Goal: Information Seeking & Learning: Learn about a topic

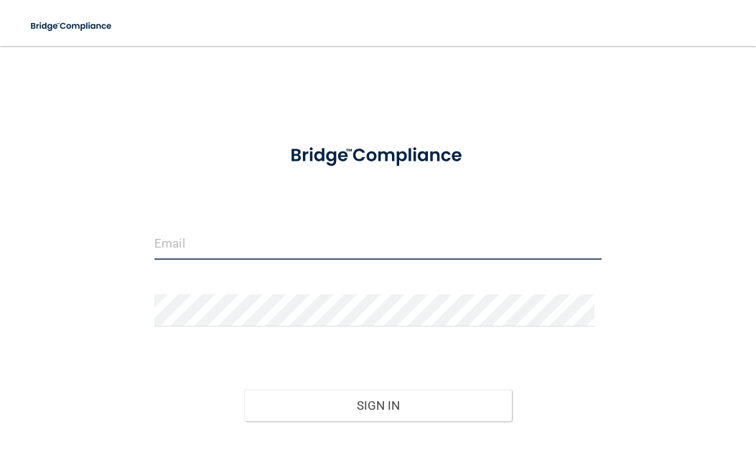
click at [303, 239] on input "email" at bounding box center [377, 244] width 447 height 32
type input "[PERSON_NAME][EMAIL_ADDRESS][DOMAIN_NAME]"
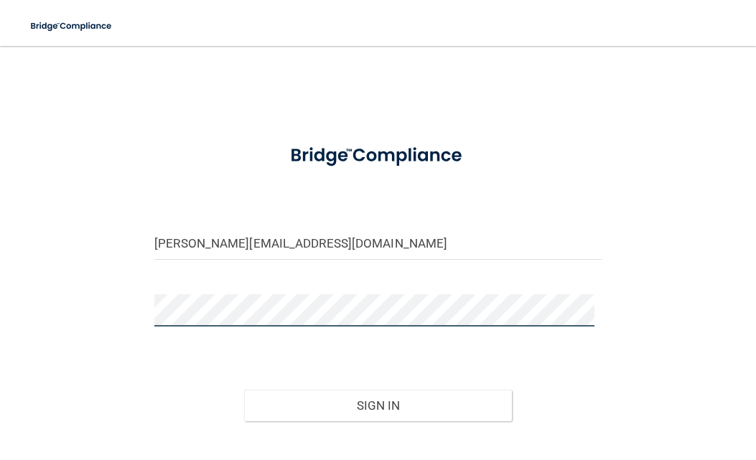
click at [244, 390] on button "Sign In" at bounding box center [378, 406] width 269 height 32
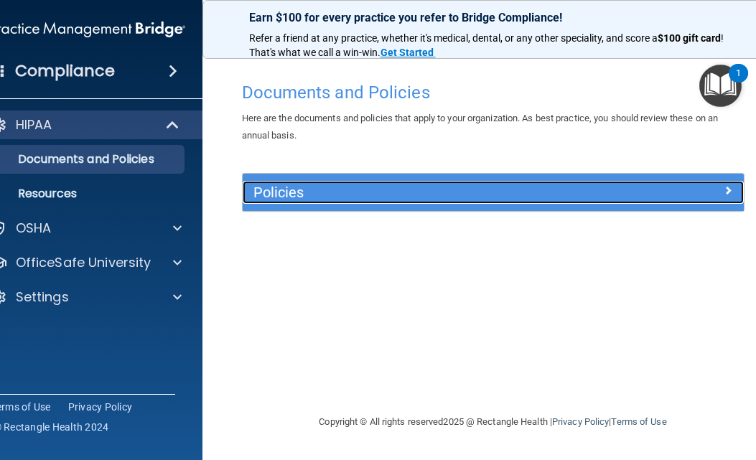
click at [725, 192] on span at bounding box center [728, 190] width 9 height 17
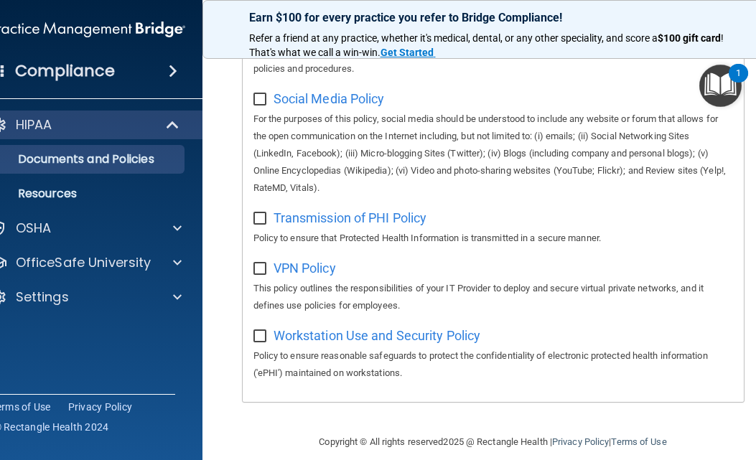
scroll to position [1324, 0]
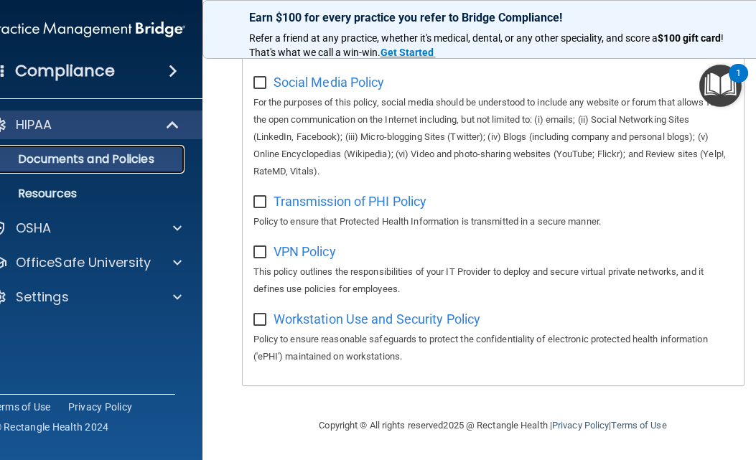
click at [98, 164] on p "Documents and Policies" at bounding box center [80, 159] width 196 height 14
click at [169, 65] on span at bounding box center [173, 70] width 9 height 17
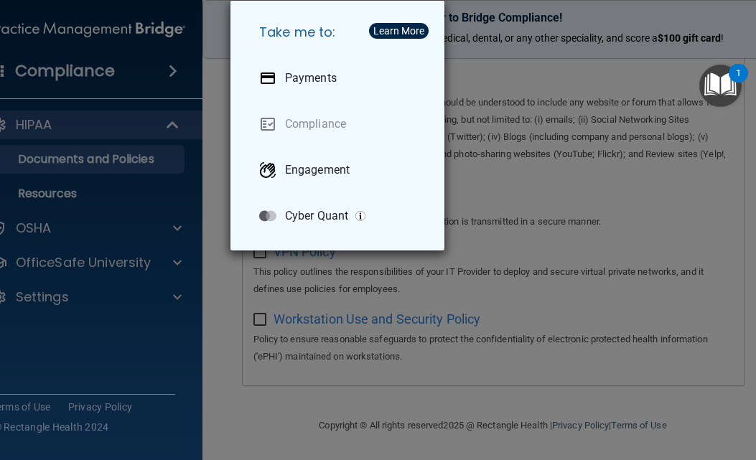
click at [88, 370] on div "Take me to: Payments Compliance Engagement Cyber Quant" at bounding box center [378, 230] width 756 height 460
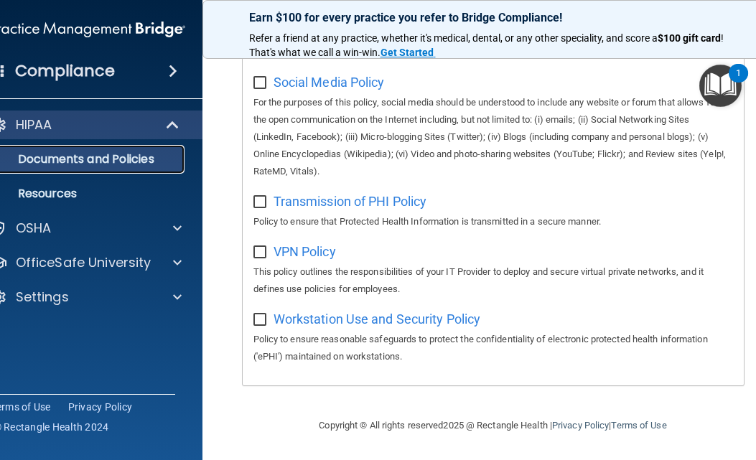
click at [99, 155] on p "Documents and Policies" at bounding box center [80, 159] width 196 height 14
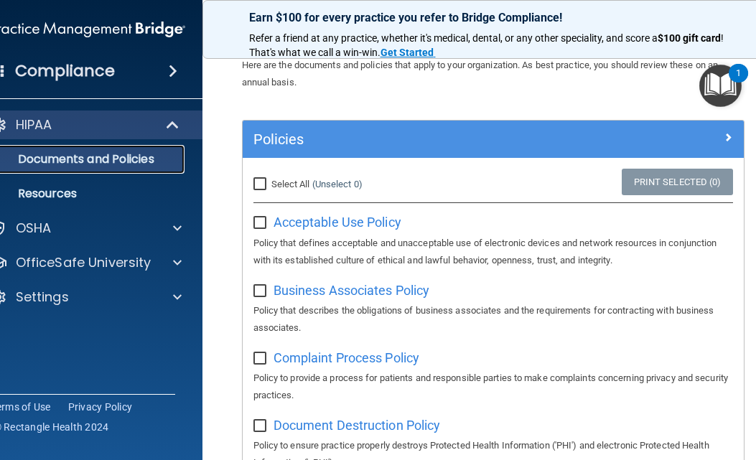
scroll to position [0, 0]
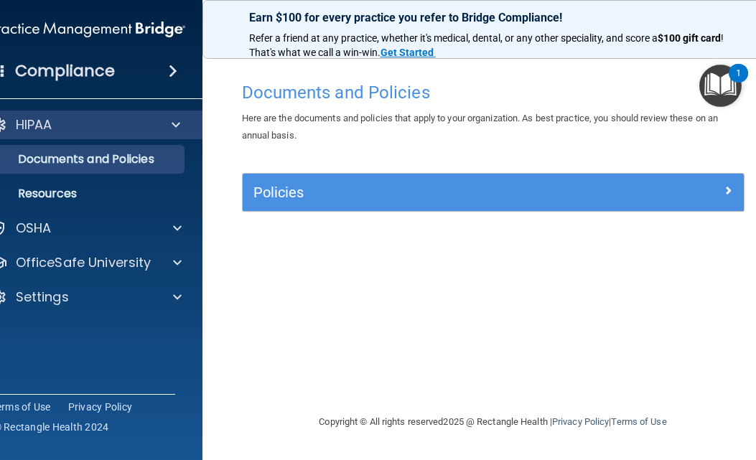
click at [714, 83] on img "Open Resource Center, 1 new notification" at bounding box center [720, 86] width 42 height 42
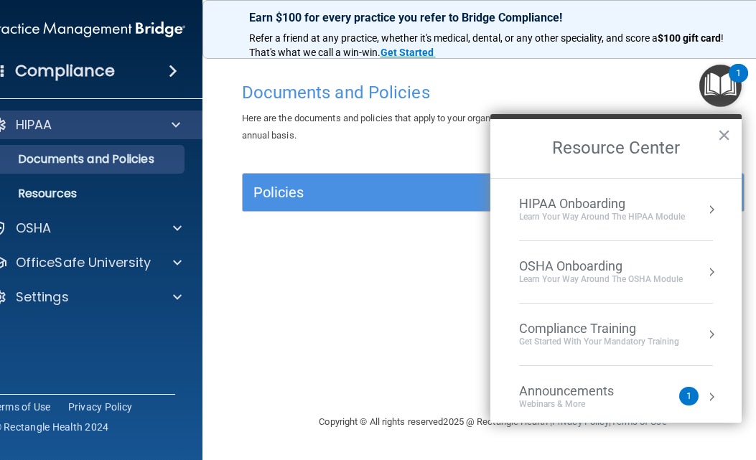
click at [704, 330] on button "Resource Center" at bounding box center [711, 334] width 14 height 14
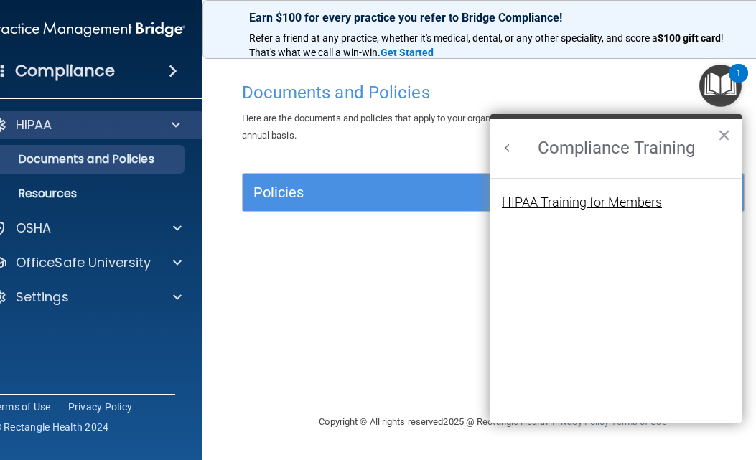
click at [653, 200] on div "HIPAA Training for Members" at bounding box center [582, 202] width 160 height 13
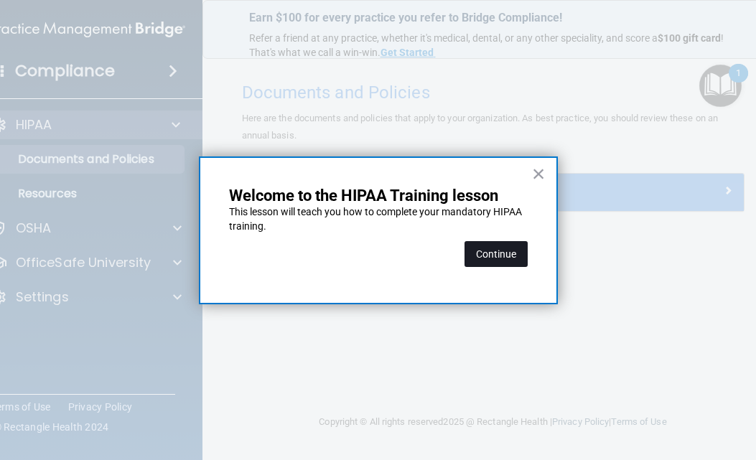
click at [505, 253] on button "Continue" at bounding box center [496, 254] width 63 height 26
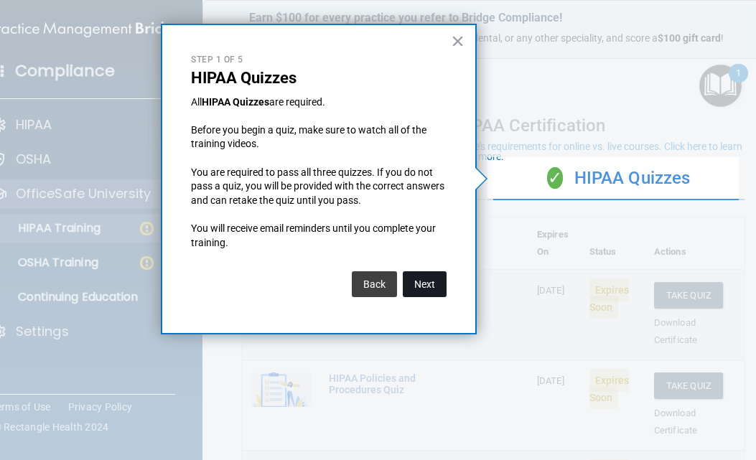
click at [433, 287] on button "Next" at bounding box center [425, 284] width 44 height 26
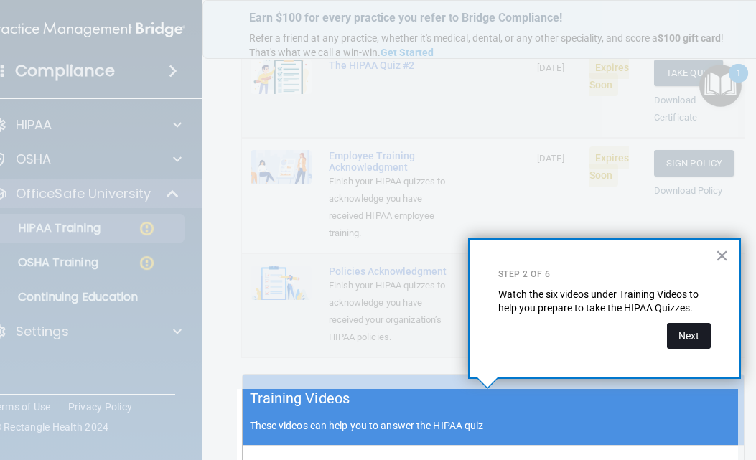
click at [696, 335] on button "Next" at bounding box center [689, 336] width 44 height 26
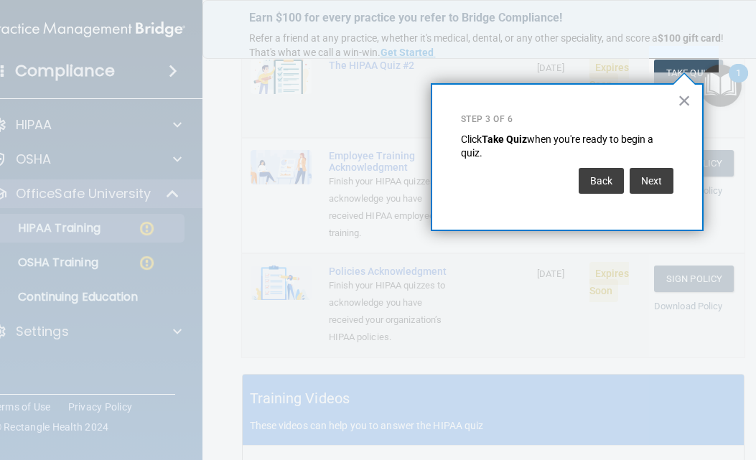
scroll to position [219, 0]
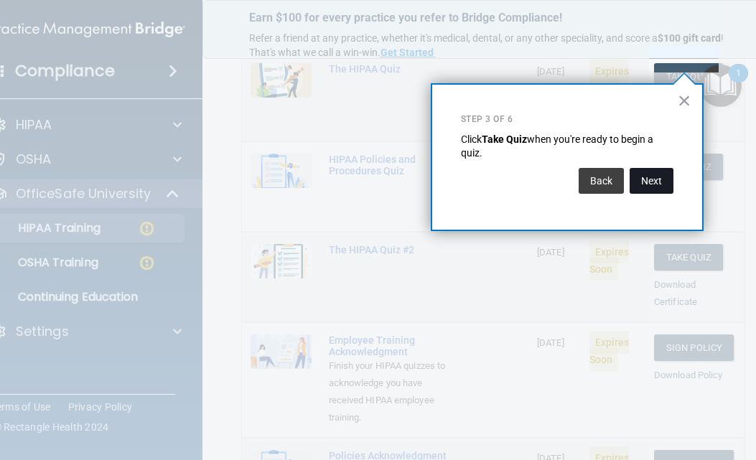
click at [645, 185] on button "Next" at bounding box center [652, 181] width 44 height 26
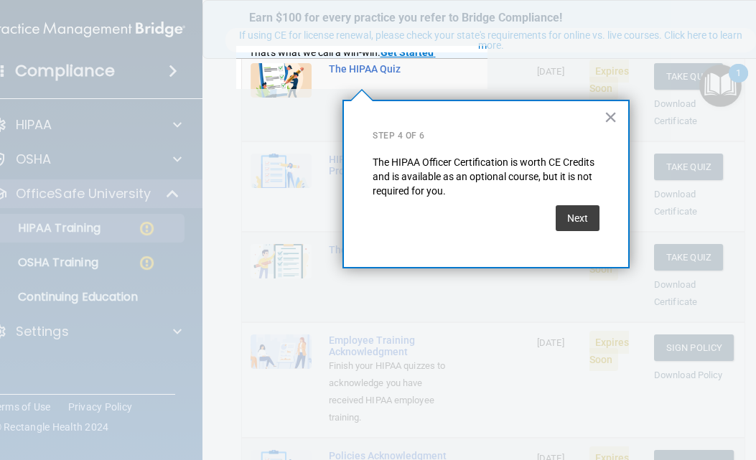
scroll to position [111, 0]
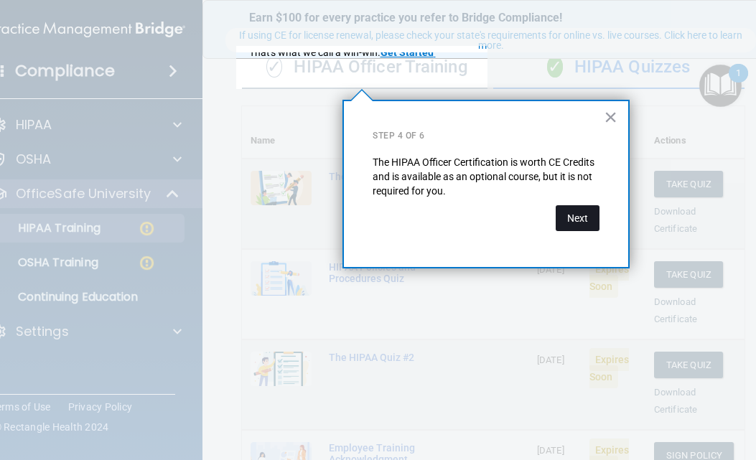
click at [579, 221] on button "Next" at bounding box center [578, 218] width 44 height 26
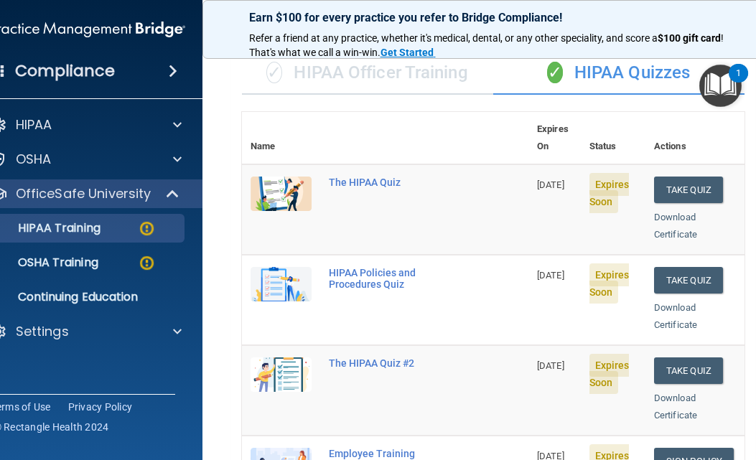
scroll to position [0, 0]
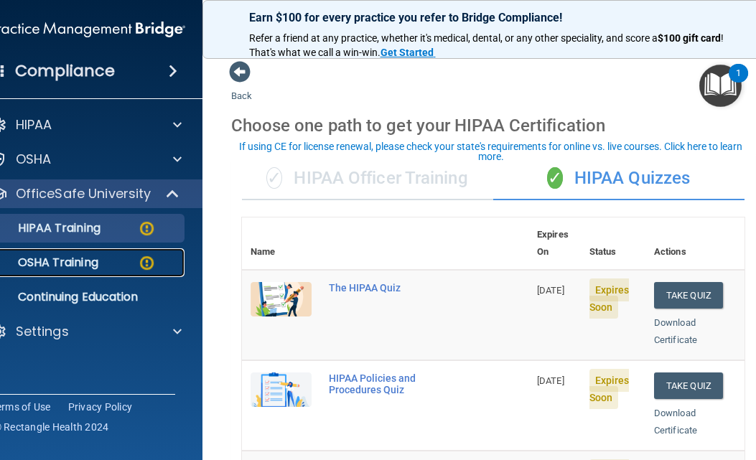
click at [88, 262] on p "OSHA Training" at bounding box center [40, 263] width 116 height 14
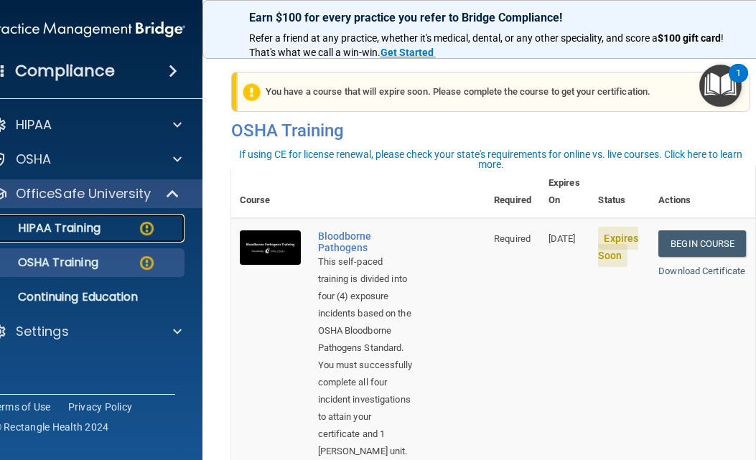
click at [86, 221] on p "HIPAA Training" at bounding box center [41, 228] width 118 height 14
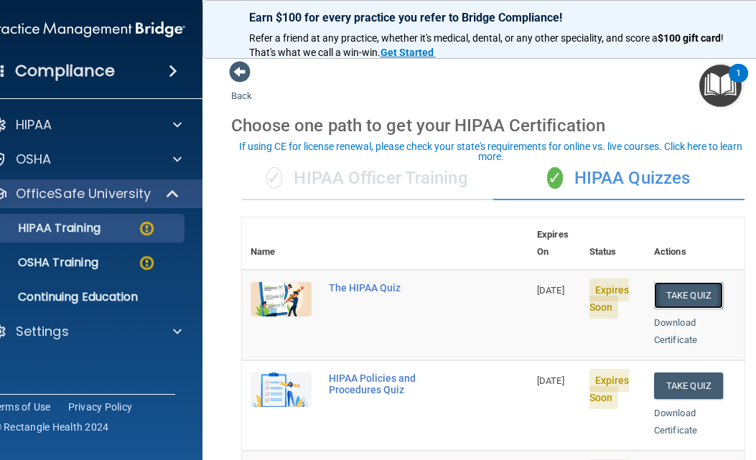
click at [689, 283] on button "Take Quiz" at bounding box center [688, 295] width 69 height 27
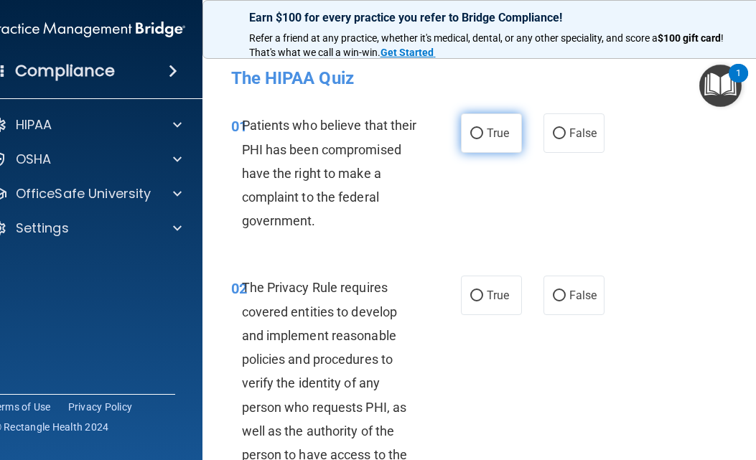
click at [473, 134] on input "True" at bounding box center [476, 134] width 13 height 11
radio input "true"
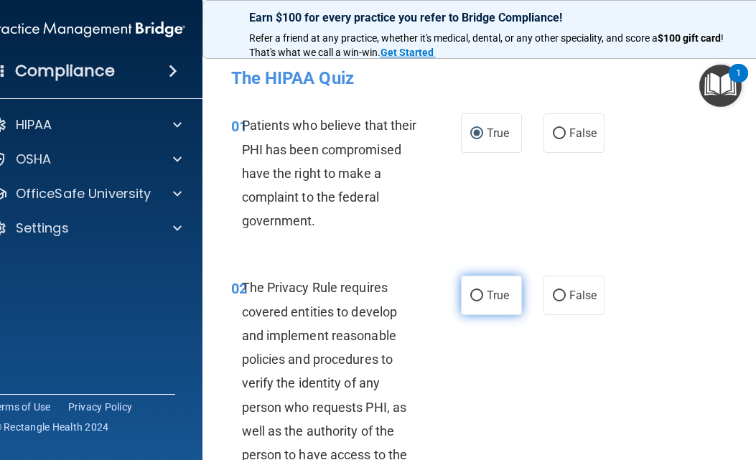
click at [470, 296] on input "True" at bounding box center [476, 296] width 13 height 11
radio input "true"
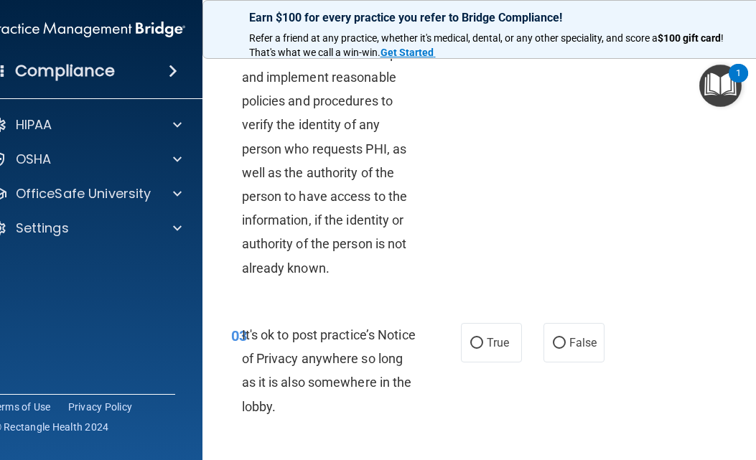
scroll to position [287, 0]
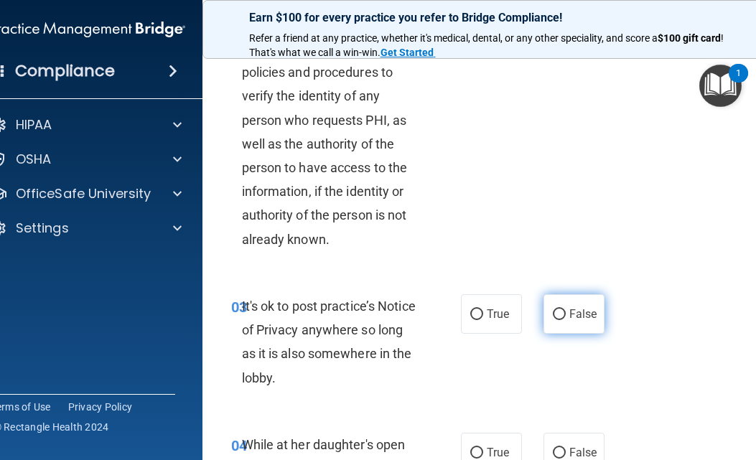
click at [556, 310] on input "False" at bounding box center [559, 314] width 13 height 11
radio input "true"
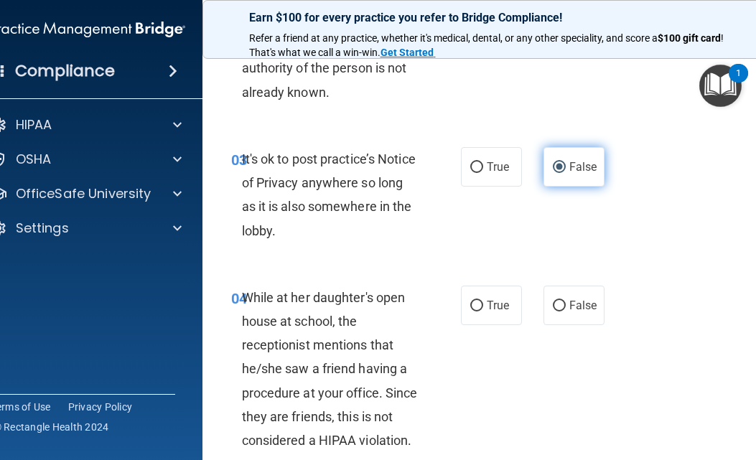
scroll to position [503, 0]
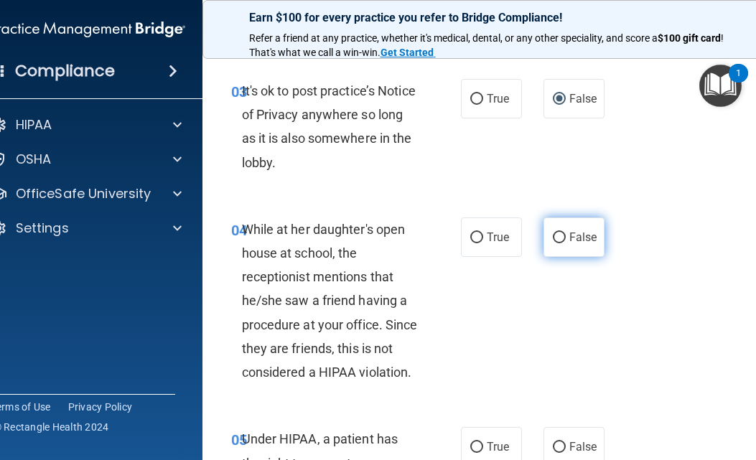
click at [561, 235] on label "False" at bounding box center [573, 237] width 61 height 39
click at [561, 235] on input "False" at bounding box center [559, 238] width 13 height 11
radio input "true"
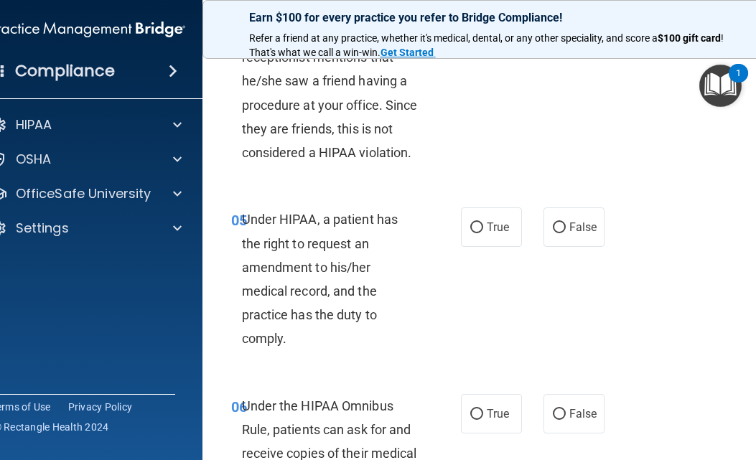
scroll to position [790, 0]
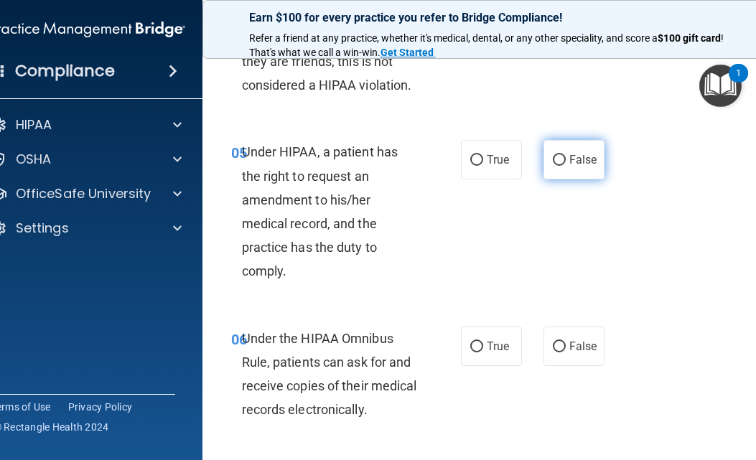
click at [558, 159] on input "False" at bounding box center [559, 160] width 13 height 11
radio input "true"
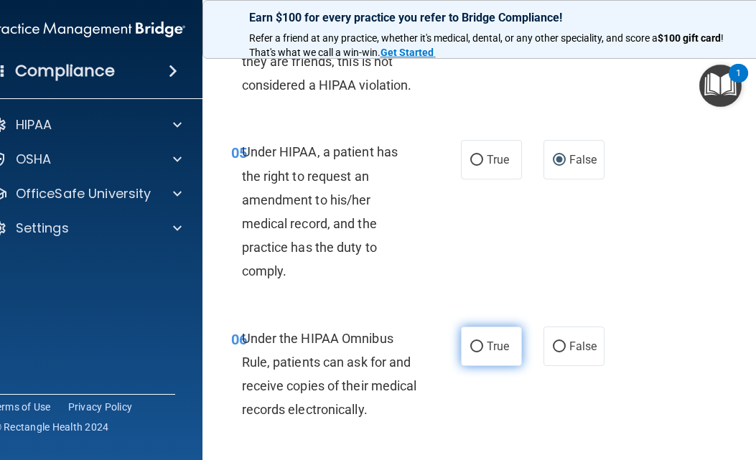
click at [487, 342] on span "True" at bounding box center [498, 347] width 22 height 14
click at [482, 342] on input "True" at bounding box center [476, 347] width 13 height 11
radio input "true"
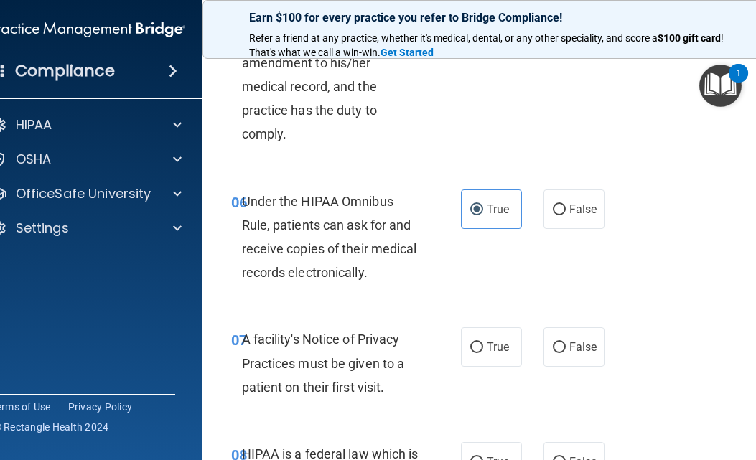
scroll to position [933, 0]
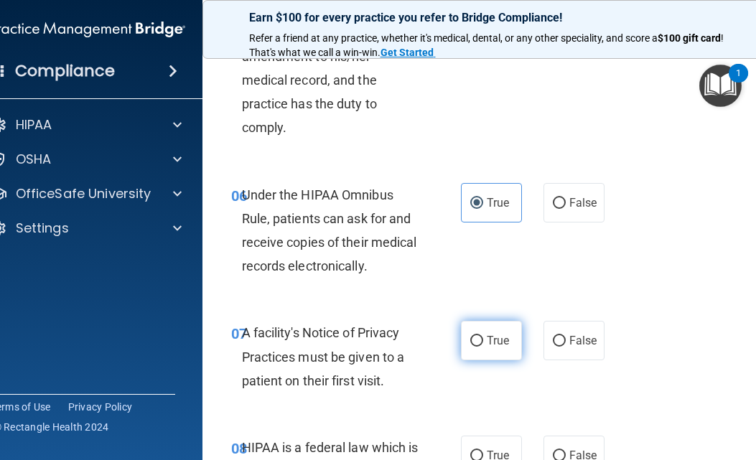
click at [493, 350] on label "True" at bounding box center [491, 340] width 61 height 39
click at [483, 347] on input "True" at bounding box center [476, 341] width 13 height 11
radio input "true"
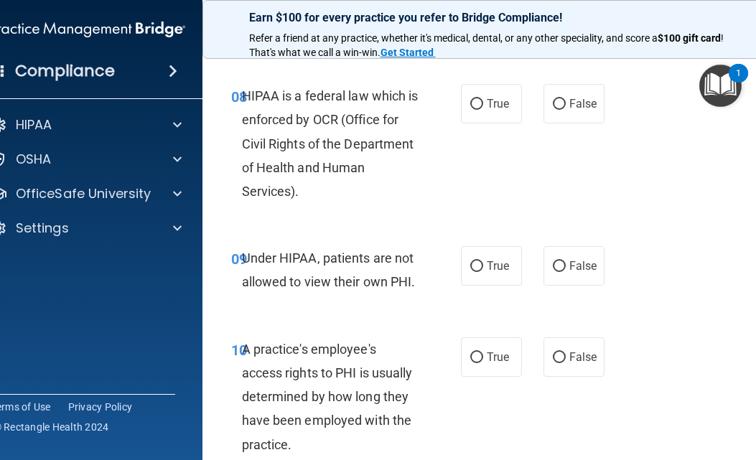
scroll to position [1292, 0]
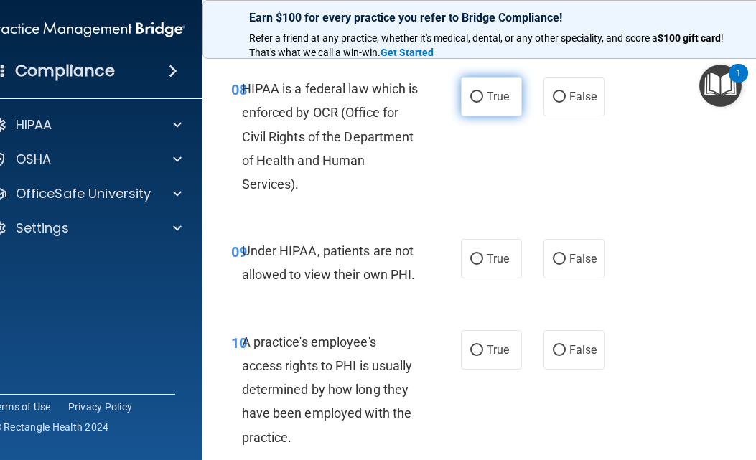
click at [476, 94] on input "True" at bounding box center [476, 97] width 13 height 11
radio input "true"
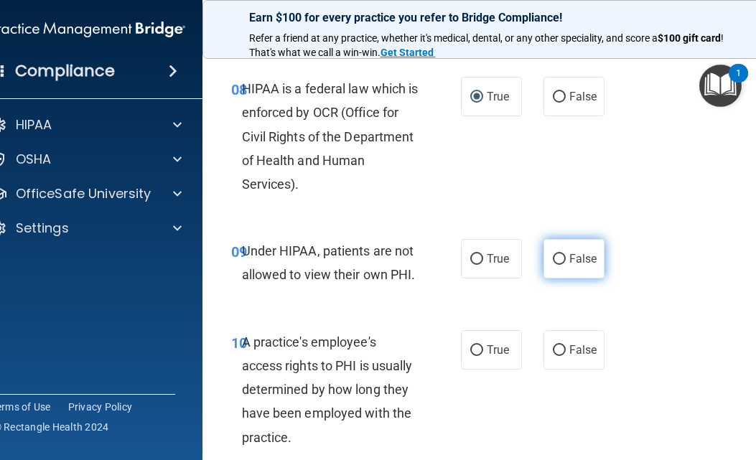
click at [594, 257] on label "False" at bounding box center [573, 258] width 61 height 39
click at [566, 257] on input "False" at bounding box center [559, 259] width 13 height 11
radio input "true"
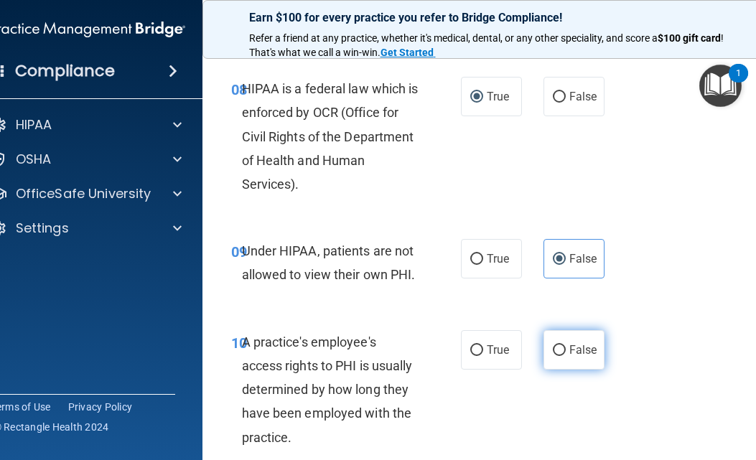
click at [571, 343] on span "False" at bounding box center [583, 350] width 28 height 14
click at [566, 345] on input "False" at bounding box center [559, 350] width 13 height 11
radio input "true"
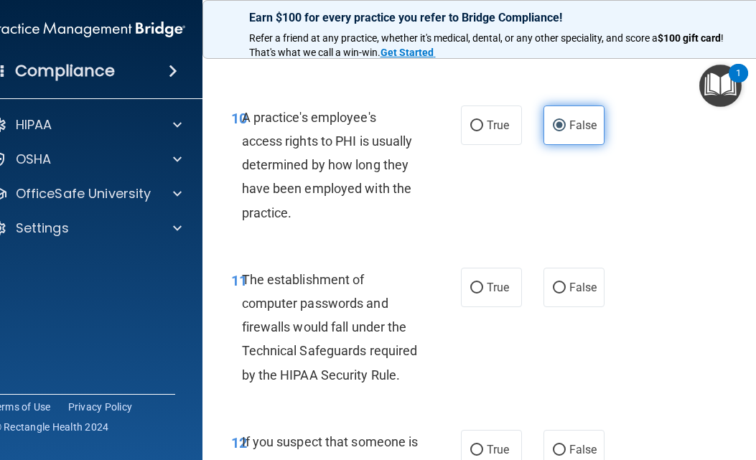
scroll to position [1579, 0]
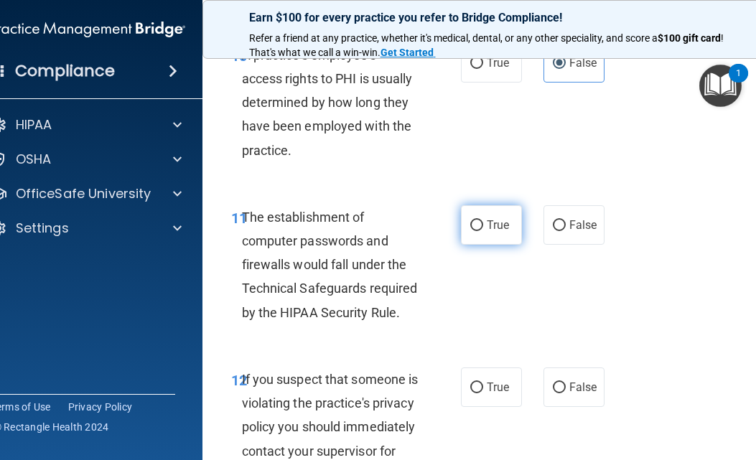
click at [492, 233] on label "True" at bounding box center [491, 224] width 61 height 39
click at [483, 231] on input "True" at bounding box center [476, 225] width 13 height 11
radio input "true"
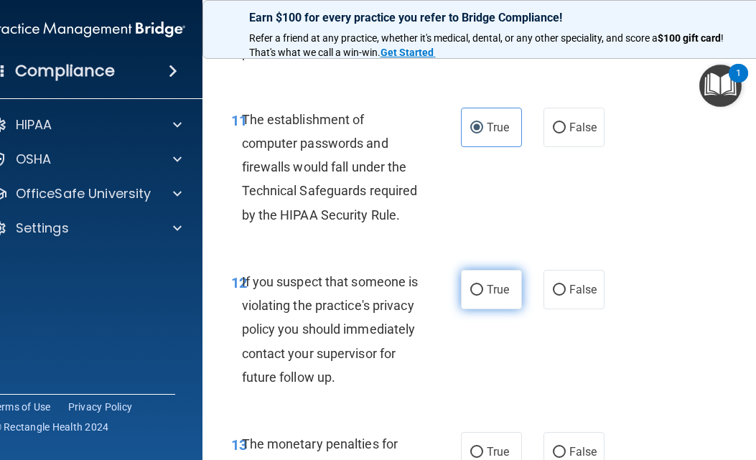
scroll to position [1795, 0]
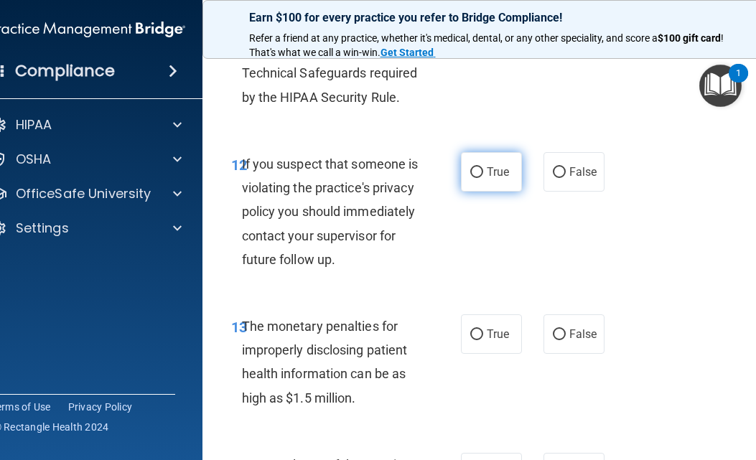
click at [494, 174] on span "True" at bounding box center [498, 172] width 22 height 14
click at [483, 174] on input "True" at bounding box center [476, 172] width 13 height 11
radio input "true"
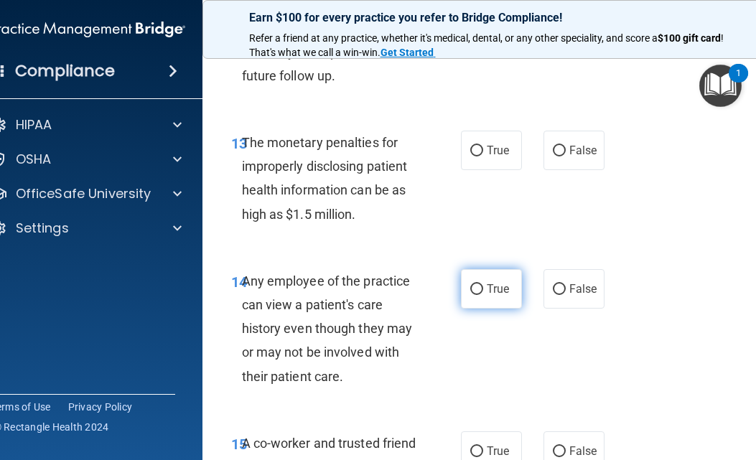
scroll to position [2010, 0]
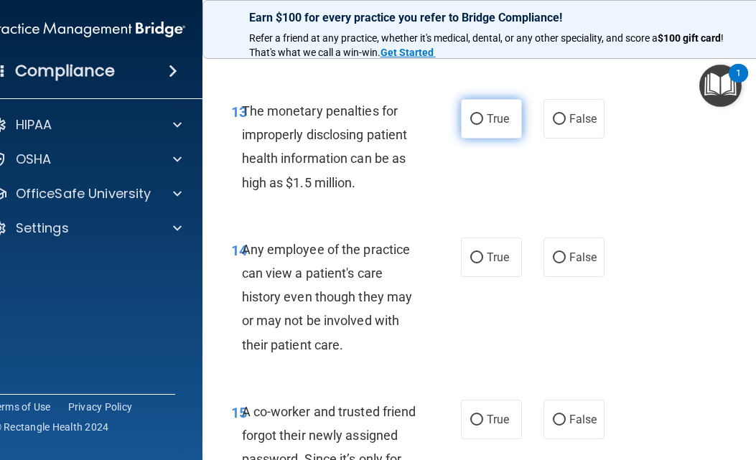
click at [487, 139] on label "True" at bounding box center [491, 118] width 61 height 39
click at [483, 125] on input "True" at bounding box center [476, 119] width 13 height 11
radio input "true"
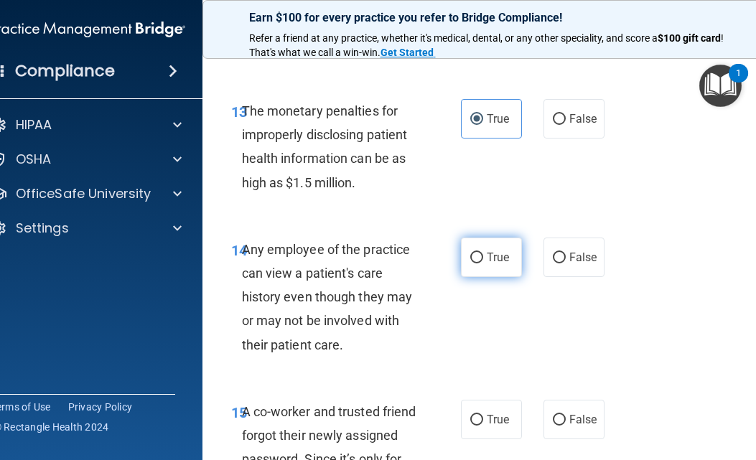
click at [487, 264] on span "True" at bounding box center [498, 258] width 22 height 14
click at [483, 263] on input "True" at bounding box center [476, 258] width 13 height 11
radio input "true"
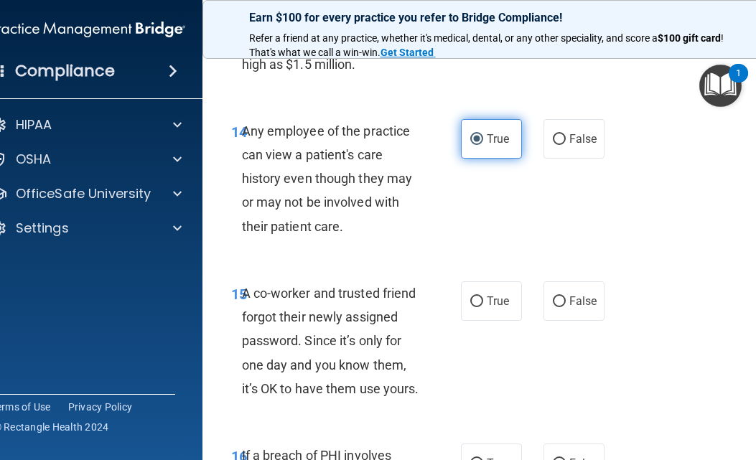
scroll to position [2226, 0]
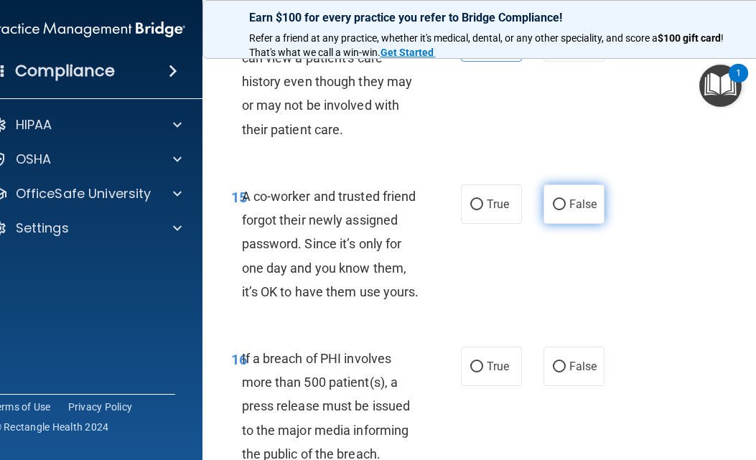
click at [594, 224] on label "False" at bounding box center [573, 204] width 61 height 39
click at [566, 210] on input "False" at bounding box center [559, 205] width 13 height 11
radio input "true"
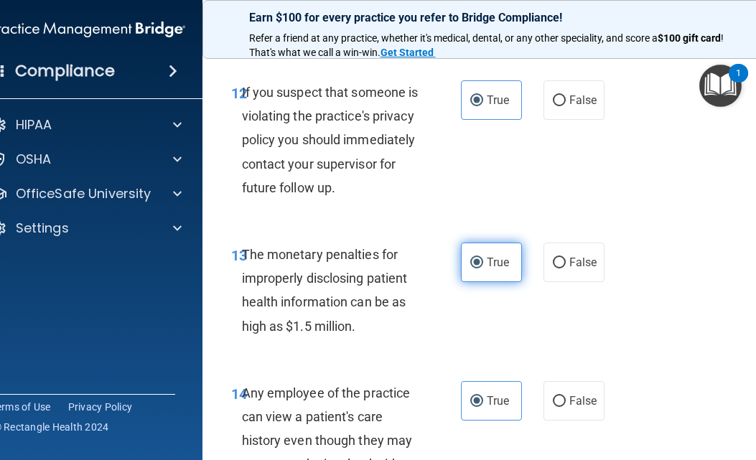
scroll to position [2010, 0]
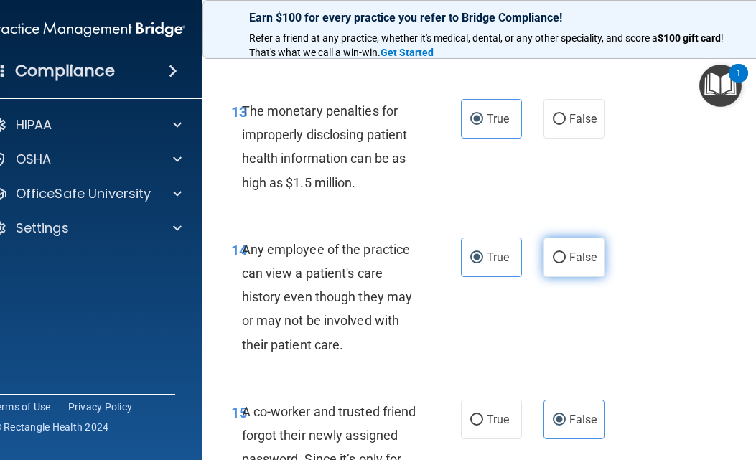
click at [562, 277] on label "False" at bounding box center [573, 257] width 61 height 39
click at [562, 263] on input "False" at bounding box center [559, 258] width 13 height 11
radio input "true"
radio input "false"
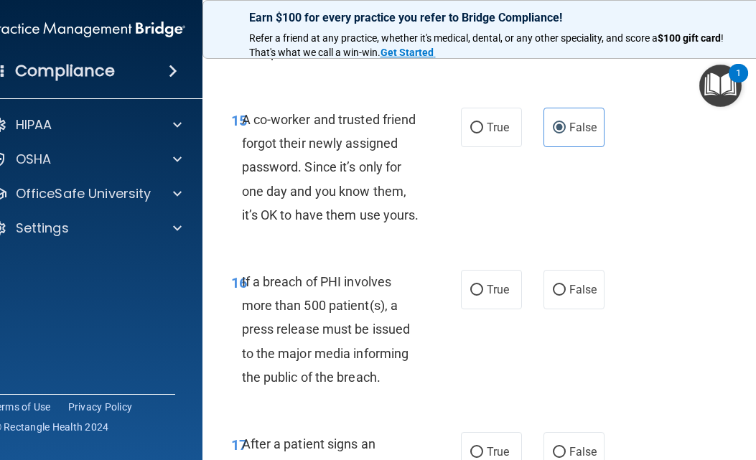
scroll to position [2441, 0]
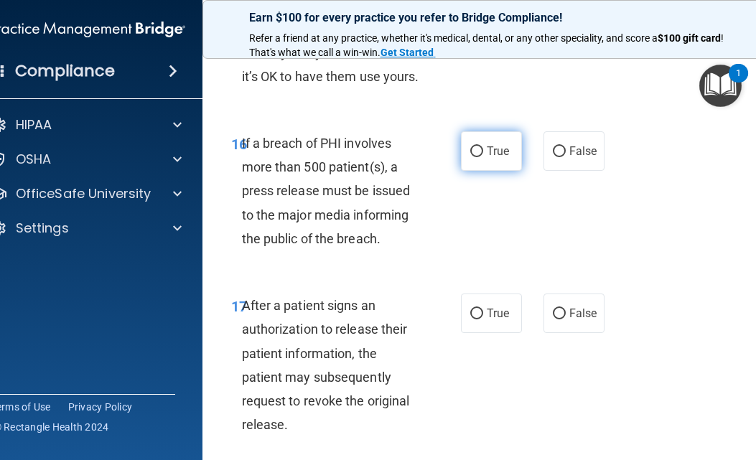
click at [493, 158] on span "True" at bounding box center [498, 151] width 22 height 14
click at [483, 157] on input "True" at bounding box center [476, 151] width 13 height 11
radio input "true"
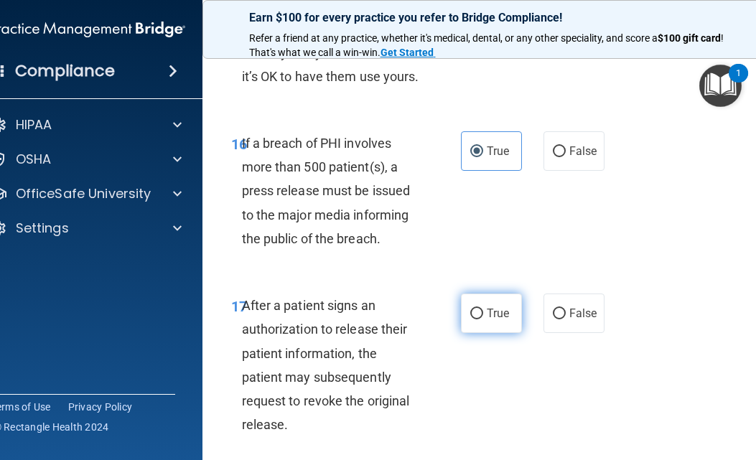
click at [484, 333] on label "True" at bounding box center [491, 313] width 61 height 39
click at [483, 319] on input "True" at bounding box center [476, 314] width 13 height 11
radio input "true"
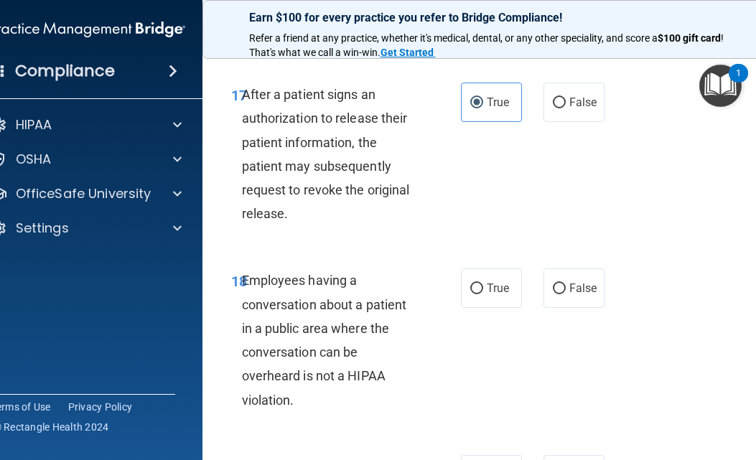
scroll to position [2656, 0]
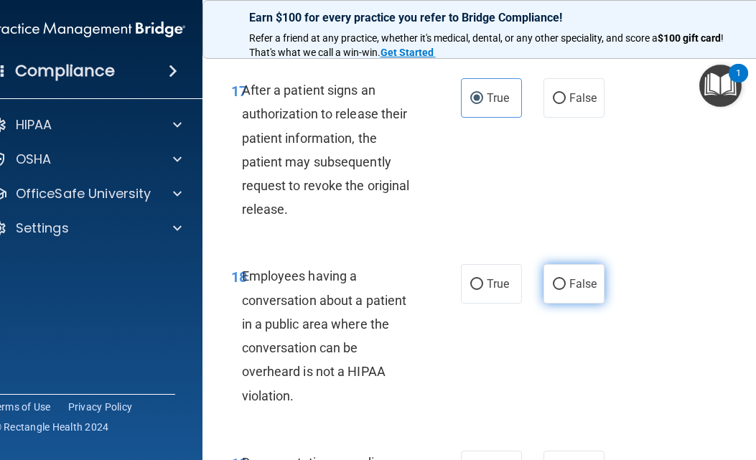
click at [579, 291] on span "False" at bounding box center [583, 284] width 28 height 14
click at [566, 290] on input "False" at bounding box center [559, 284] width 13 height 11
radio input "true"
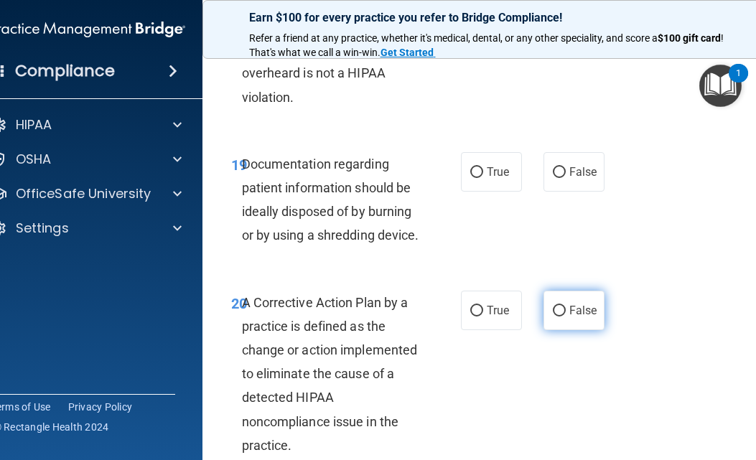
scroll to position [3087, 0]
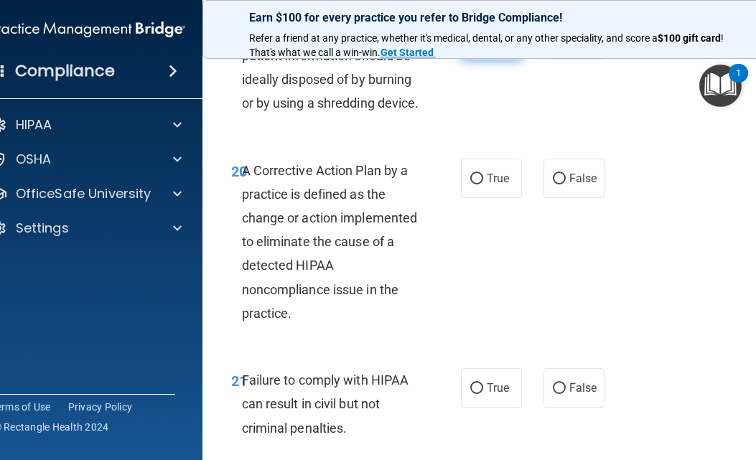
click at [488, 47] on span "True" at bounding box center [498, 40] width 22 height 14
click at [483, 46] on input "True" at bounding box center [476, 40] width 13 height 11
radio input "true"
click at [473, 185] on input "True" at bounding box center [476, 179] width 13 height 11
radio input "true"
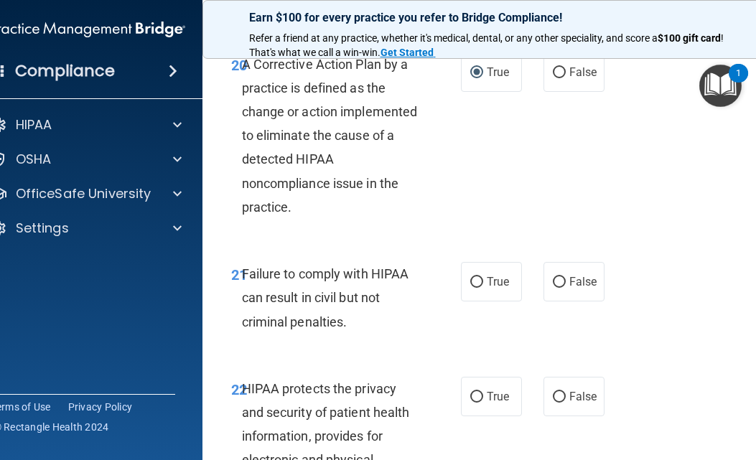
scroll to position [3374, 0]
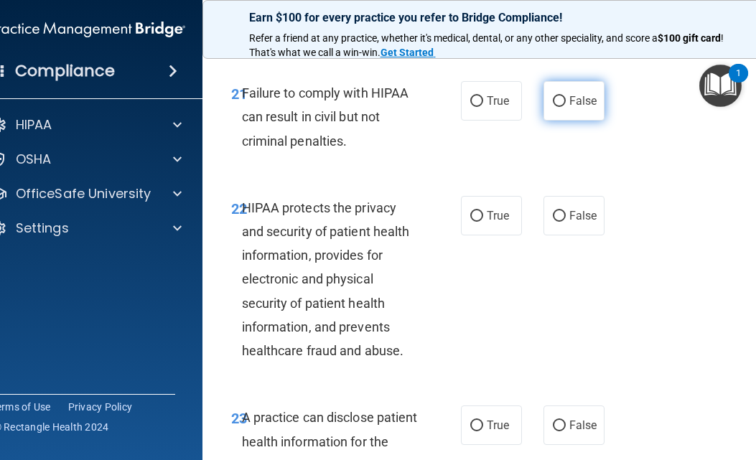
click at [586, 108] on span "False" at bounding box center [583, 101] width 28 height 14
click at [566, 107] on input "False" at bounding box center [559, 101] width 13 height 11
radio input "true"
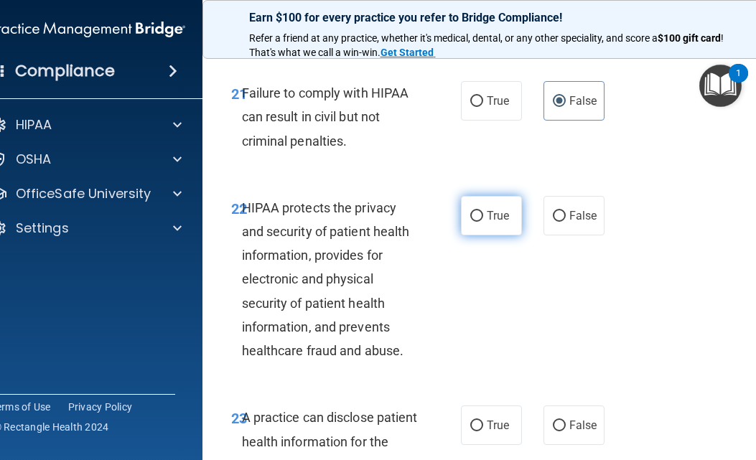
click at [487, 223] on span "True" at bounding box center [498, 216] width 22 height 14
click at [483, 222] on input "True" at bounding box center [476, 216] width 13 height 11
radio input "true"
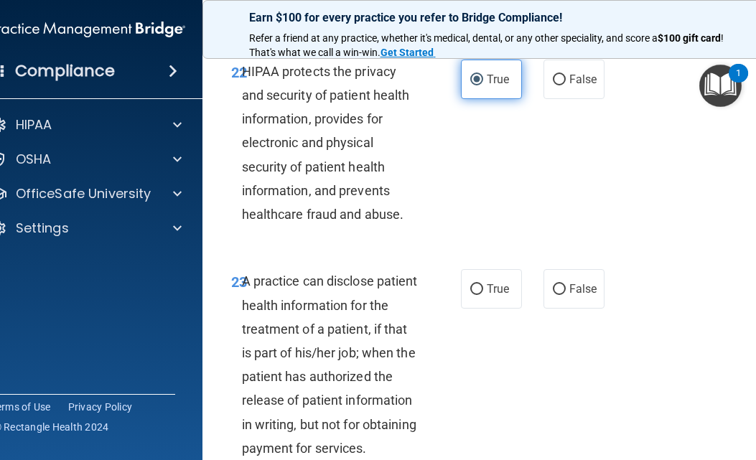
scroll to position [3662, 0]
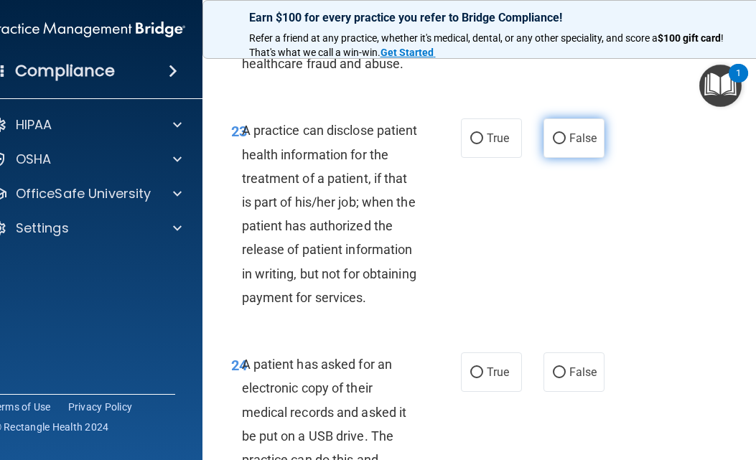
click at [569, 145] on span "False" at bounding box center [583, 138] width 28 height 14
click at [566, 144] on input "False" at bounding box center [559, 139] width 13 height 11
radio input "true"
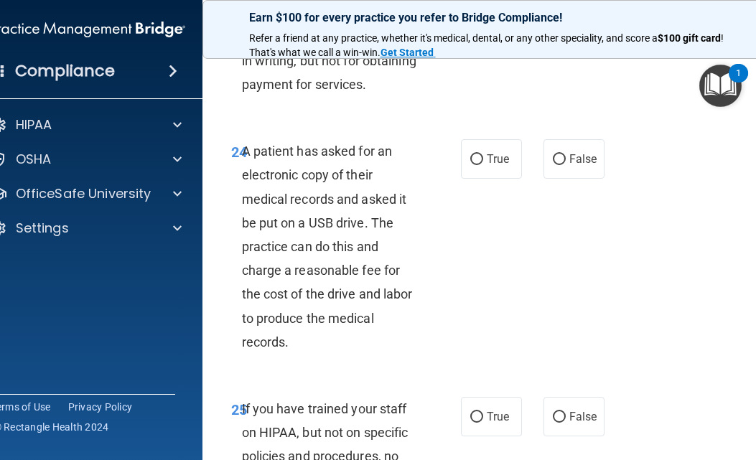
scroll to position [3877, 0]
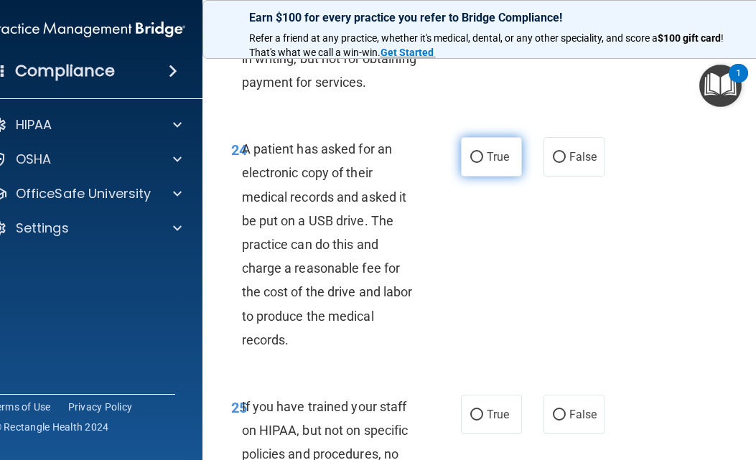
click at [493, 164] on span "True" at bounding box center [498, 157] width 22 height 14
click at [483, 163] on input "True" at bounding box center [476, 157] width 13 height 11
radio input "true"
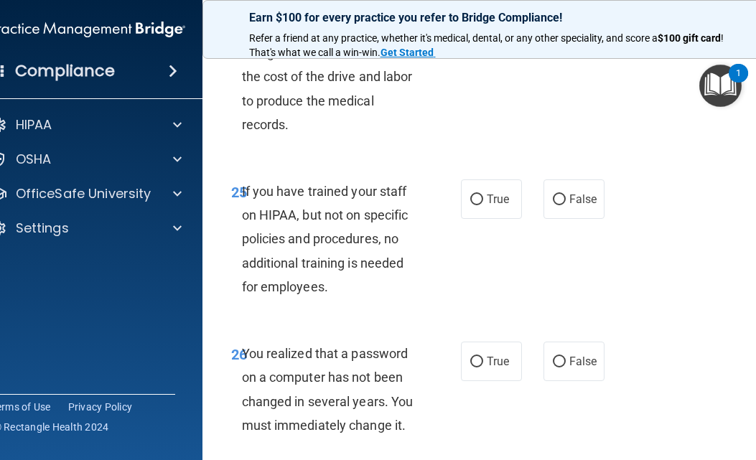
scroll to position [4164, 0]
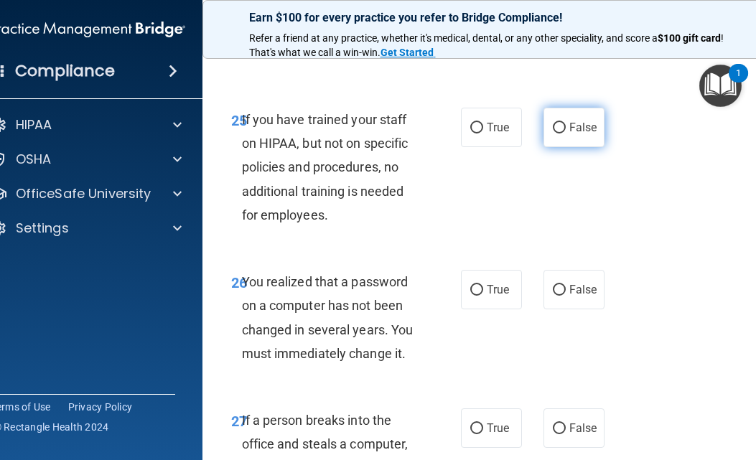
click at [553, 134] on input "False" at bounding box center [559, 128] width 13 height 11
radio input "true"
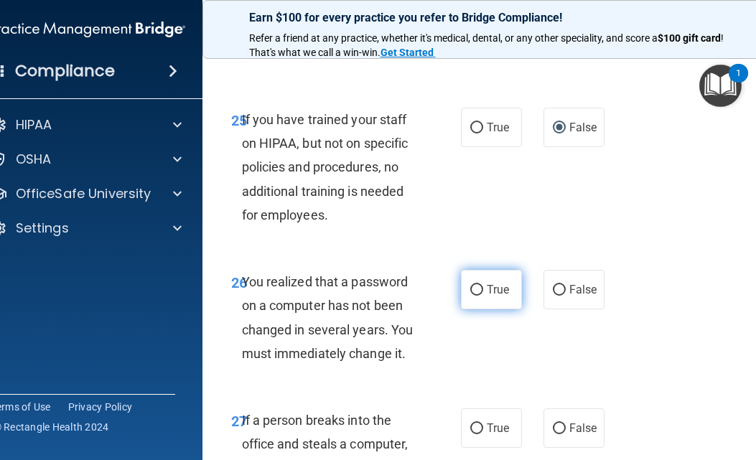
click at [500, 297] on span "True" at bounding box center [498, 290] width 22 height 14
click at [483, 296] on input "True" at bounding box center [476, 290] width 13 height 11
radio input "true"
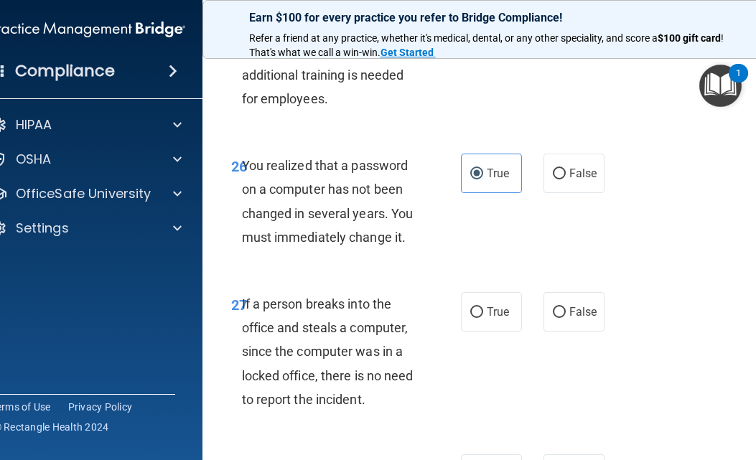
scroll to position [4308, 0]
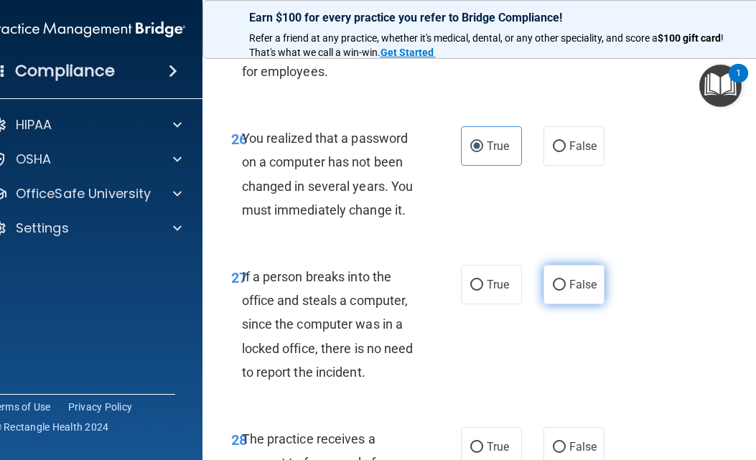
click at [569, 291] on span "False" at bounding box center [583, 285] width 28 height 14
click at [564, 291] on input "False" at bounding box center [559, 285] width 13 height 11
radio input "true"
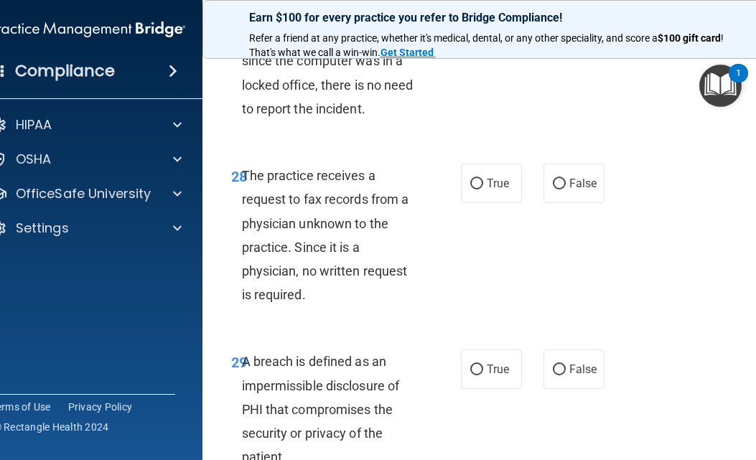
scroll to position [4667, 0]
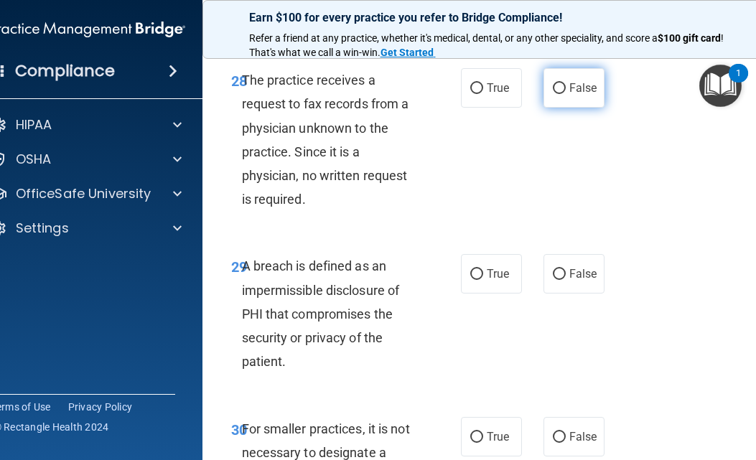
click at [569, 95] on span "False" at bounding box center [583, 88] width 28 height 14
click at [566, 94] on input "False" at bounding box center [559, 88] width 13 height 11
radio input "true"
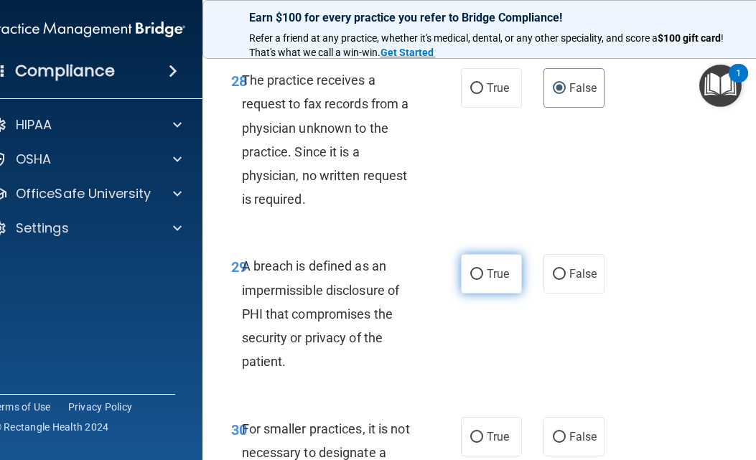
click at [461, 294] on label "True" at bounding box center [491, 273] width 61 height 39
click at [470, 280] on input "True" at bounding box center [476, 274] width 13 height 11
radio input "true"
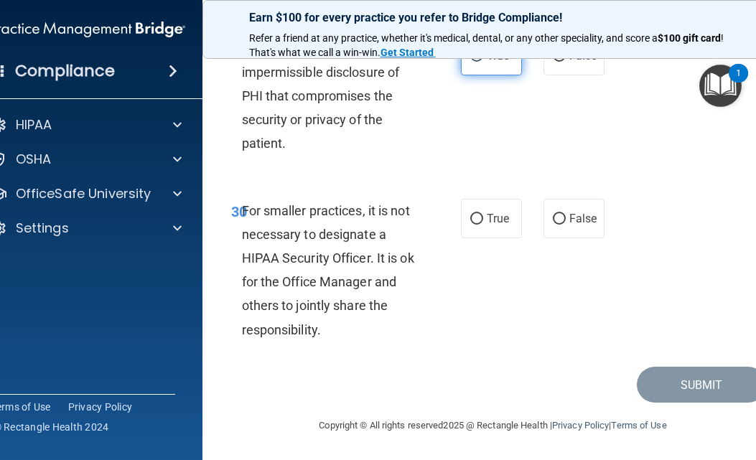
scroll to position [4980, 0]
click at [576, 215] on span "False" at bounding box center [583, 219] width 28 height 14
click at [566, 215] on input "False" at bounding box center [559, 219] width 13 height 11
radio input "true"
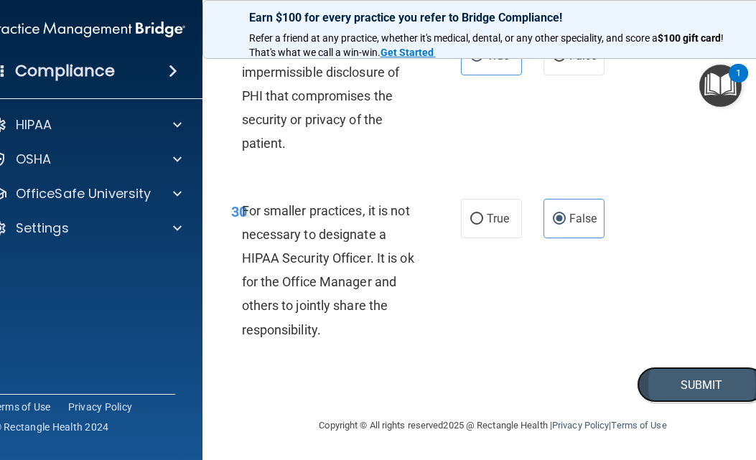
click at [710, 373] on button "Submit" at bounding box center [701, 385] width 129 height 37
click at [693, 386] on button "Submit" at bounding box center [701, 385] width 129 height 37
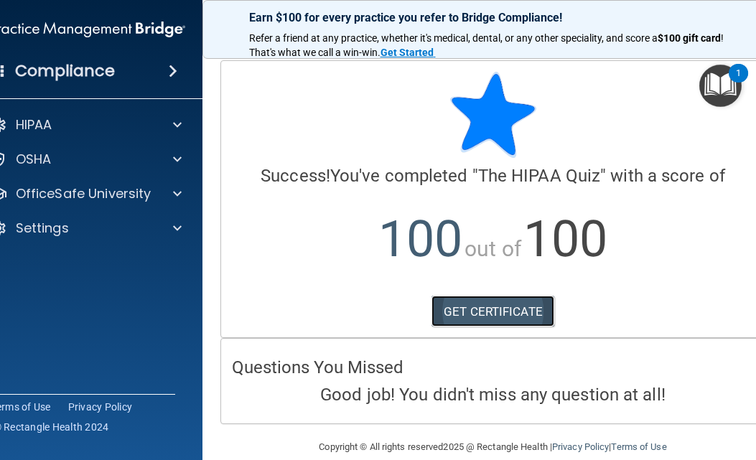
click at [516, 310] on link "GET CERTIFICATE" at bounding box center [492, 312] width 123 height 32
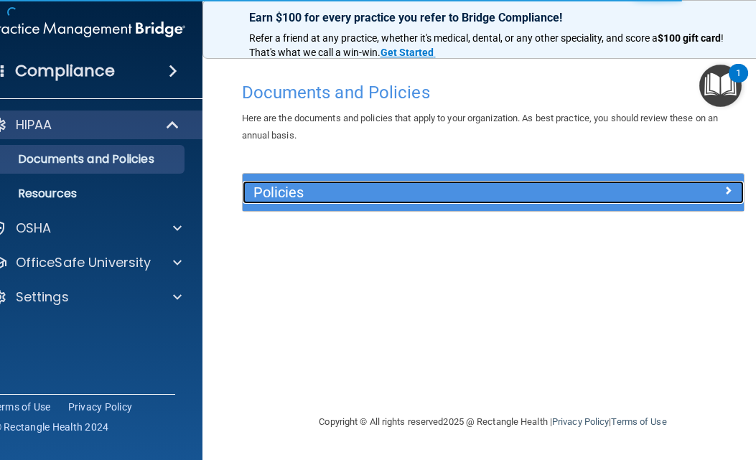
click at [724, 188] on span at bounding box center [728, 190] width 9 height 17
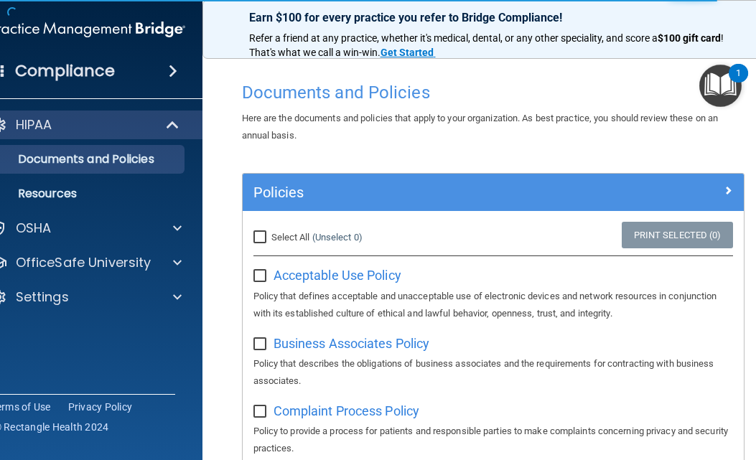
click at [725, 82] on img "Open Resource Center, 1 new notification" at bounding box center [720, 86] width 42 height 42
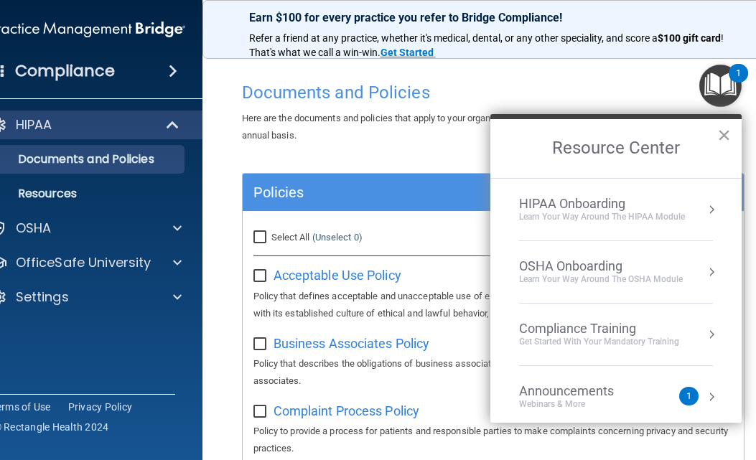
click at [691, 207] on div "HIPAA Onboarding Learn Your Way around the HIPAA module" at bounding box center [616, 209] width 194 height 27
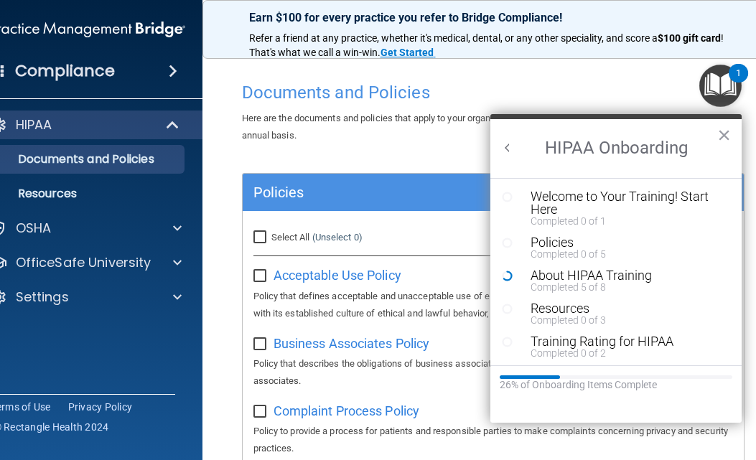
click at [508, 146] on button "Back to Resource Center Home" at bounding box center [507, 148] width 14 height 14
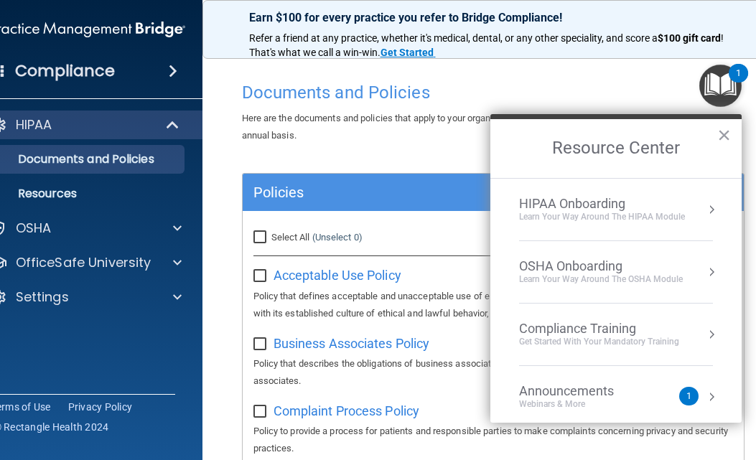
scroll to position [72, 0]
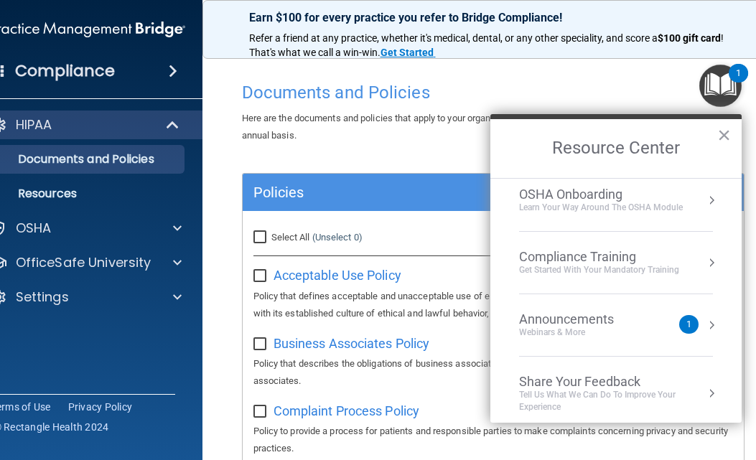
click at [594, 261] on div "Compliance Training" at bounding box center [599, 257] width 160 height 16
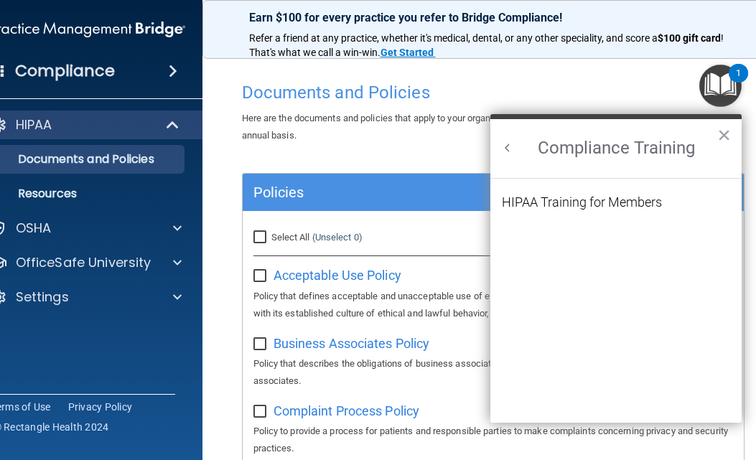
scroll to position [0, 0]
click at [595, 200] on div "HIPAA Training for Members" at bounding box center [582, 202] width 160 height 13
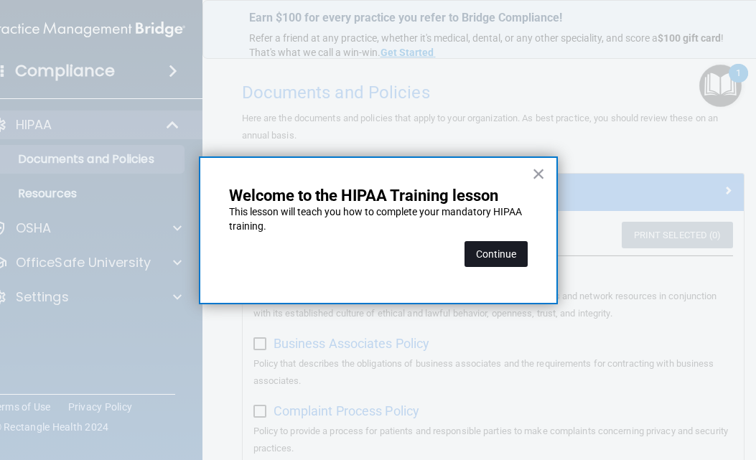
click at [480, 254] on button "Continue" at bounding box center [496, 254] width 63 height 26
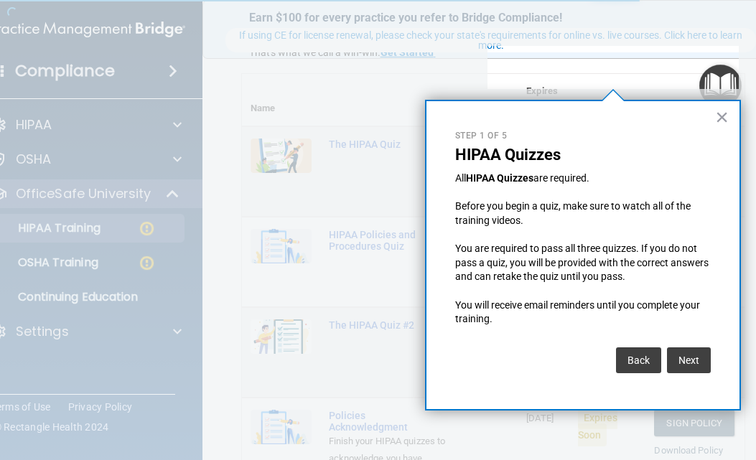
scroll to position [111, 0]
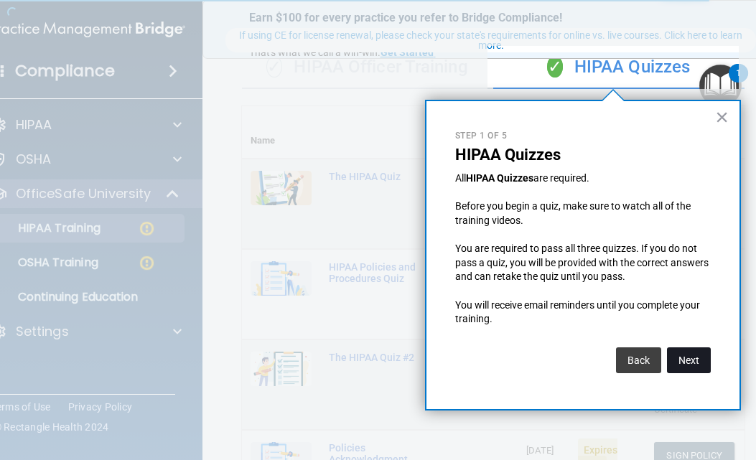
click at [701, 359] on button "Next" at bounding box center [689, 360] width 44 height 26
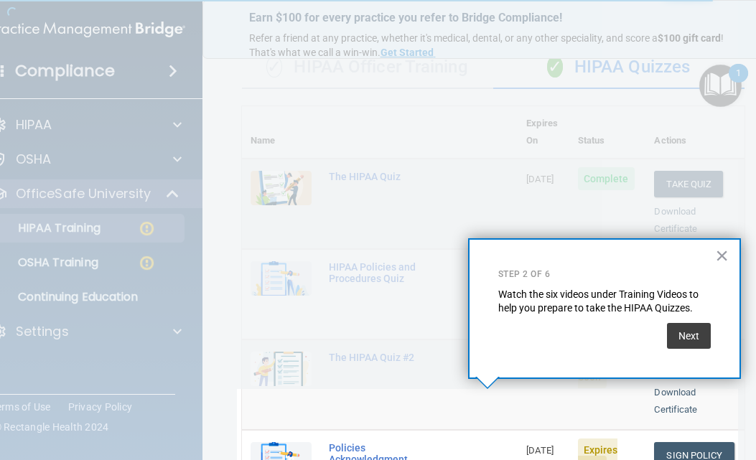
scroll to position [421, 0]
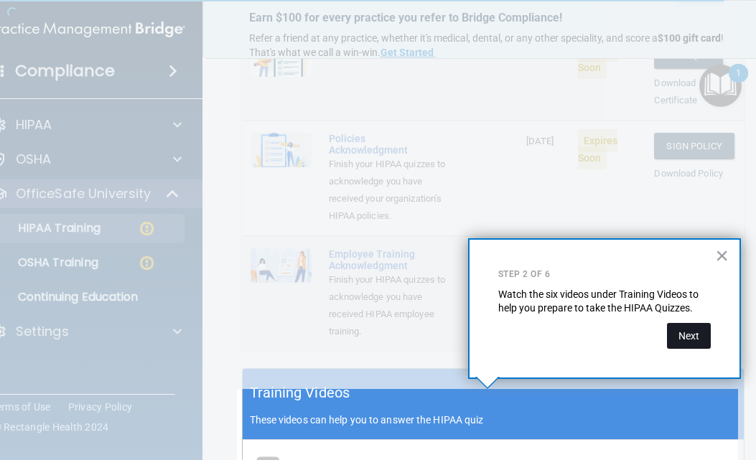
click at [690, 335] on button "Next" at bounding box center [689, 336] width 44 height 26
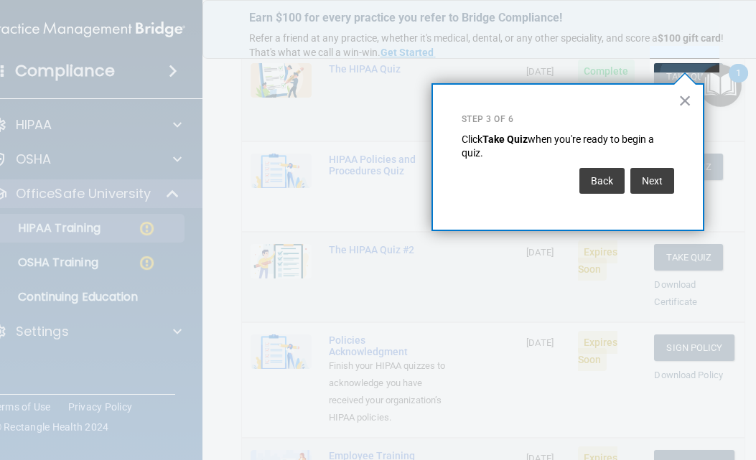
click at [661, 176] on button "Next" at bounding box center [652, 181] width 44 height 26
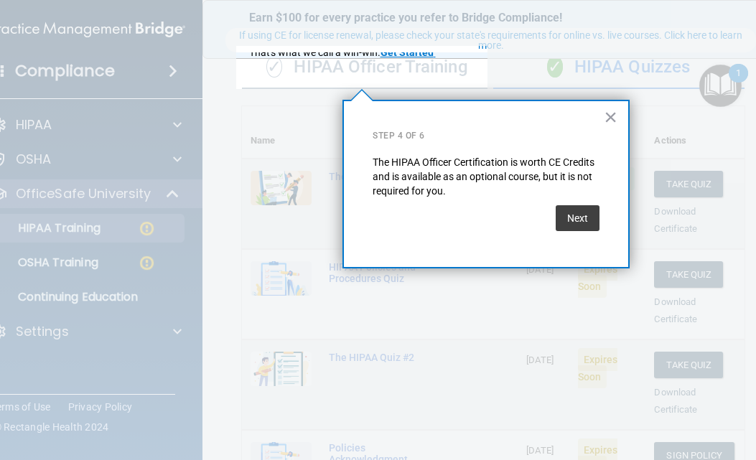
click at [562, 222] on button "Next" at bounding box center [578, 218] width 44 height 26
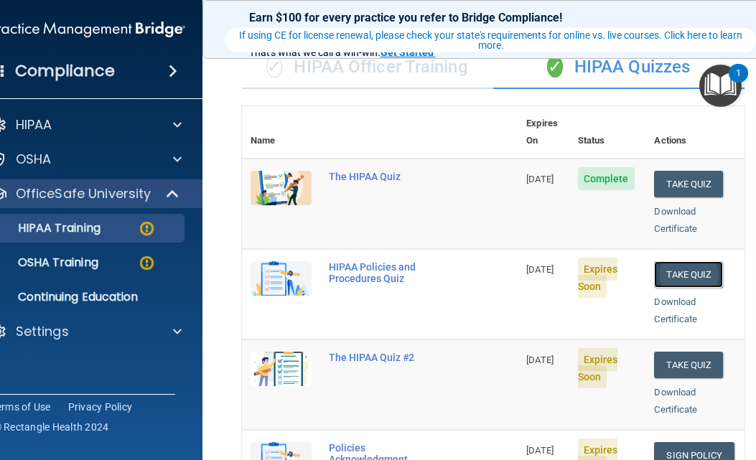
click at [691, 261] on button "Take Quiz" at bounding box center [688, 274] width 69 height 27
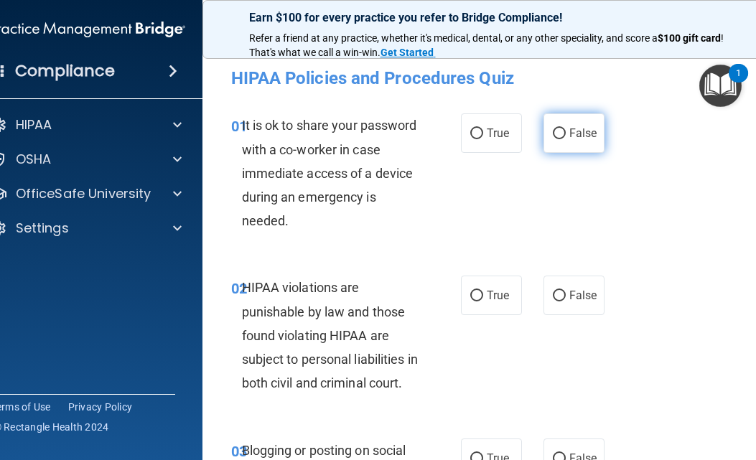
click at [556, 130] on input "False" at bounding box center [559, 134] width 13 height 11
radio input "true"
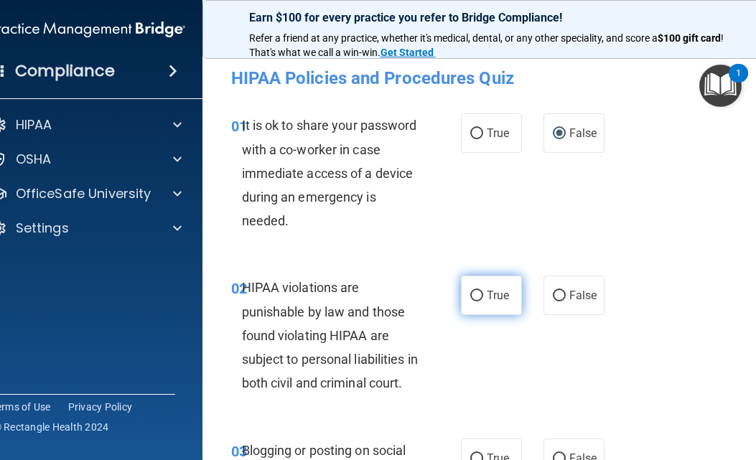
click at [470, 291] on input "True" at bounding box center [476, 296] width 13 height 11
radio input "true"
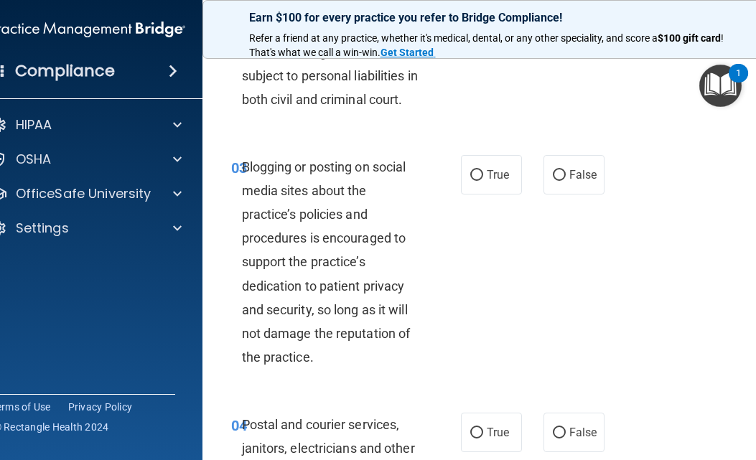
scroll to position [287, 0]
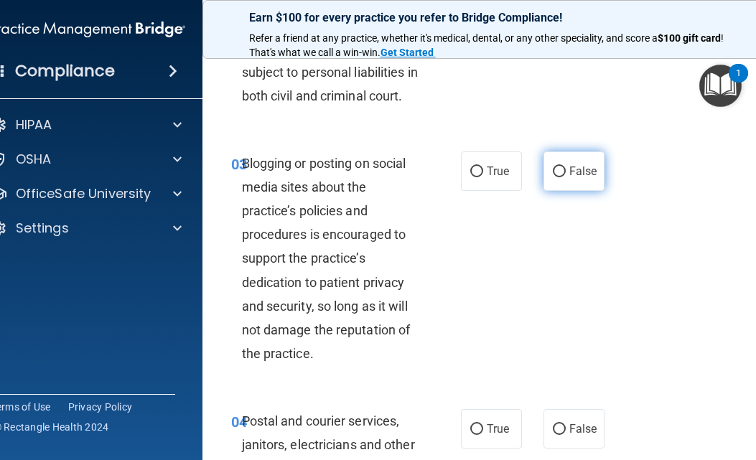
click at [563, 191] on label "False" at bounding box center [573, 170] width 61 height 39
click at [563, 177] on input "False" at bounding box center [559, 172] width 13 height 11
radio input "true"
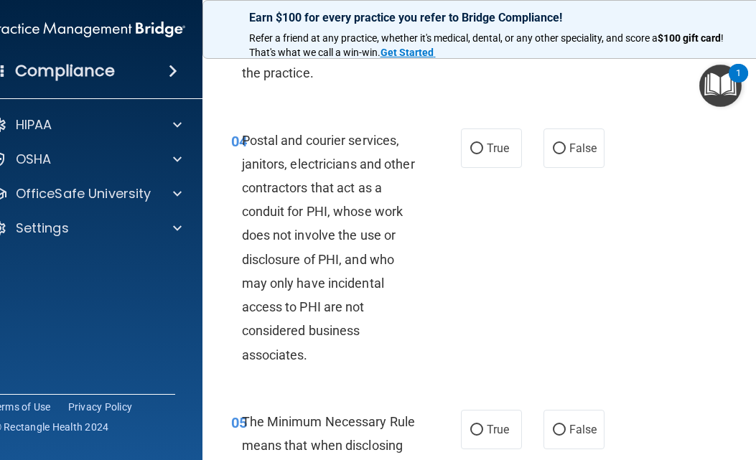
scroll to position [574, 0]
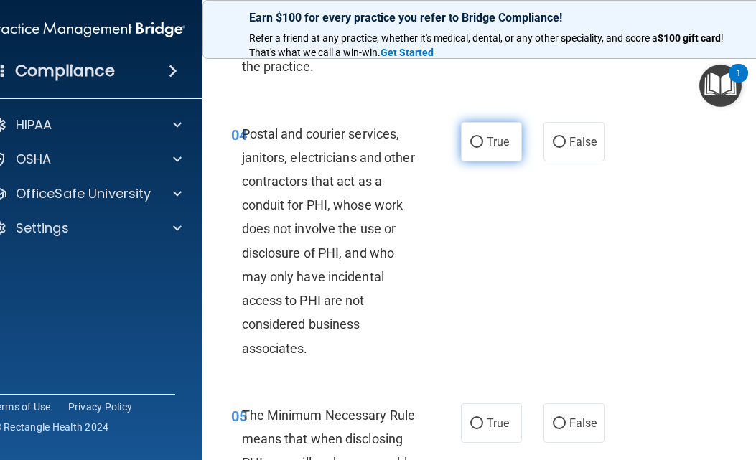
click at [493, 162] on label "True" at bounding box center [491, 141] width 61 height 39
click at [483, 148] on input "True" at bounding box center [476, 142] width 13 height 11
radio input "true"
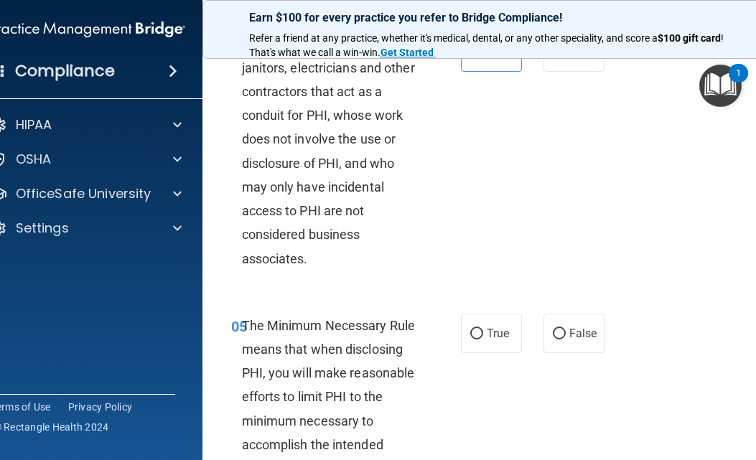
scroll to position [790, 0]
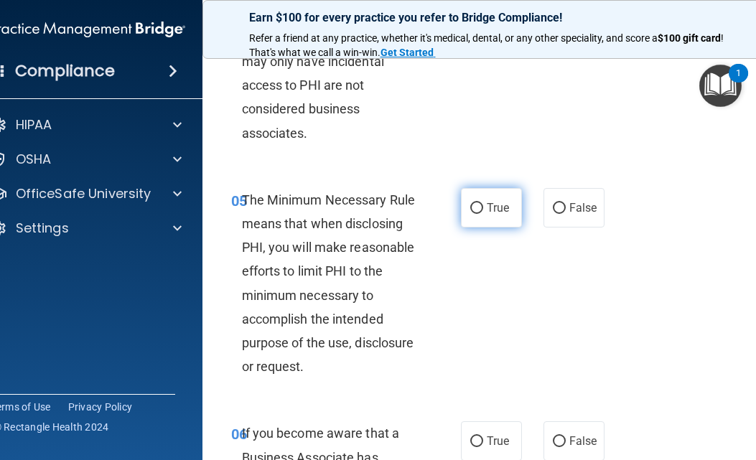
click at [498, 215] on span "True" at bounding box center [498, 208] width 22 height 14
click at [483, 214] on input "True" at bounding box center [476, 208] width 13 height 11
radio input "true"
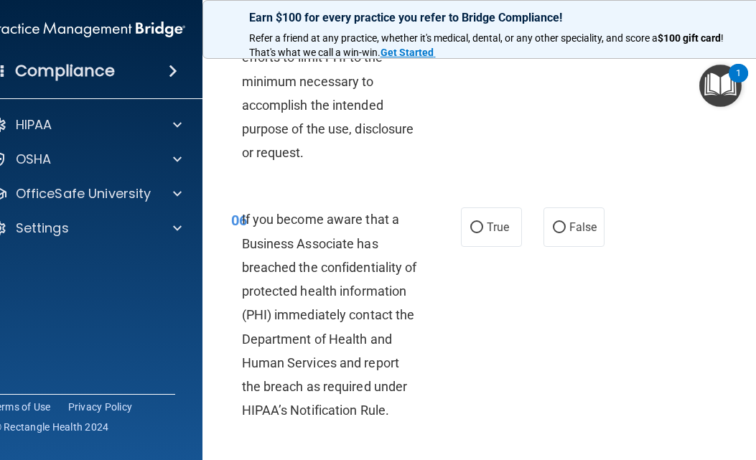
scroll to position [1005, 0]
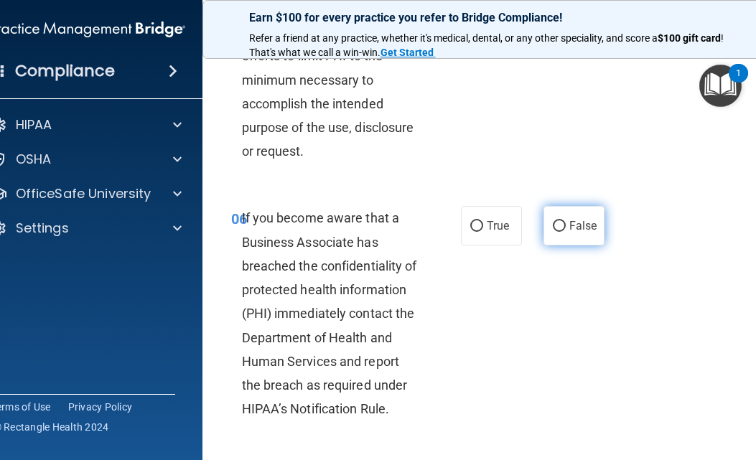
click at [569, 233] on span "False" at bounding box center [583, 226] width 28 height 14
click at [566, 232] on input "False" at bounding box center [559, 226] width 13 height 11
radio input "true"
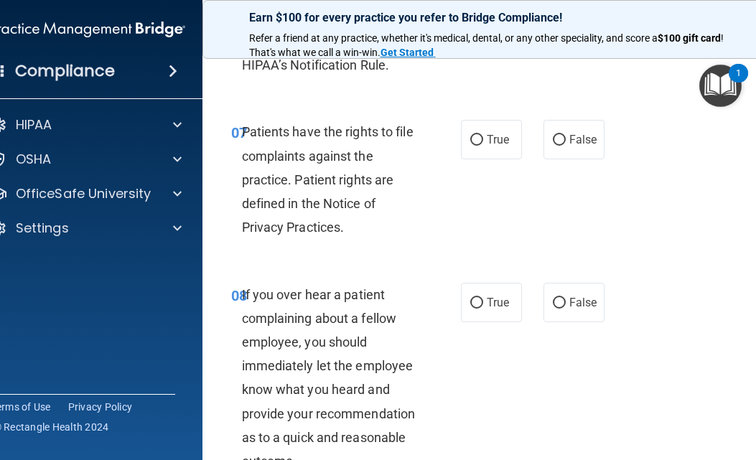
scroll to position [1364, 0]
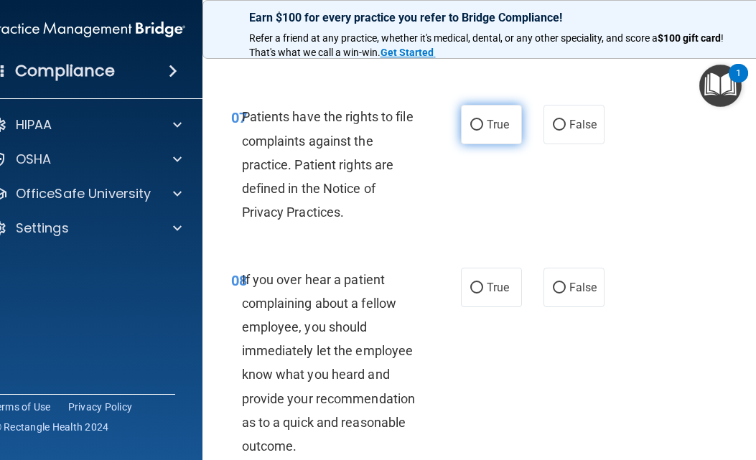
click at [487, 131] on span "True" at bounding box center [498, 125] width 22 height 14
click at [483, 131] on input "True" at bounding box center [476, 125] width 13 height 11
radio input "true"
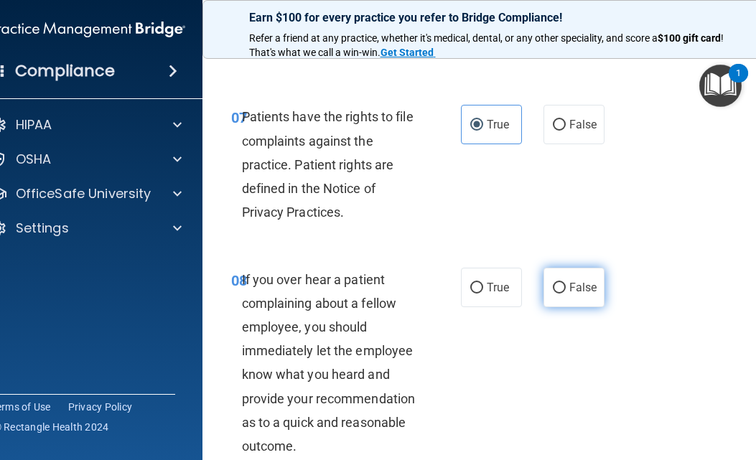
click at [570, 307] on label "False" at bounding box center [573, 287] width 61 height 39
click at [566, 294] on input "False" at bounding box center [559, 288] width 13 height 11
radio input "true"
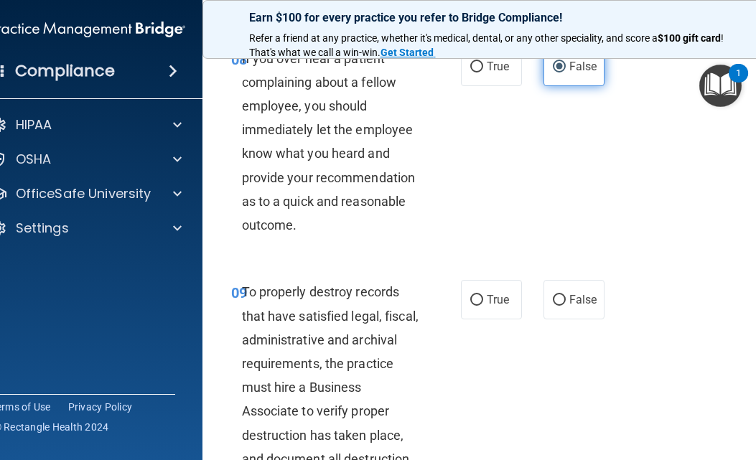
scroll to position [1651, 0]
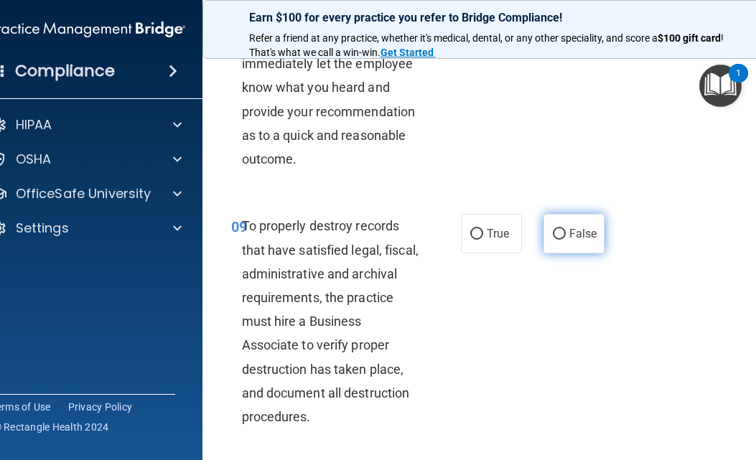
click at [573, 241] on span "False" at bounding box center [583, 234] width 28 height 14
click at [566, 240] on input "False" at bounding box center [559, 234] width 13 height 11
radio input "true"
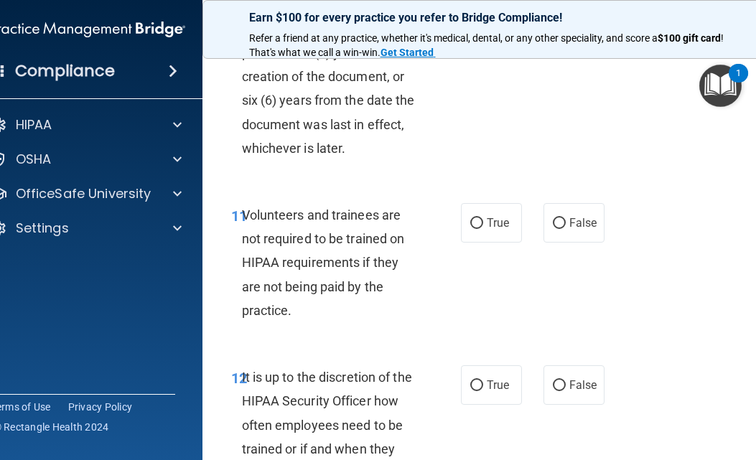
scroll to position [2010, 0]
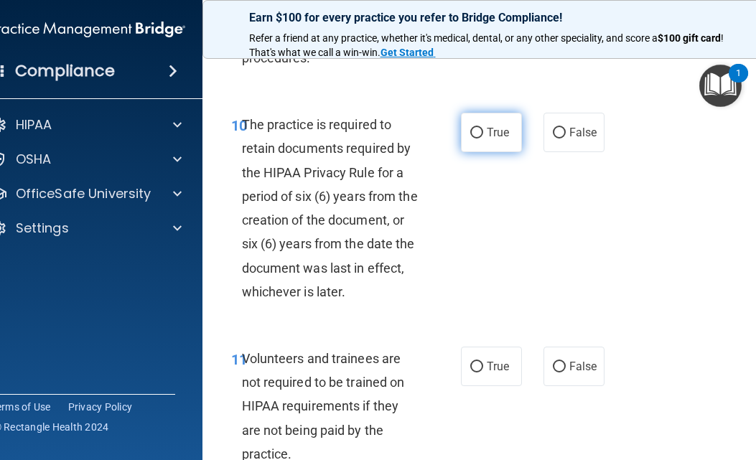
click at [495, 139] on span "True" at bounding box center [498, 133] width 22 height 14
click at [483, 139] on input "True" at bounding box center [476, 133] width 13 height 11
radio input "true"
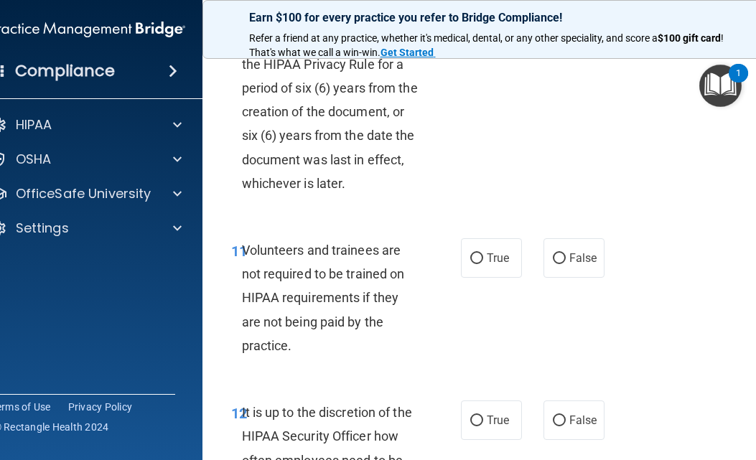
scroll to position [2226, 0]
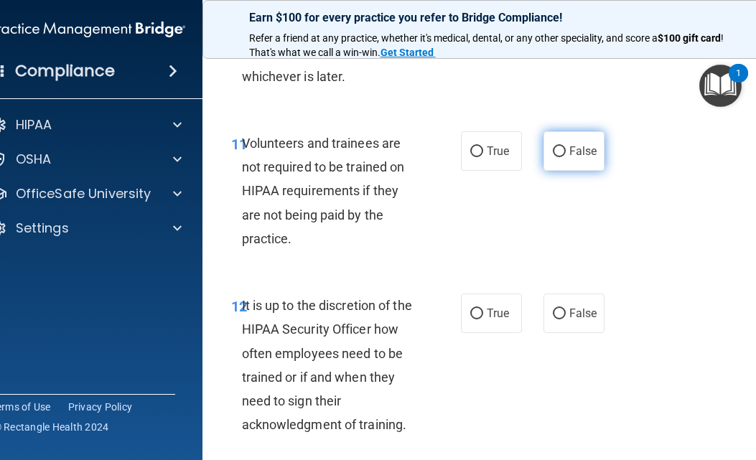
click at [588, 171] on label "False" at bounding box center [573, 150] width 61 height 39
click at [566, 157] on input "False" at bounding box center [559, 151] width 13 height 11
radio input "true"
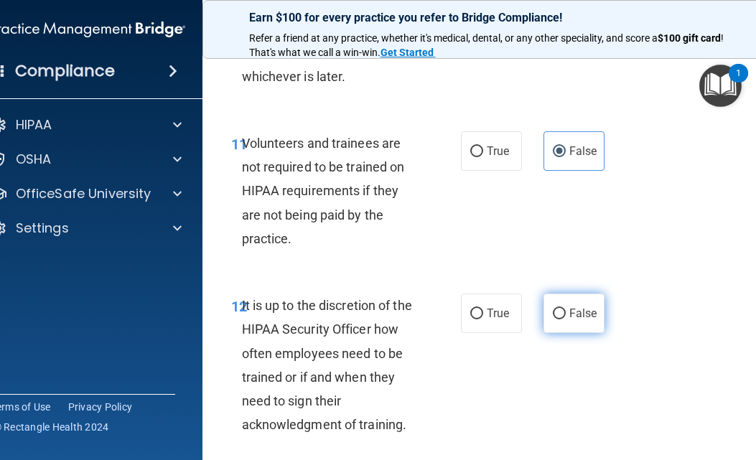
click at [579, 333] on label "False" at bounding box center [573, 313] width 61 height 39
click at [566, 319] on input "False" at bounding box center [559, 314] width 13 height 11
radio input "true"
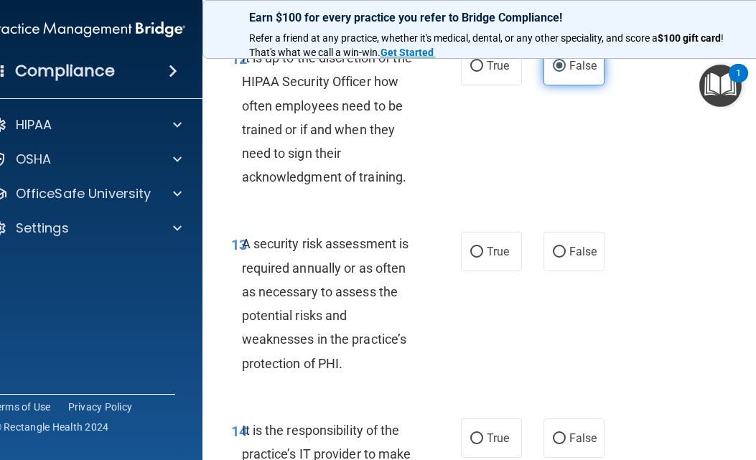
scroll to position [2513, 0]
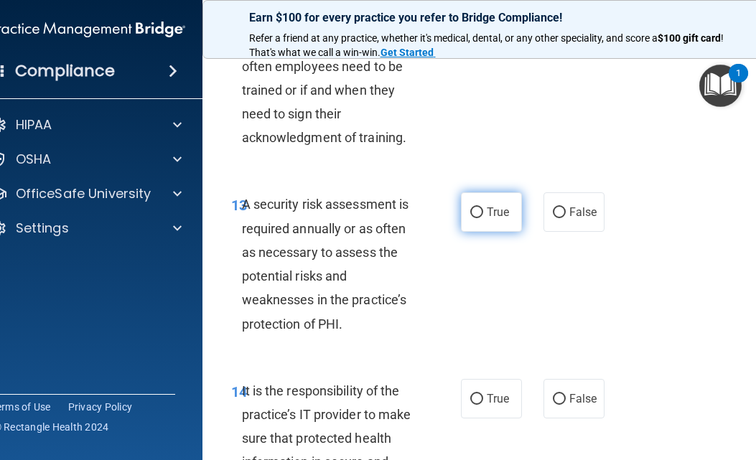
click at [493, 219] on span "True" at bounding box center [498, 212] width 22 height 14
click at [483, 218] on input "True" at bounding box center [476, 212] width 13 height 11
radio input "true"
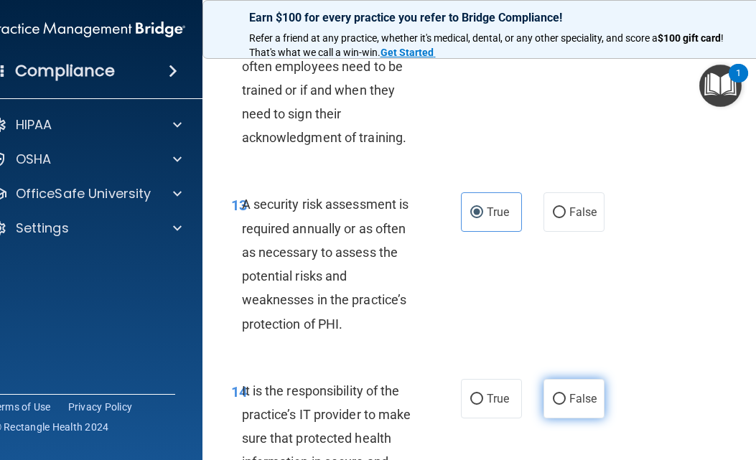
click at [571, 406] on span "False" at bounding box center [583, 399] width 28 height 14
click at [566, 405] on input "False" at bounding box center [559, 399] width 13 height 11
radio input "true"
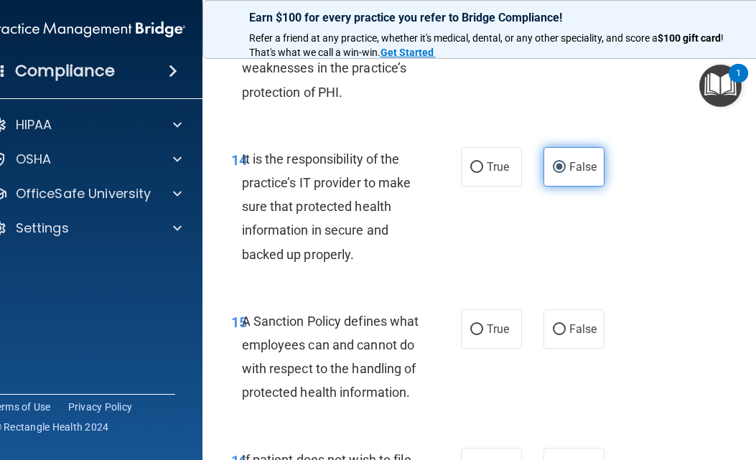
scroll to position [2800, 0]
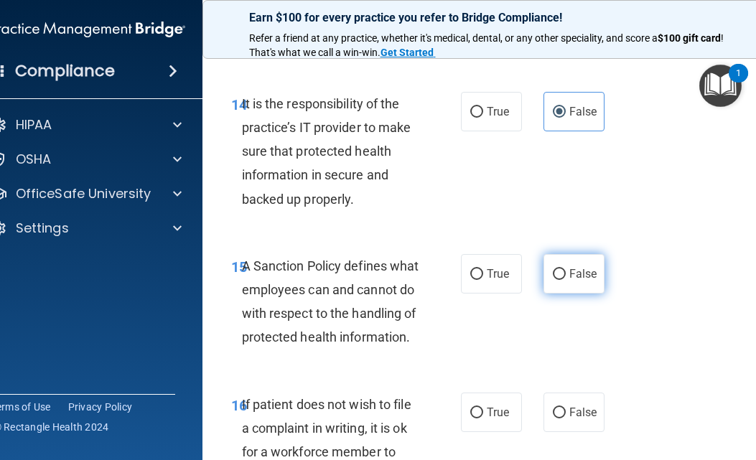
click at [582, 281] on span "False" at bounding box center [583, 274] width 28 height 14
click at [566, 280] on input "False" at bounding box center [559, 274] width 13 height 11
radio input "true"
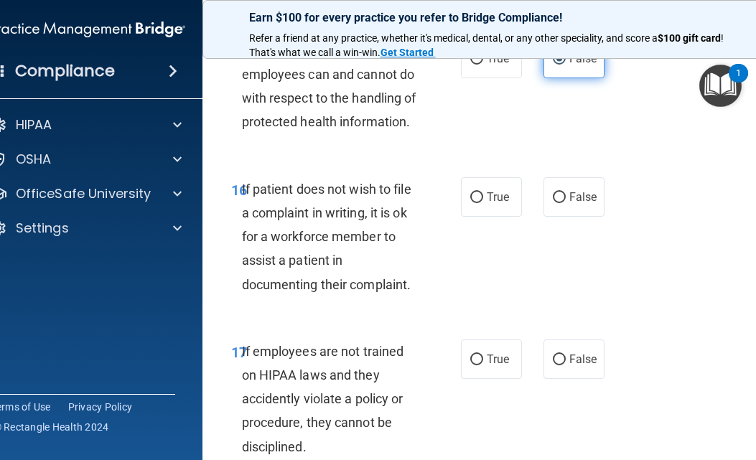
scroll to position [3087, 0]
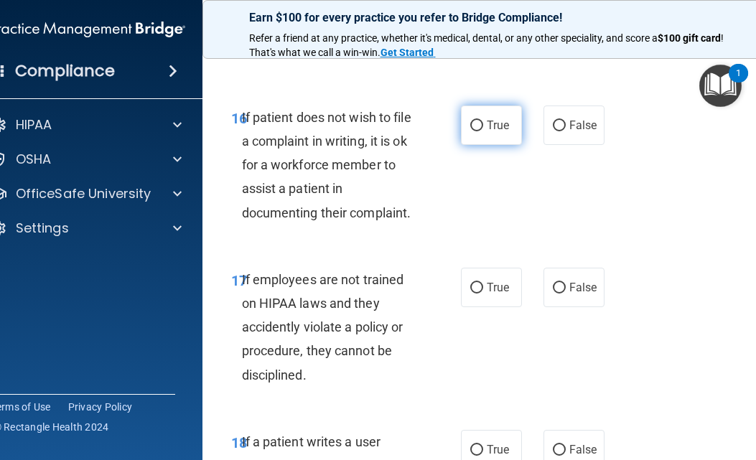
click at [475, 145] on label "True" at bounding box center [491, 125] width 61 height 39
click at [475, 131] on input "True" at bounding box center [476, 126] width 13 height 11
radio input "true"
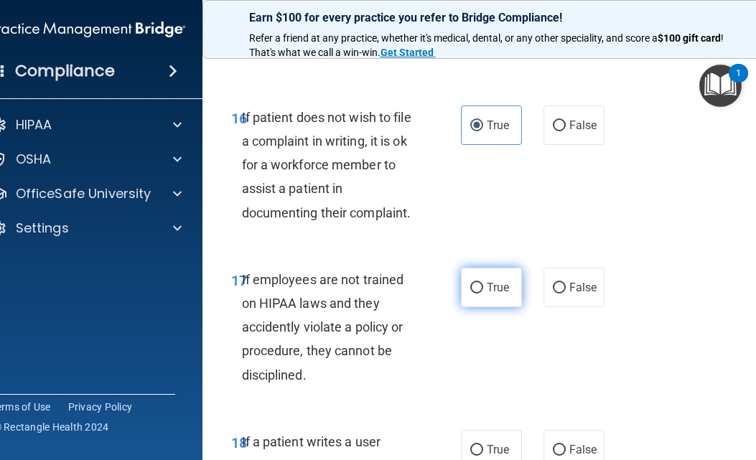
click at [483, 307] on label "True" at bounding box center [491, 287] width 61 height 39
click at [483, 294] on input "True" at bounding box center [476, 288] width 13 height 11
radio input "true"
click at [483, 307] on label "True" at bounding box center [491, 287] width 61 height 39
click at [483, 294] on input "True" at bounding box center [476, 288] width 13 height 11
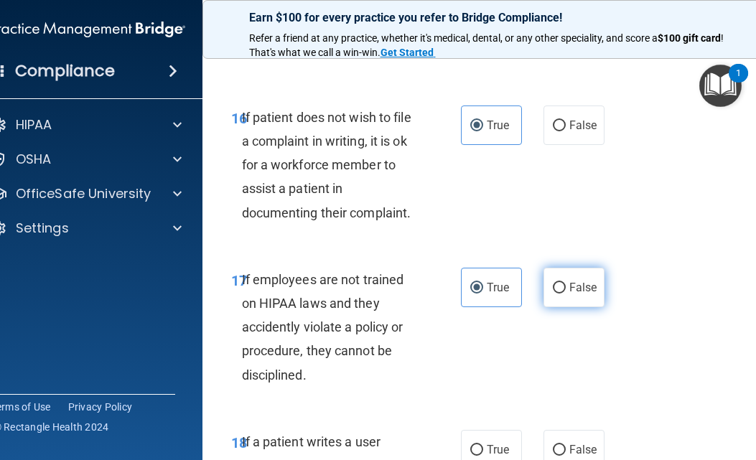
click at [581, 294] on span "False" at bounding box center [583, 288] width 28 height 14
click at [566, 294] on input "False" at bounding box center [559, 288] width 13 height 11
radio input "true"
radio input "false"
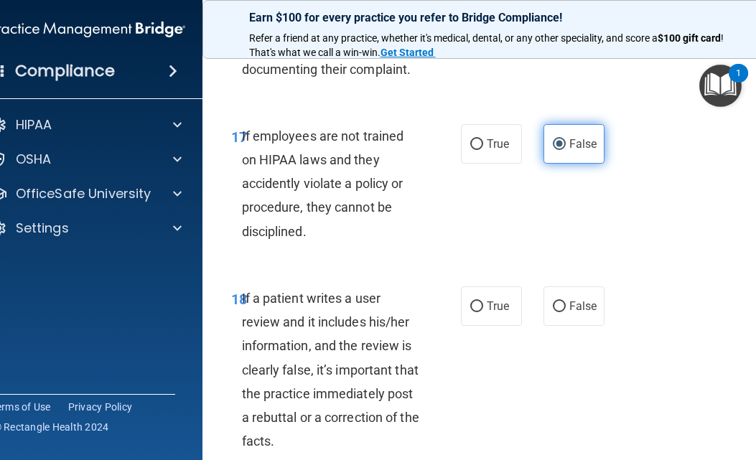
scroll to position [3303, 0]
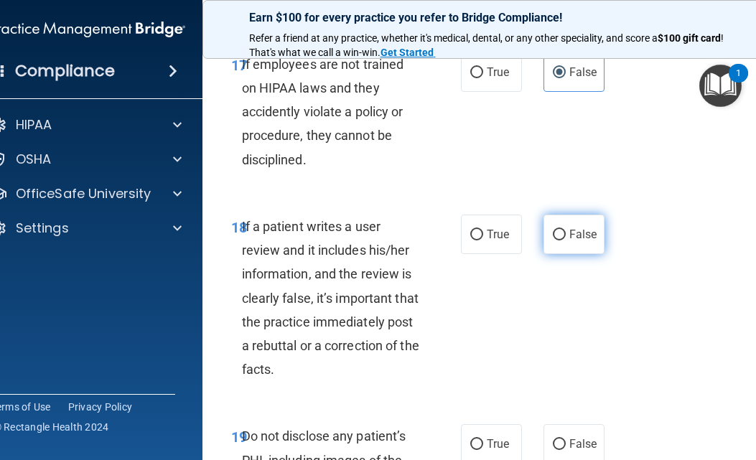
click at [564, 254] on label "False" at bounding box center [573, 234] width 61 height 39
click at [564, 241] on input "False" at bounding box center [559, 235] width 13 height 11
radio input "true"
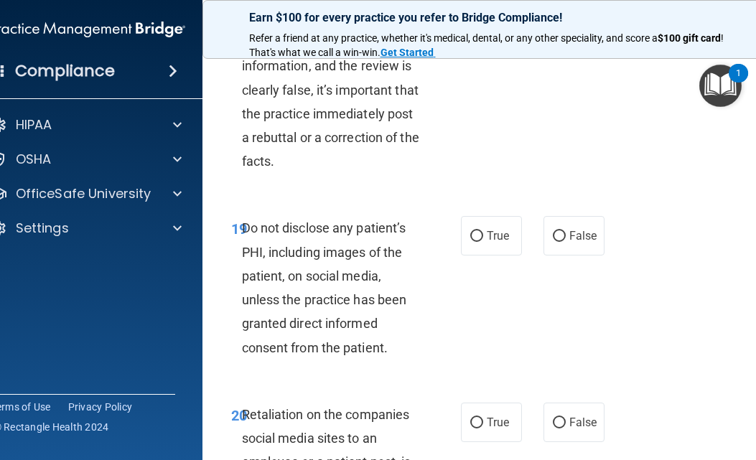
scroll to position [3518, 0]
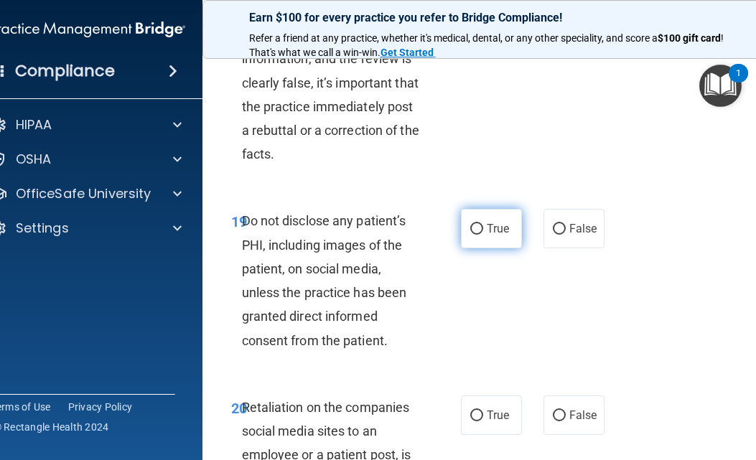
click at [487, 235] on span "True" at bounding box center [498, 229] width 22 height 14
click at [483, 235] on input "True" at bounding box center [476, 229] width 13 height 11
radio input "true"
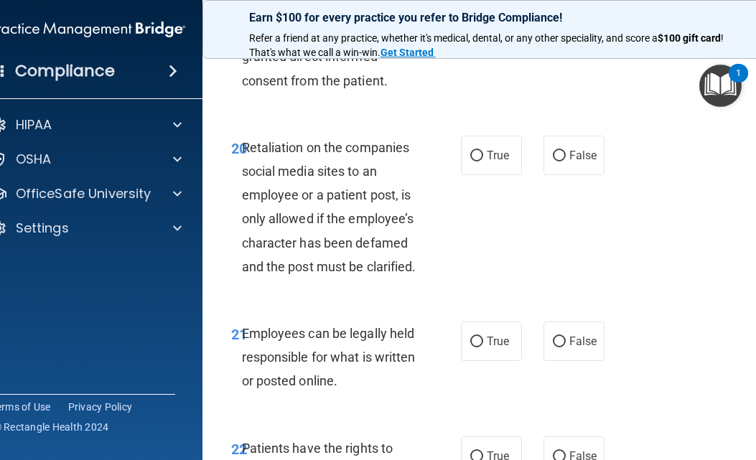
scroll to position [3805, 0]
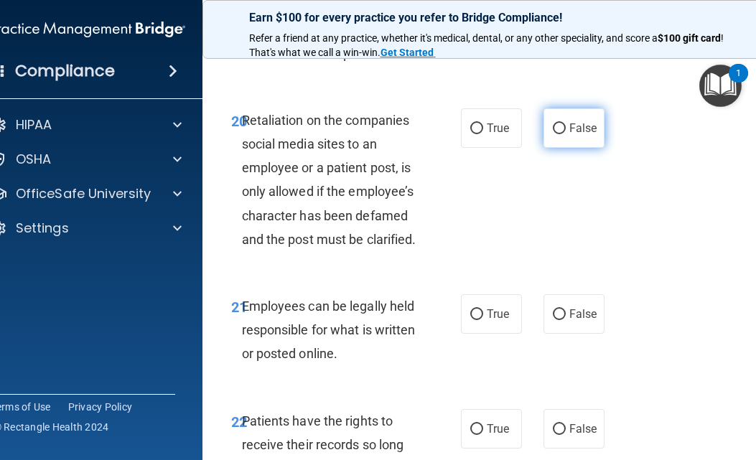
click at [574, 135] on span "False" at bounding box center [583, 128] width 28 height 14
click at [566, 134] on input "False" at bounding box center [559, 128] width 13 height 11
radio input "true"
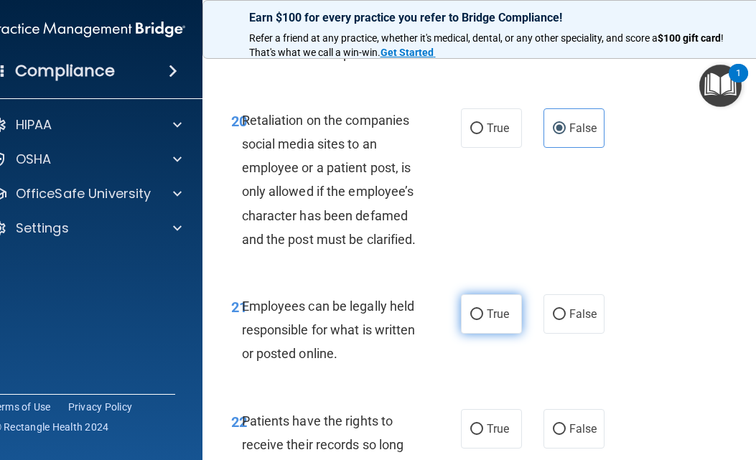
click at [475, 320] on input "True" at bounding box center [476, 314] width 13 height 11
radio input "true"
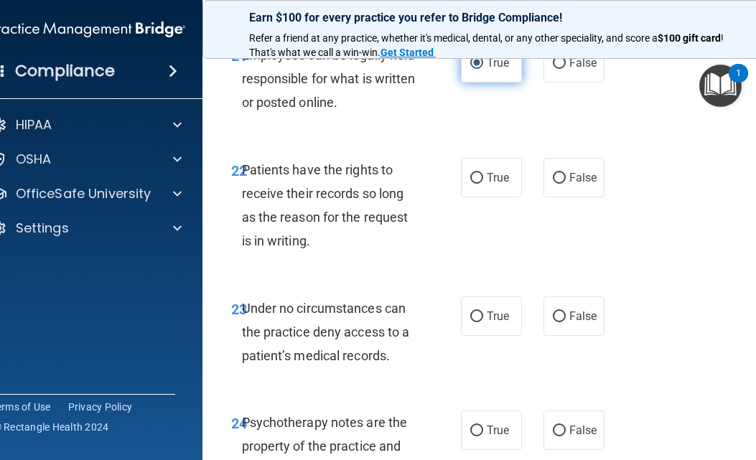
scroll to position [4092, 0]
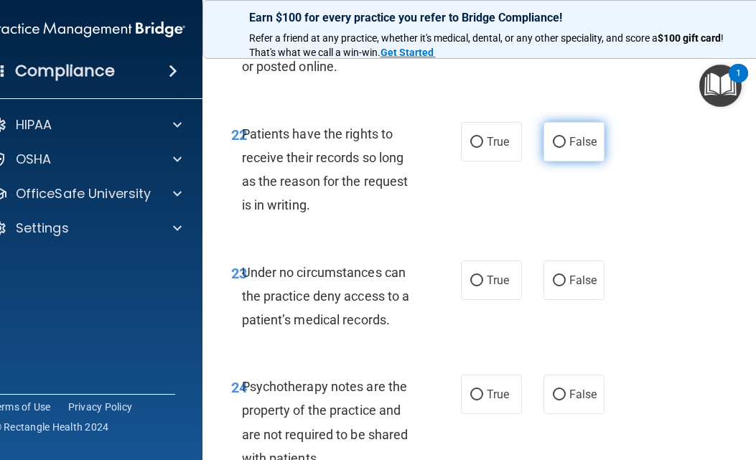
click at [556, 162] on label "False" at bounding box center [573, 141] width 61 height 39
click at [556, 148] on input "False" at bounding box center [559, 142] width 13 height 11
radio input "true"
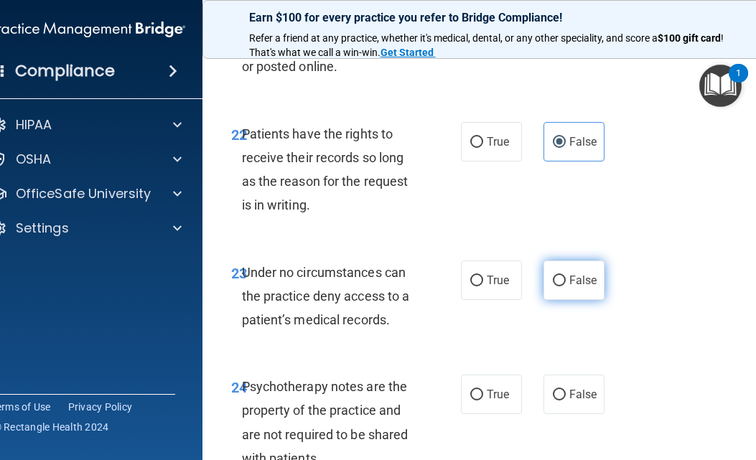
click at [564, 300] on label "False" at bounding box center [573, 280] width 61 height 39
click at [564, 286] on input "False" at bounding box center [559, 281] width 13 height 11
radio input "true"
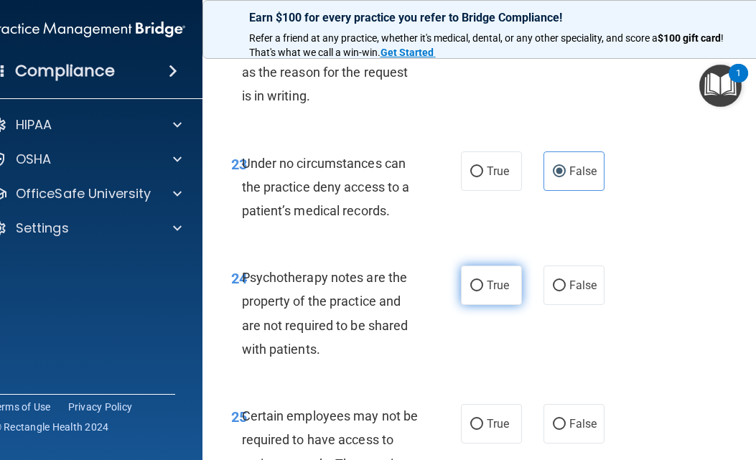
scroll to position [4236, 0]
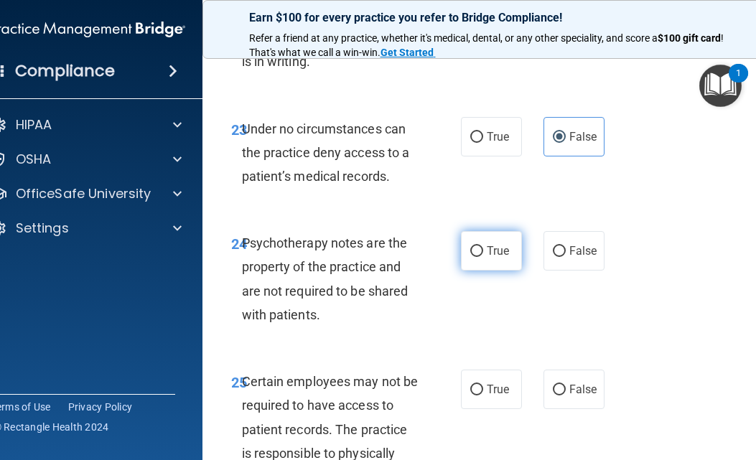
click at [488, 271] on label "True" at bounding box center [491, 250] width 61 height 39
click at [483, 257] on input "True" at bounding box center [476, 251] width 13 height 11
radio input "true"
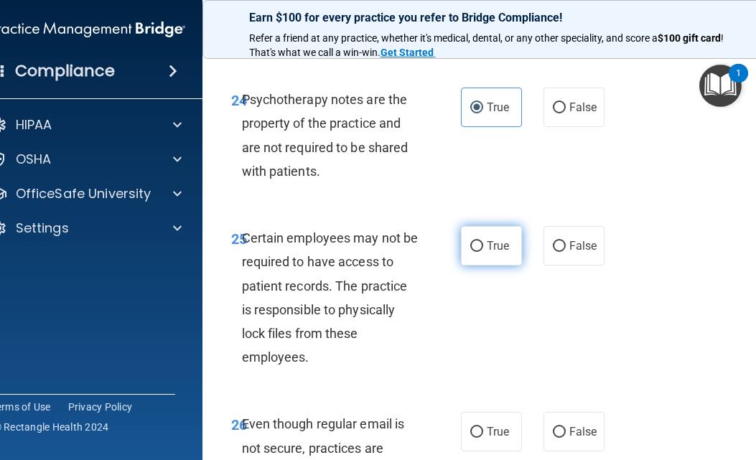
click at [492, 253] on span "True" at bounding box center [498, 246] width 22 height 14
click at [483, 252] on input "True" at bounding box center [476, 246] width 13 height 11
radio input "true"
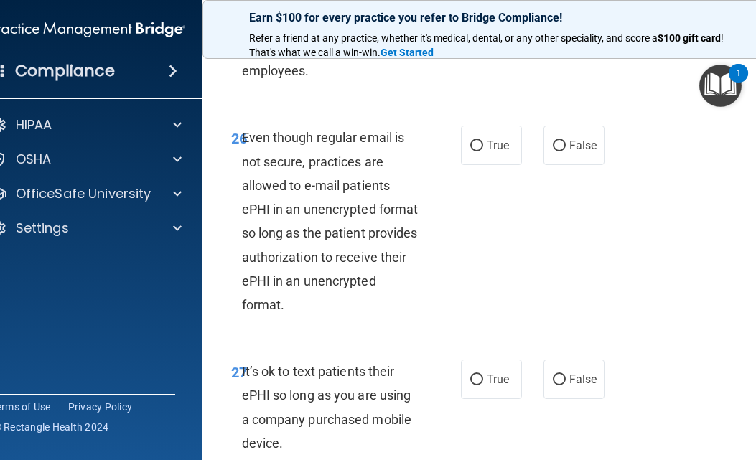
scroll to position [4667, 0]
click at [476, 164] on label "True" at bounding box center [491, 144] width 61 height 39
click at [476, 151] on input "True" at bounding box center [476, 145] width 13 height 11
radio input "true"
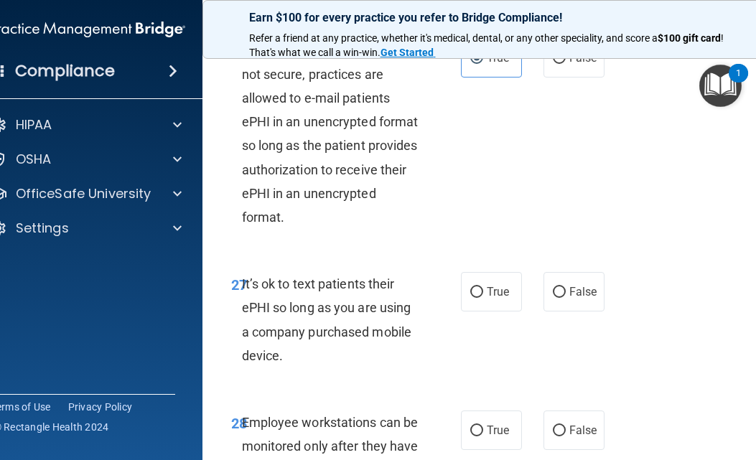
scroll to position [4882, 0]
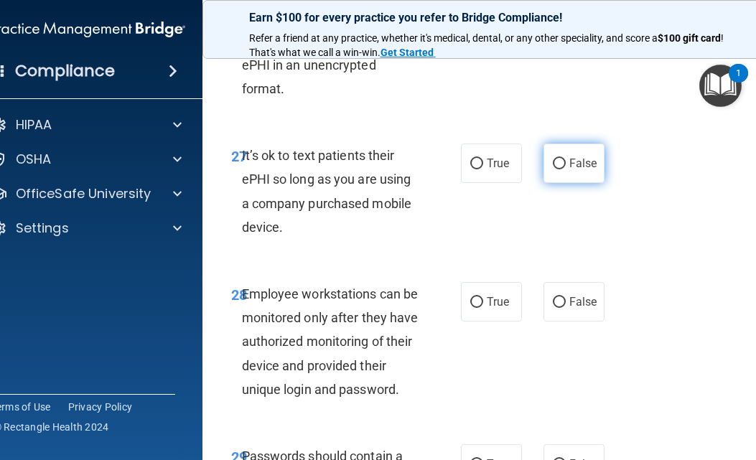
click at [569, 170] on span "False" at bounding box center [583, 164] width 28 height 14
click at [566, 169] on input "False" at bounding box center [559, 164] width 13 height 11
radio input "true"
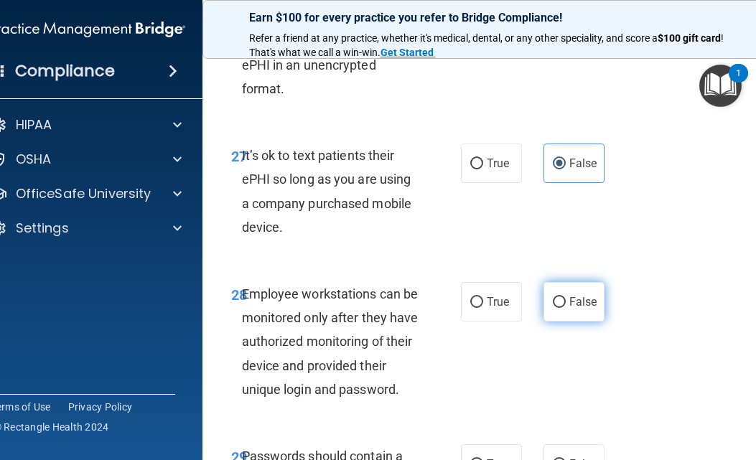
click at [577, 309] on span "False" at bounding box center [583, 302] width 28 height 14
click at [566, 308] on input "False" at bounding box center [559, 302] width 13 height 11
radio input "true"
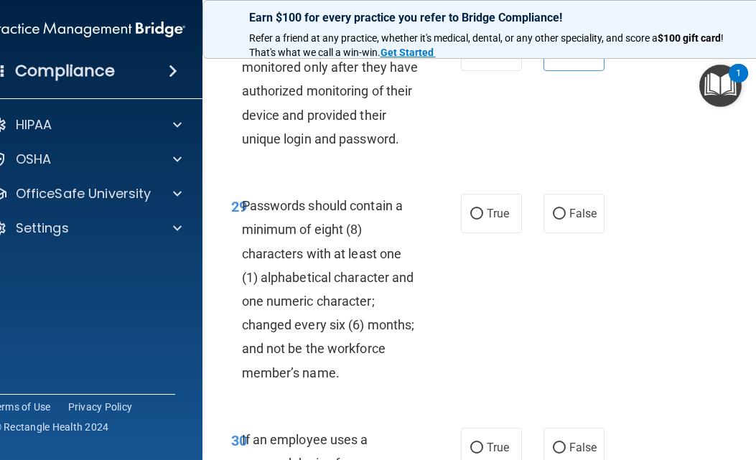
scroll to position [5169, 0]
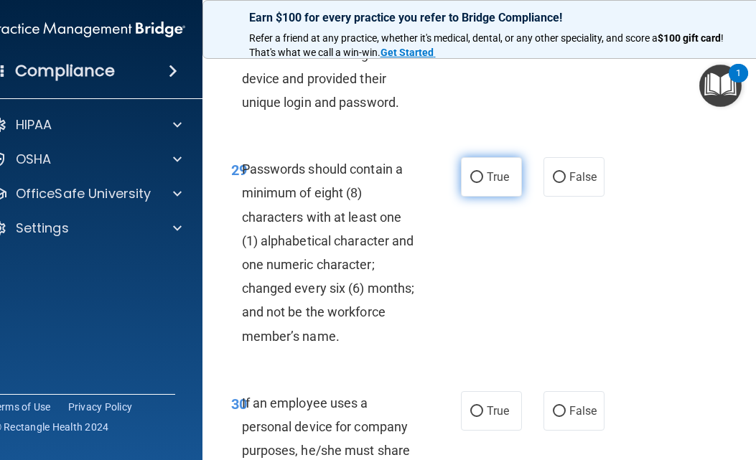
click at [487, 184] on span "True" at bounding box center [498, 177] width 22 height 14
click at [483, 183] on input "True" at bounding box center [476, 177] width 13 height 11
radio input "true"
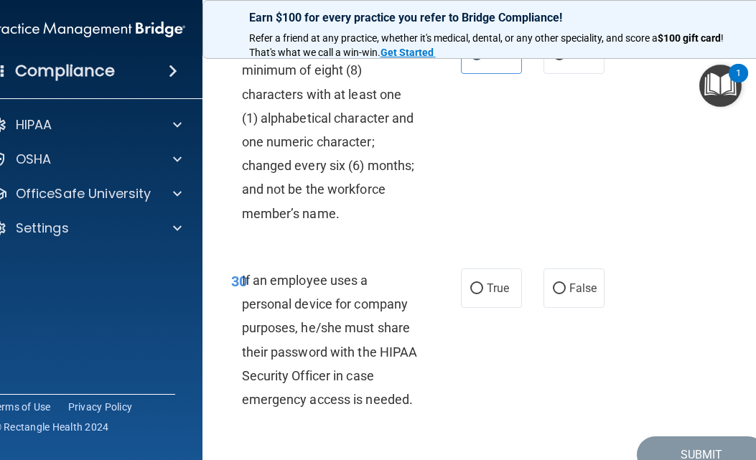
scroll to position [5385, 0]
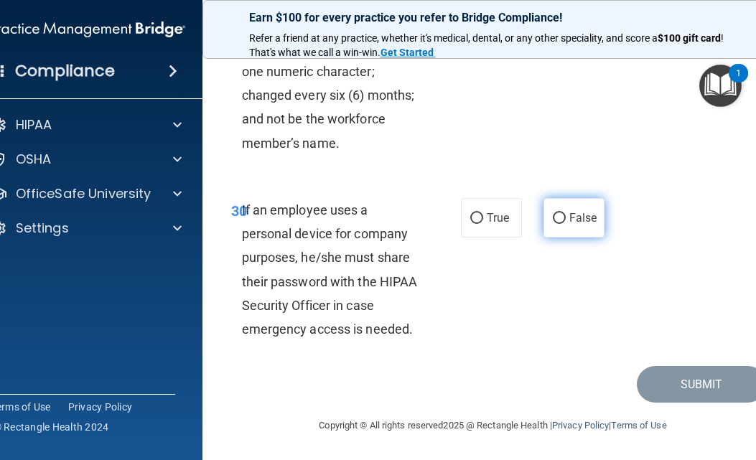
click at [569, 225] on span "False" at bounding box center [583, 218] width 28 height 14
click at [564, 224] on input "False" at bounding box center [559, 218] width 13 height 11
radio input "true"
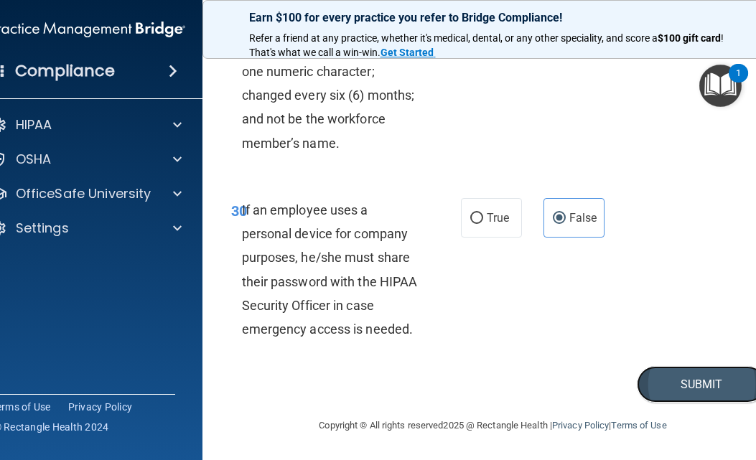
click at [702, 403] on button "Submit" at bounding box center [701, 384] width 129 height 37
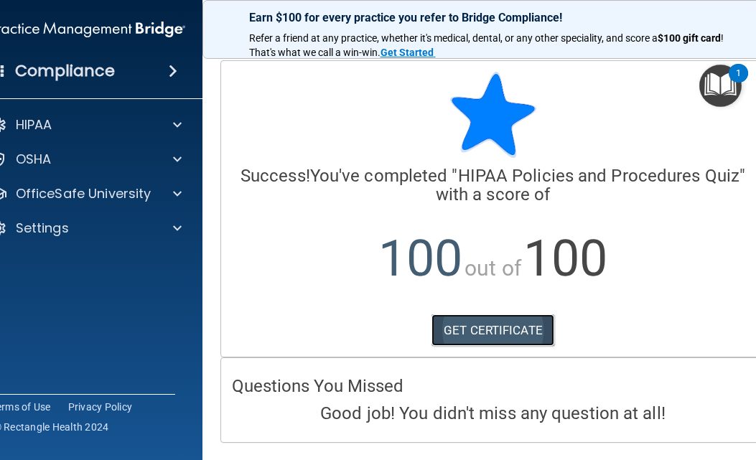
click at [510, 336] on link "GET CERTIFICATE" at bounding box center [492, 330] width 123 height 32
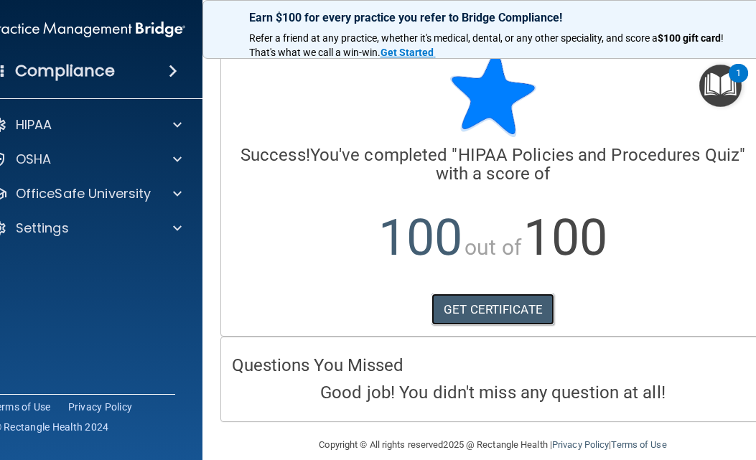
scroll to position [40, 0]
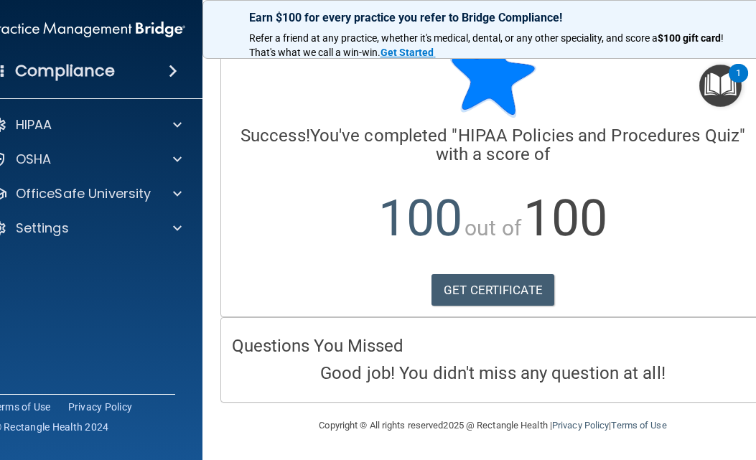
click at [716, 82] on img "Open Resource Center, 1 new notification" at bounding box center [720, 86] width 42 height 42
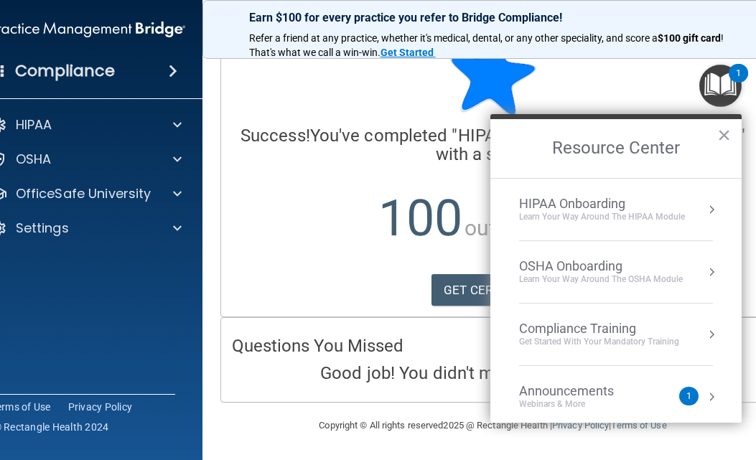
click at [609, 326] on div "Compliance Training" at bounding box center [599, 329] width 160 height 16
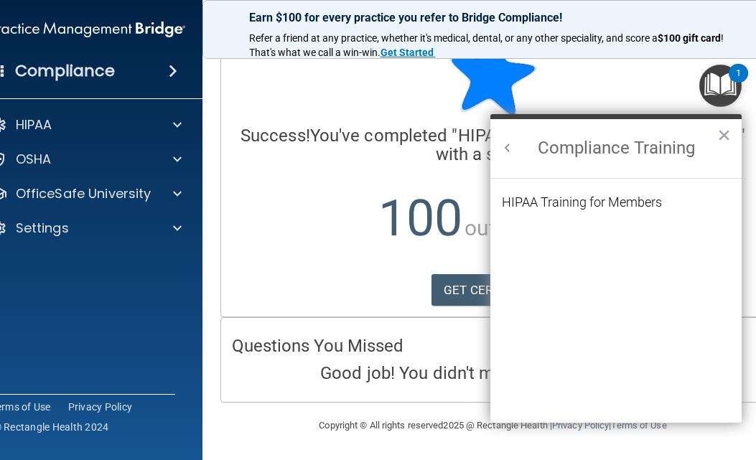
scroll to position [0, 0]
click at [604, 201] on div "HIPAA Training for Members" at bounding box center [582, 202] width 160 height 13
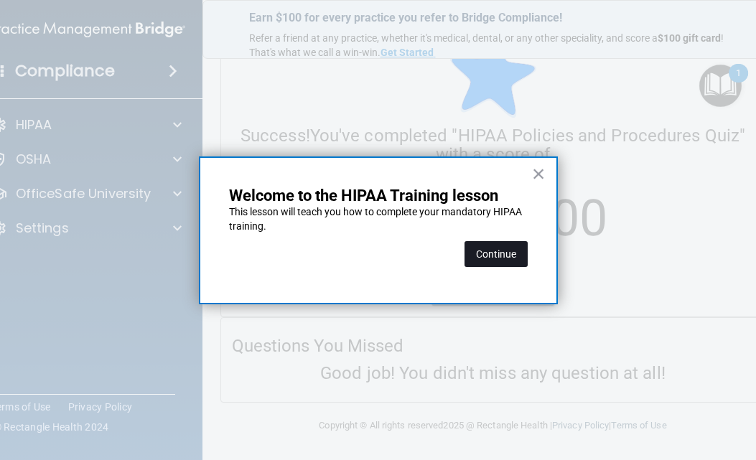
click at [499, 251] on button "Continue" at bounding box center [496, 254] width 63 height 26
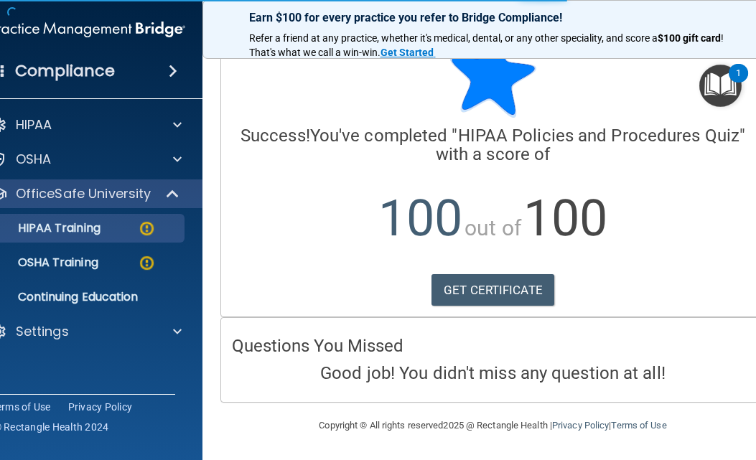
scroll to position [111, 0]
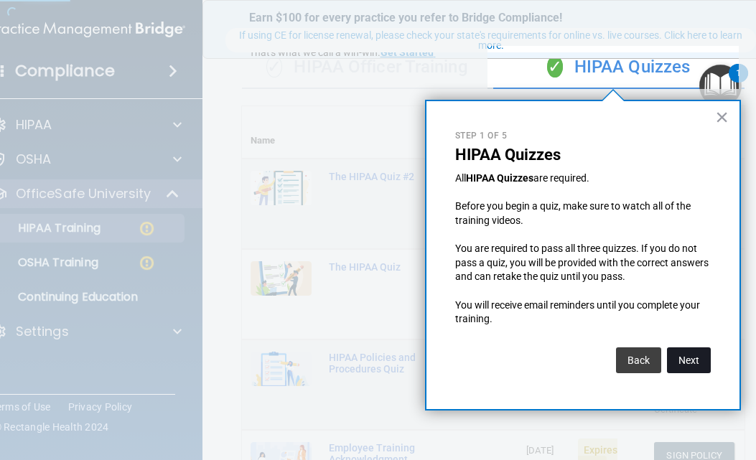
click at [692, 358] on button "Next" at bounding box center [689, 360] width 44 height 26
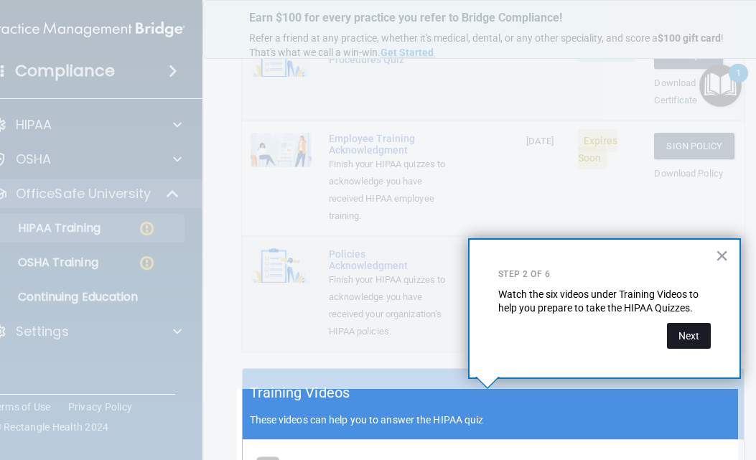
click at [687, 332] on button "Next" at bounding box center [689, 336] width 44 height 26
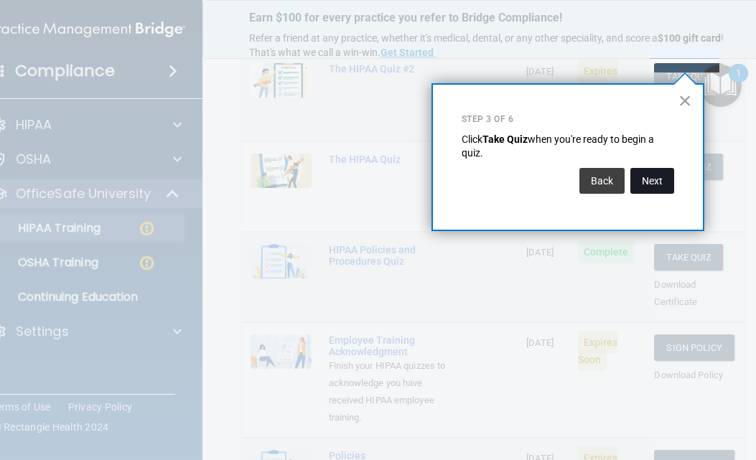
click at [655, 184] on button "Next" at bounding box center [652, 181] width 44 height 26
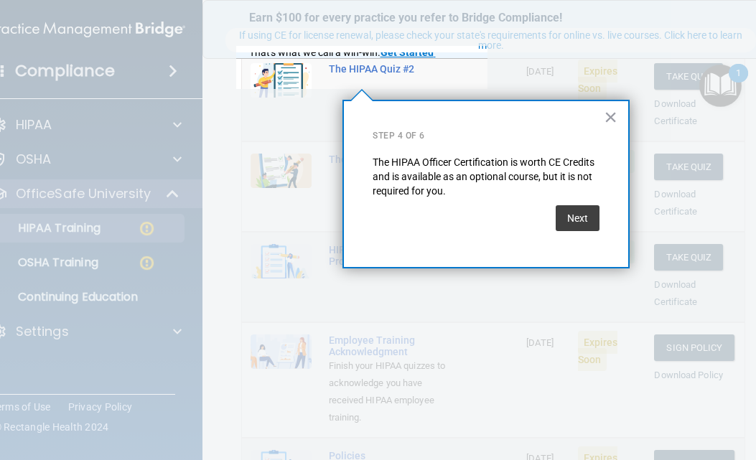
scroll to position [111, 0]
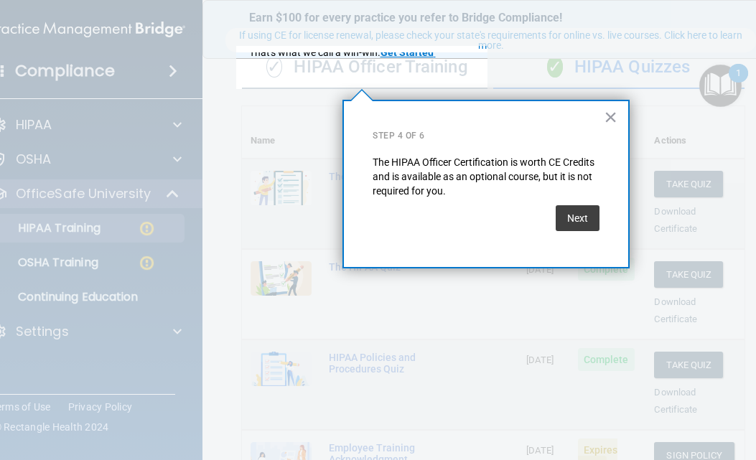
click at [546, 214] on div "× Step 4 of 6 The HIPAA Officer Certification is worth CE Credits and is availa…" at bounding box center [485, 184] width 287 height 169
click at [579, 215] on button "Next" at bounding box center [578, 218] width 44 height 26
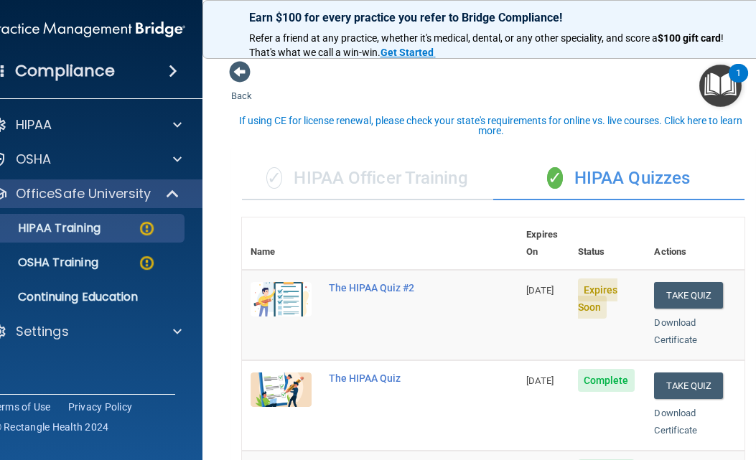
scroll to position [72, 0]
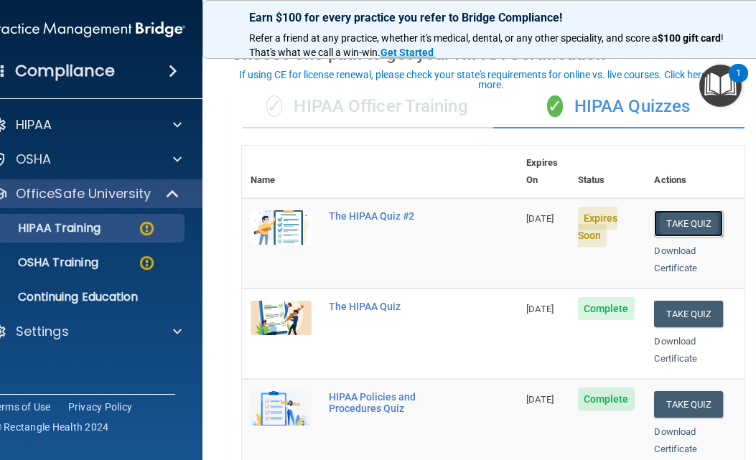
click at [671, 210] on button "Take Quiz" at bounding box center [688, 223] width 69 height 27
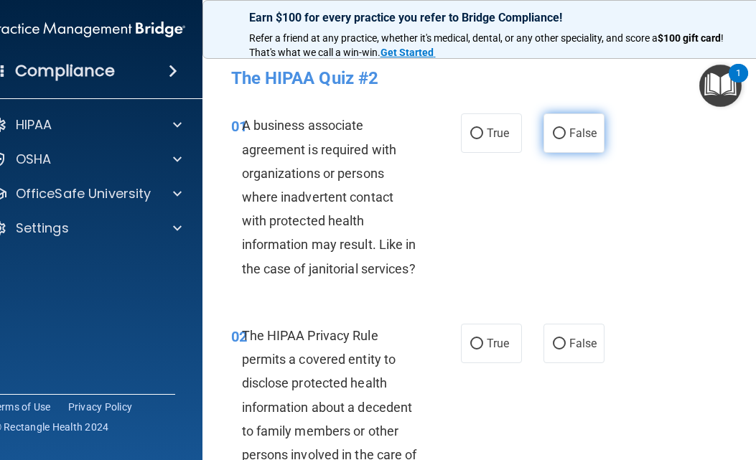
click at [577, 136] on span "False" at bounding box center [583, 133] width 28 height 14
click at [566, 136] on input "False" at bounding box center [559, 134] width 13 height 11
radio input "true"
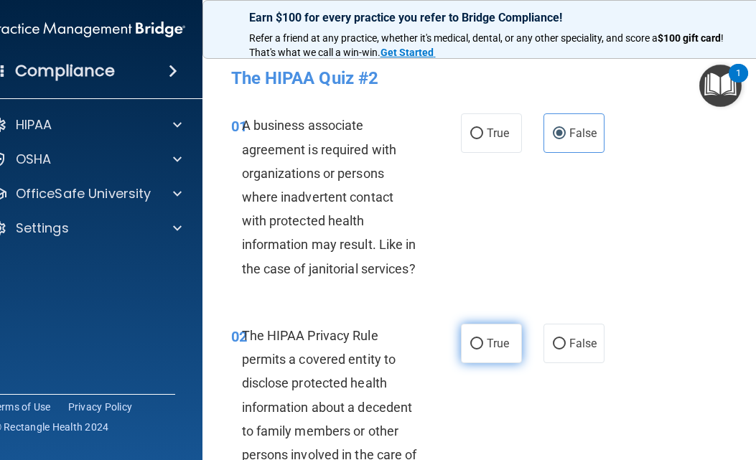
click at [500, 343] on span "True" at bounding box center [498, 344] width 22 height 14
click at [483, 343] on input "True" at bounding box center [476, 344] width 13 height 11
radio input "true"
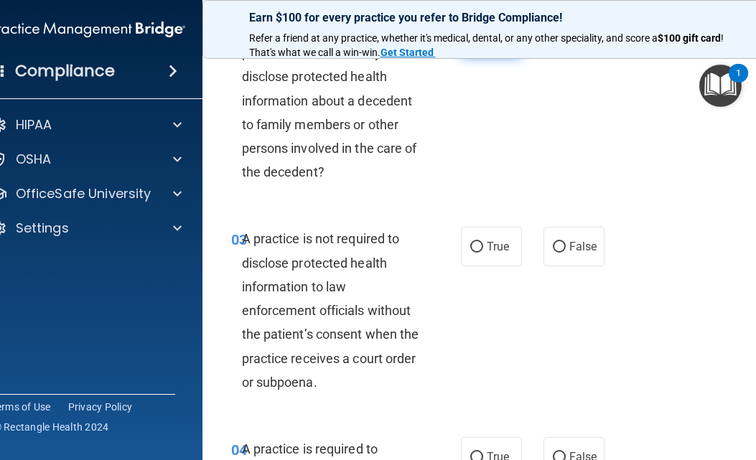
scroll to position [359, 0]
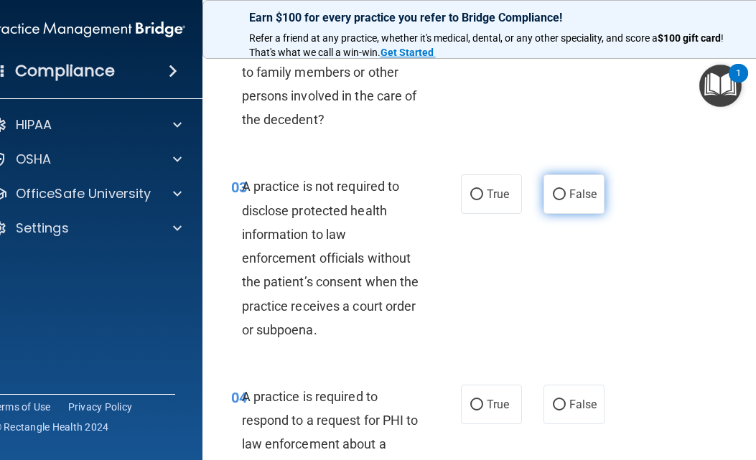
click at [569, 197] on span "False" at bounding box center [583, 194] width 28 height 14
click at [566, 197] on input "False" at bounding box center [559, 195] width 13 height 11
radio input "true"
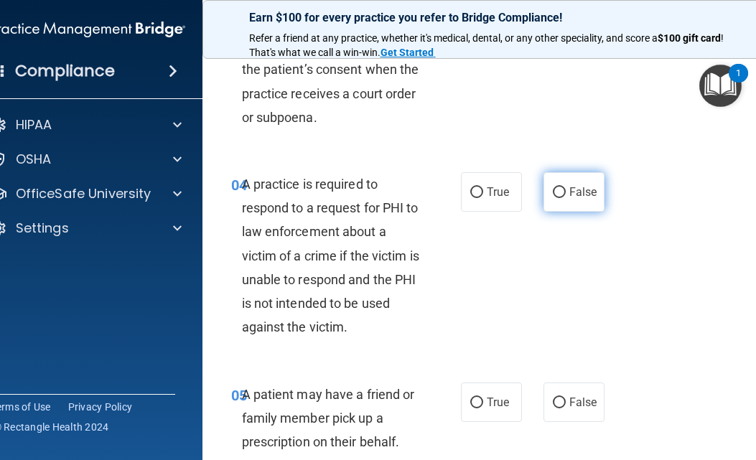
scroll to position [574, 0]
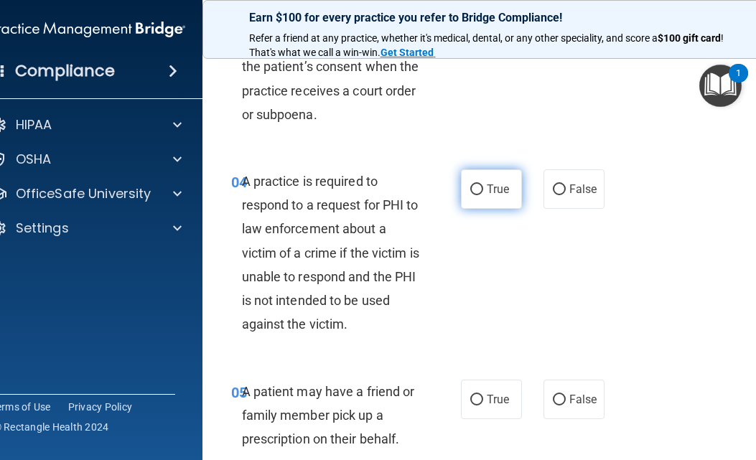
click at [475, 195] on label "True" at bounding box center [491, 188] width 61 height 39
click at [475, 195] on input "True" at bounding box center [476, 190] width 13 height 11
radio input "true"
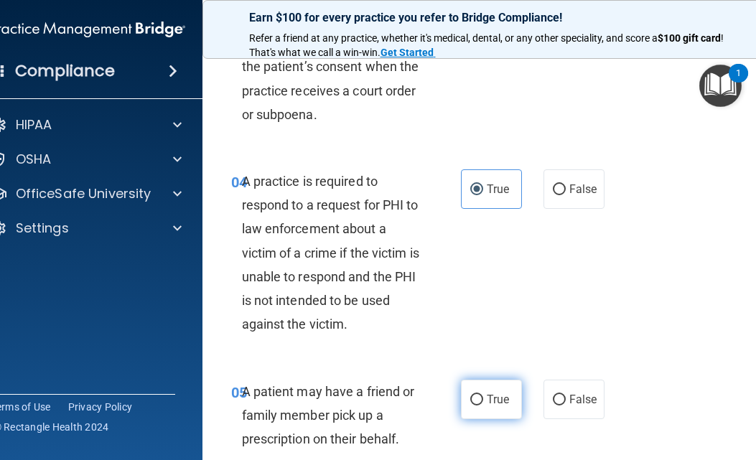
click at [473, 398] on input "True" at bounding box center [476, 400] width 13 height 11
radio input "true"
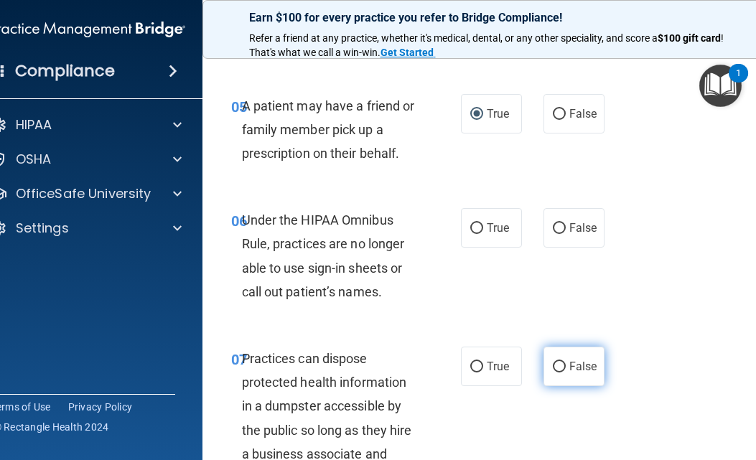
scroll to position [862, 0]
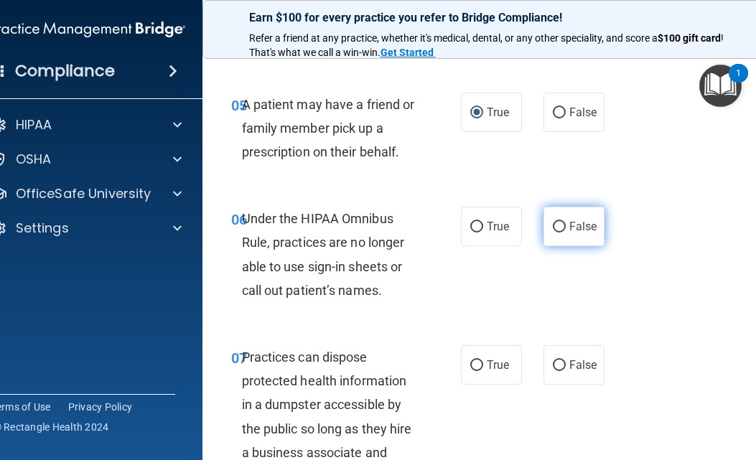
click at [569, 238] on label "False" at bounding box center [573, 226] width 61 height 39
click at [566, 233] on input "False" at bounding box center [559, 227] width 13 height 11
radio input "true"
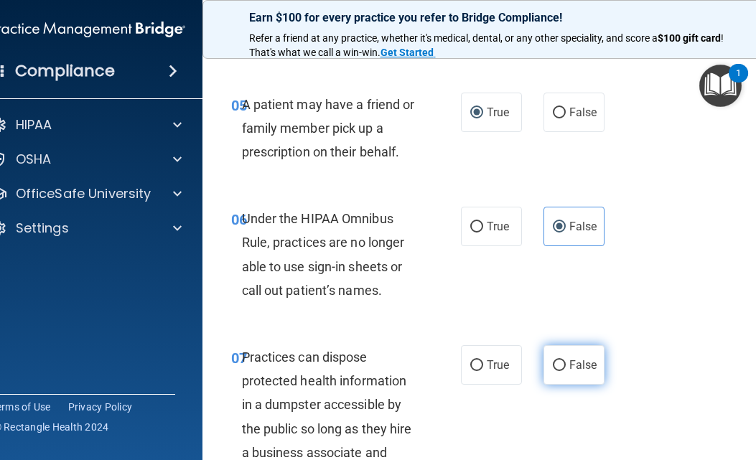
click at [569, 366] on span "False" at bounding box center [583, 365] width 28 height 14
click at [566, 366] on input "False" at bounding box center [559, 365] width 13 height 11
radio input "true"
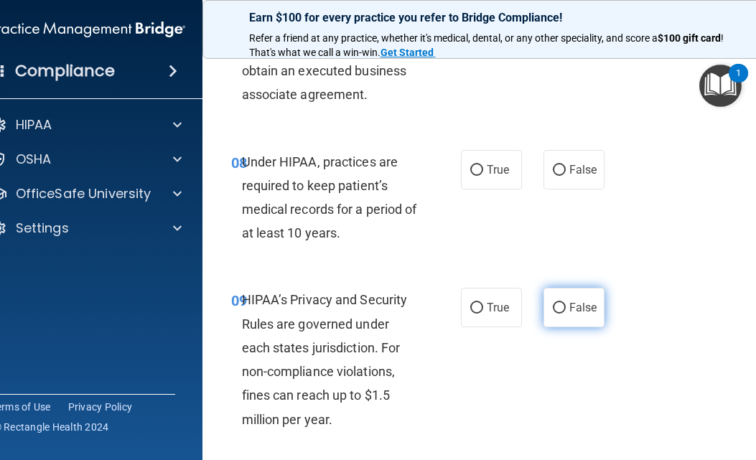
scroll to position [1292, 0]
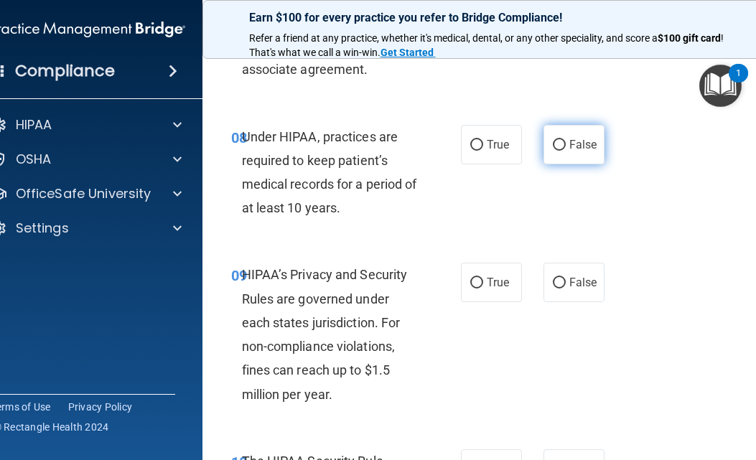
click at [574, 148] on span "False" at bounding box center [583, 145] width 28 height 14
click at [566, 148] on input "False" at bounding box center [559, 145] width 13 height 11
radio input "true"
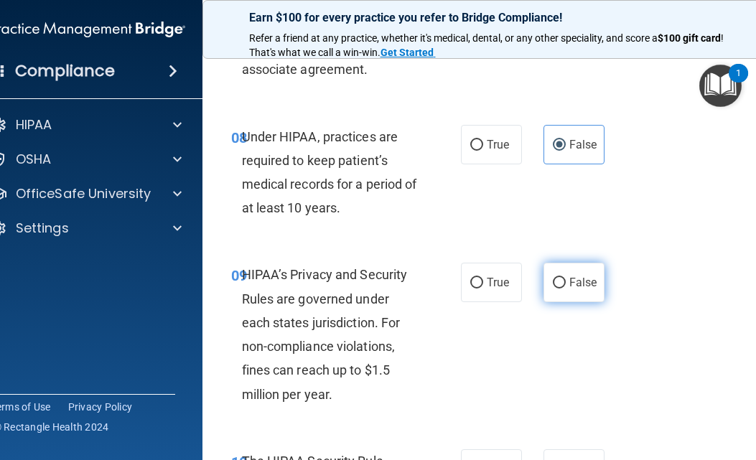
click at [574, 291] on label "False" at bounding box center [573, 282] width 61 height 39
click at [566, 289] on input "False" at bounding box center [559, 283] width 13 height 11
radio input "true"
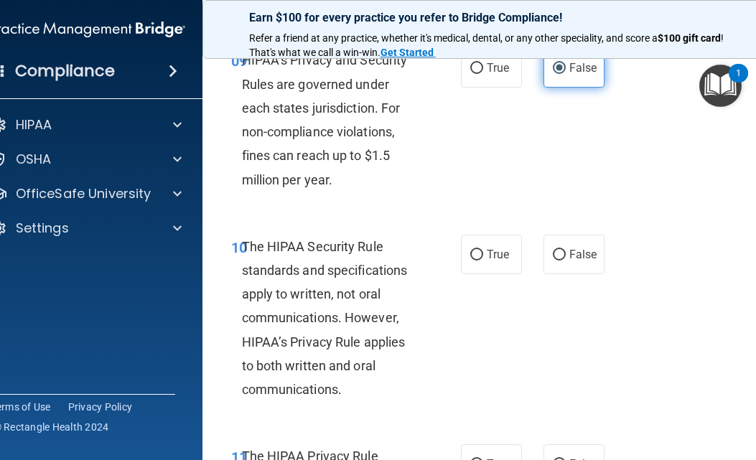
scroll to position [1508, 0]
click at [498, 251] on span "True" at bounding box center [498, 254] width 22 height 14
click at [483, 251] on input "True" at bounding box center [476, 254] width 13 height 11
radio input "true"
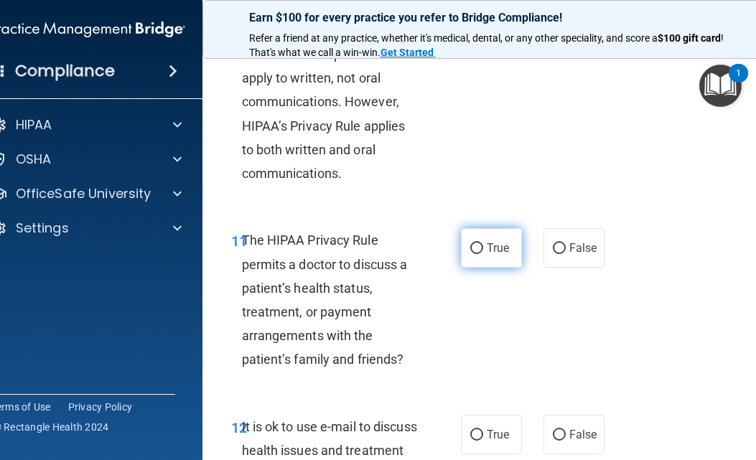
click at [487, 244] on span "True" at bounding box center [498, 248] width 22 height 14
click at [483, 244] on input "True" at bounding box center [476, 248] width 13 height 11
radio input "true"
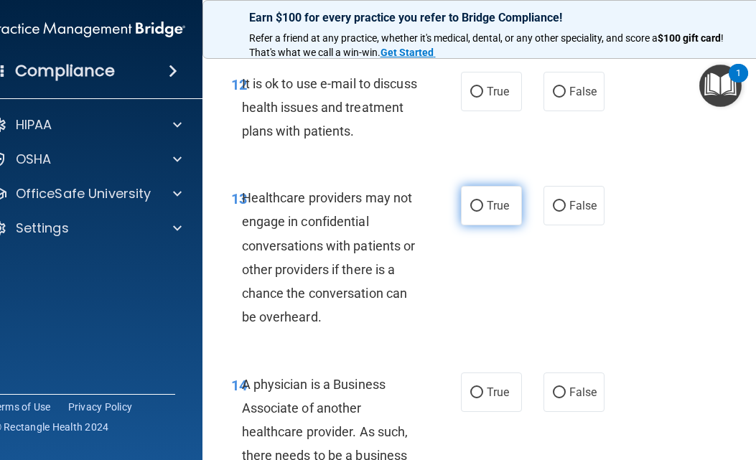
scroll to position [2082, 0]
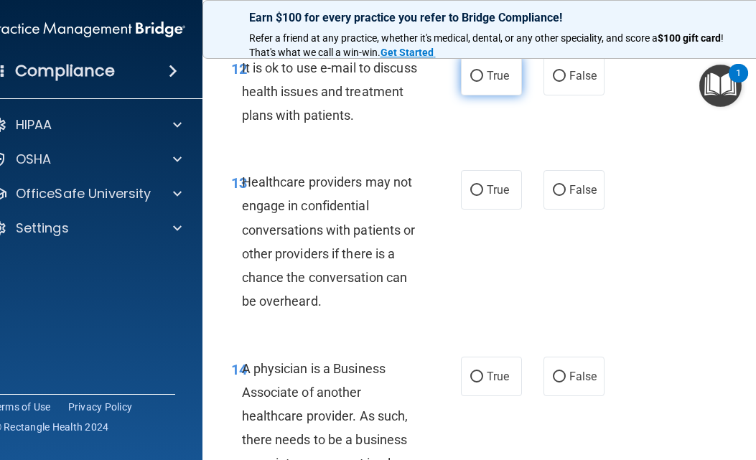
click at [482, 87] on label "True" at bounding box center [491, 75] width 61 height 39
click at [482, 82] on input "True" at bounding box center [476, 76] width 13 height 11
radio input "true"
click at [574, 192] on span "False" at bounding box center [583, 190] width 28 height 14
click at [566, 192] on input "False" at bounding box center [559, 190] width 13 height 11
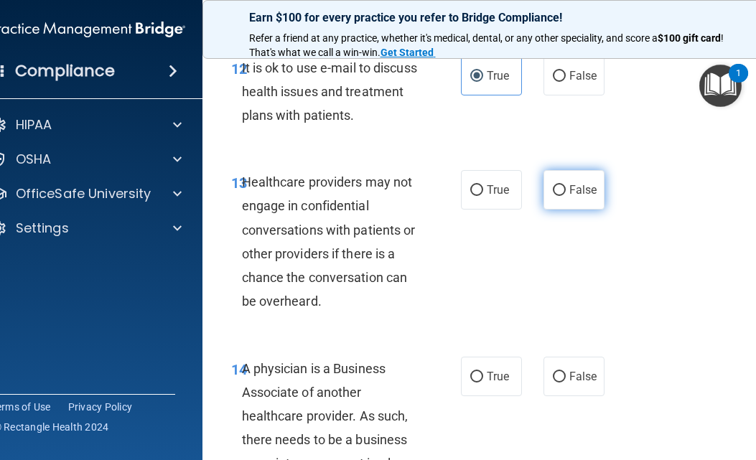
radio input "true"
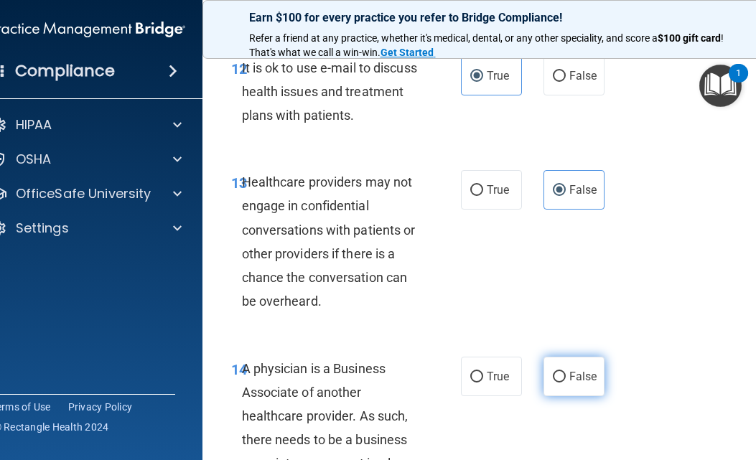
click at [577, 393] on label "False" at bounding box center [573, 376] width 61 height 39
click at [566, 383] on input "False" at bounding box center [559, 377] width 13 height 11
radio input "true"
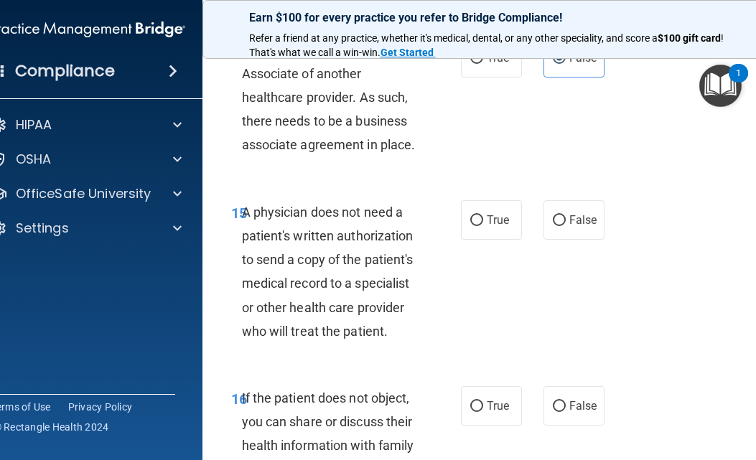
scroll to position [2441, 0]
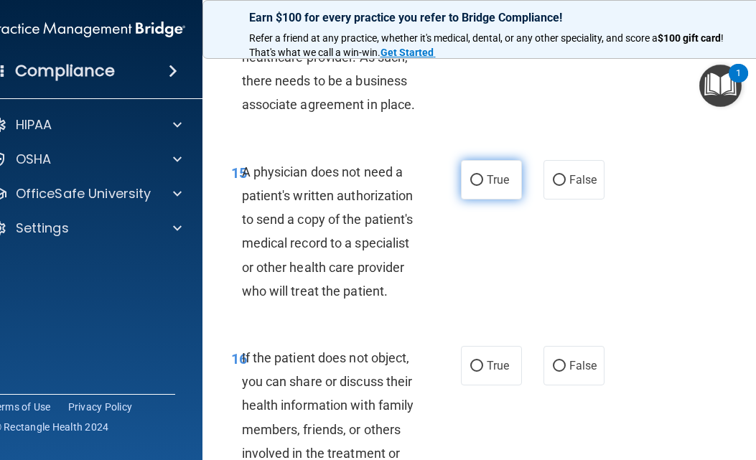
click at [487, 179] on span "True" at bounding box center [498, 180] width 22 height 14
click at [483, 179] on input "True" at bounding box center [476, 180] width 13 height 11
radio input "true"
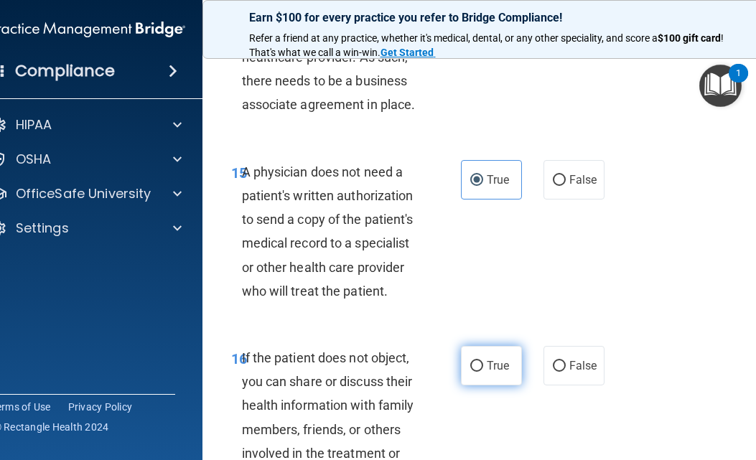
click at [493, 365] on span "True" at bounding box center [498, 366] width 22 height 14
click at [483, 365] on input "True" at bounding box center [476, 366] width 13 height 11
radio input "true"
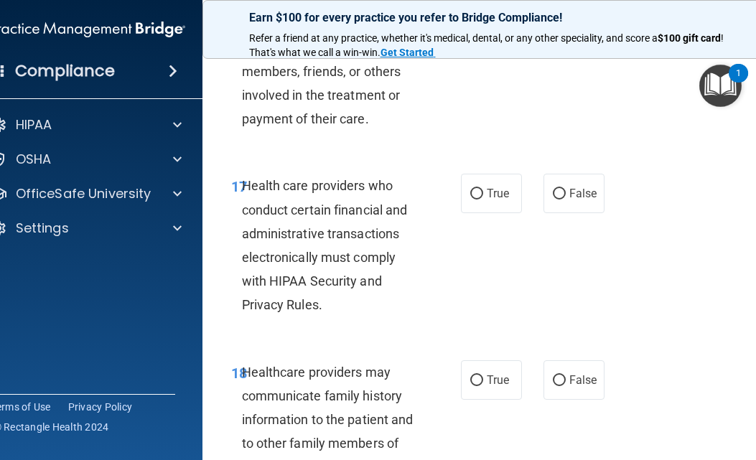
scroll to position [2800, 0]
click at [485, 201] on label "True" at bounding box center [491, 192] width 61 height 39
click at [483, 199] on input "True" at bounding box center [476, 193] width 13 height 11
radio input "true"
click at [585, 372] on label "False" at bounding box center [573, 379] width 61 height 39
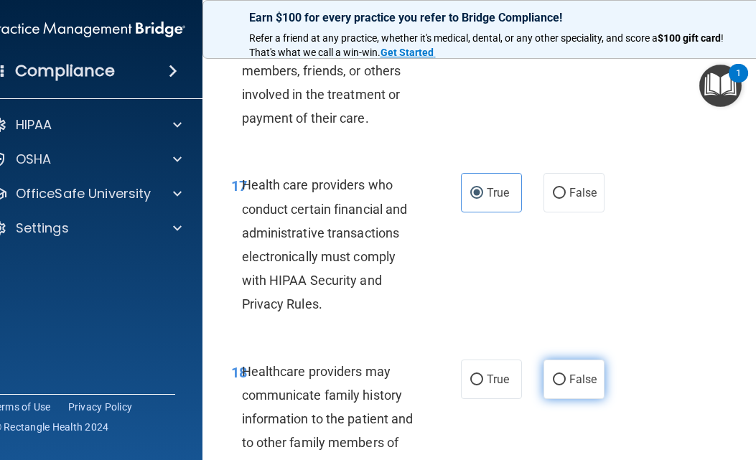
click at [566, 375] on input "False" at bounding box center [559, 380] width 13 height 11
radio input "true"
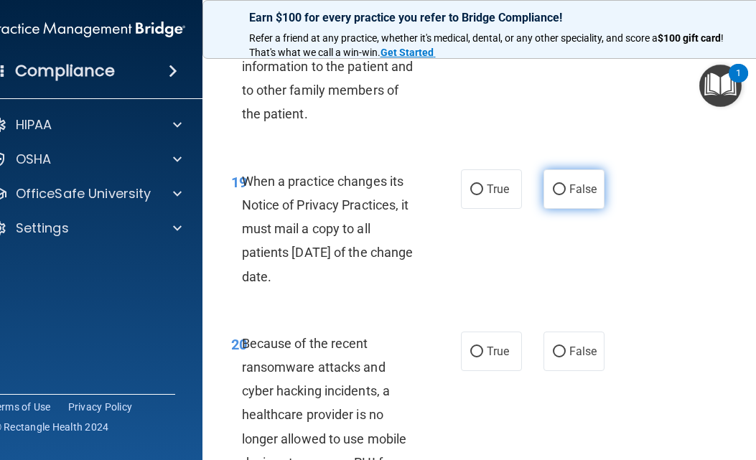
scroll to position [3159, 0]
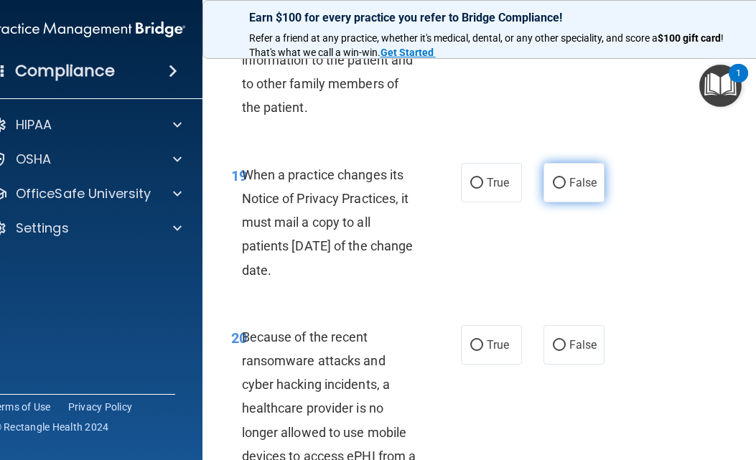
click at [574, 189] on span "False" at bounding box center [583, 183] width 28 height 14
click at [566, 189] on input "False" at bounding box center [559, 183] width 13 height 11
radio input "true"
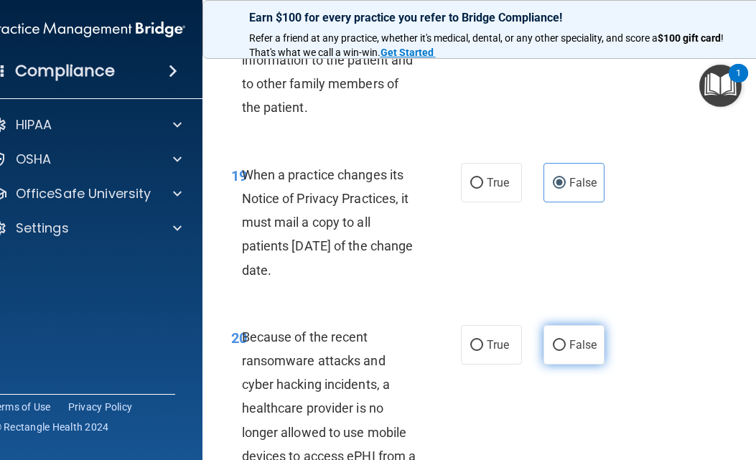
click at [571, 342] on span "False" at bounding box center [583, 345] width 28 height 14
click at [566, 342] on input "False" at bounding box center [559, 345] width 13 height 11
radio input "true"
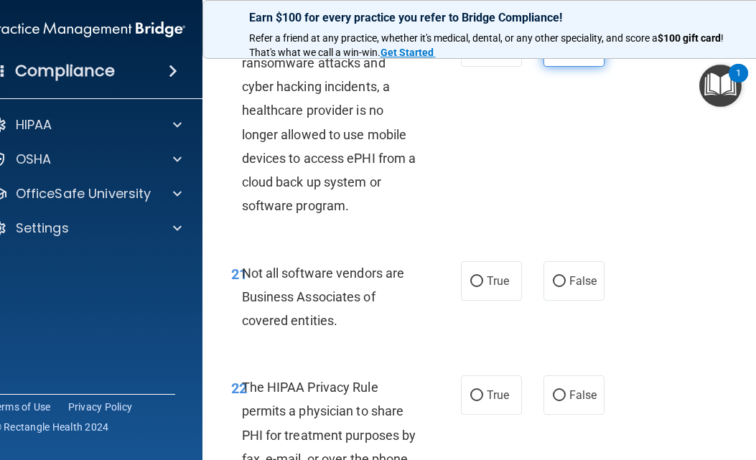
scroll to position [3518, 0]
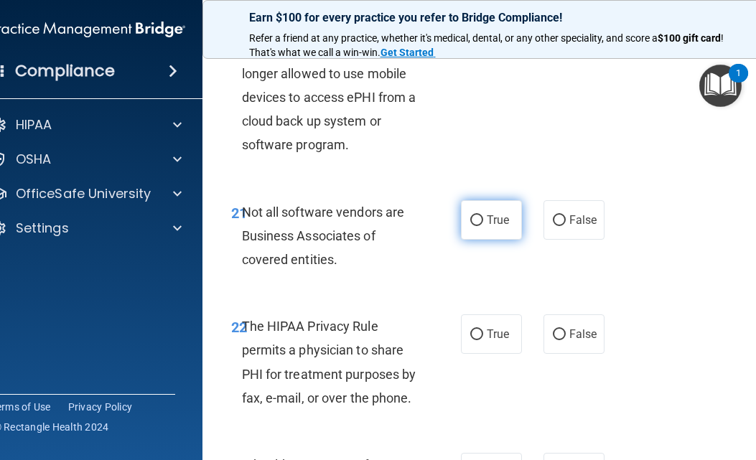
click at [498, 228] on label "True" at bounding box center [491, 219] width 61 height 39
click at [483, 226] on input "True" at bounding box center [476, 220] width 13 height 11
radio input "true"
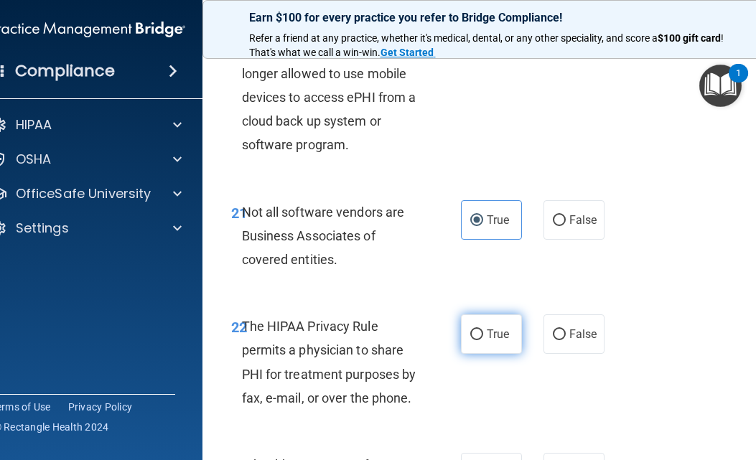
click at [498, 333] on span "True" at bounding box center [498, 334] width 22 height 14
click at [483, 333] on input "True" at bounding box center [476, 335] width 13 height 11
radio input "true"
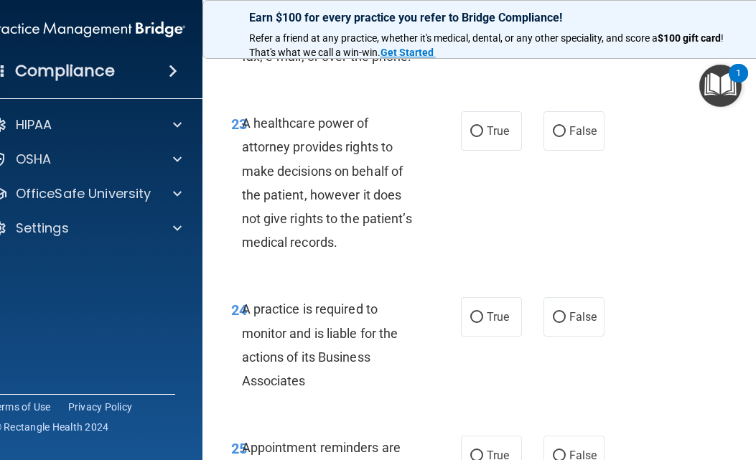
scroll to position [3877, 0]
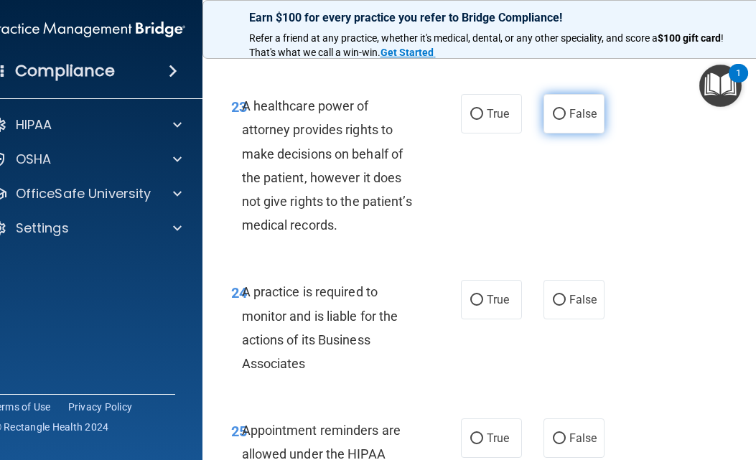
click at [578, 117] on span "False" at bounding box center [583, 114] width 28 height 14
click at [566, 117] on input "False" at bounding box center [559, 114] width 13 height 11
radio input "true"
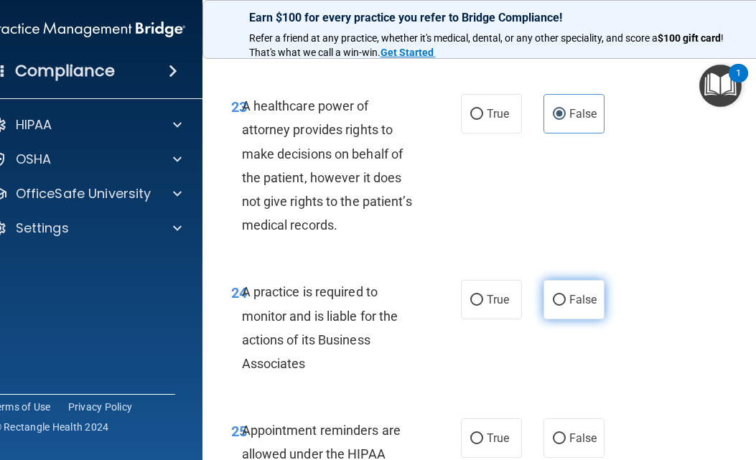
click at [587, 299] on span "False" at bounding box center [583, 300] width 28 height 14
click at [566, 299] on input "False" at bounding box center [559, 300] width 13 height 11
radio input "true"
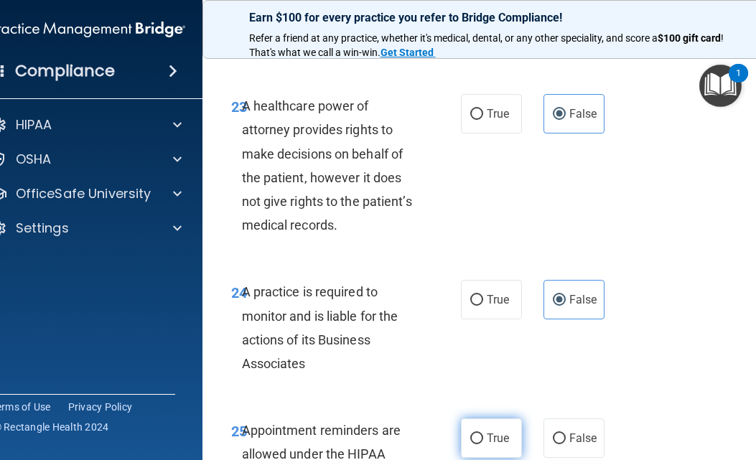
click at [487, 441] on span "True" at bounding box center [498, 438] width 22 height 14
click at [483, 441] on input "True" at bounding box center [476, 439] width 13 height 11
radio input "true"
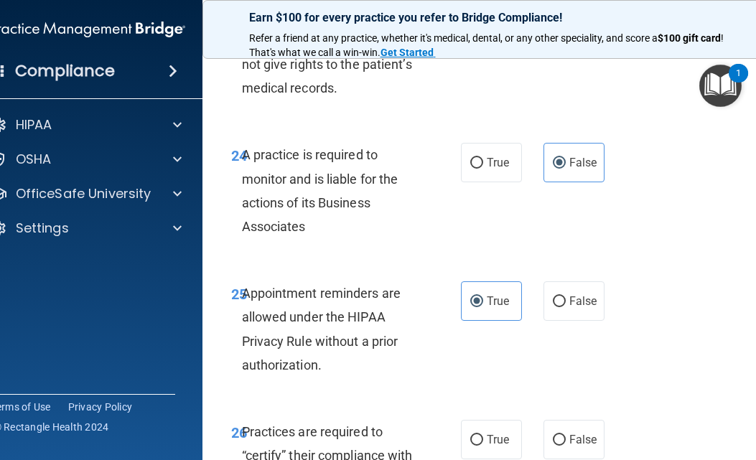
scroll to position [4308, 0]
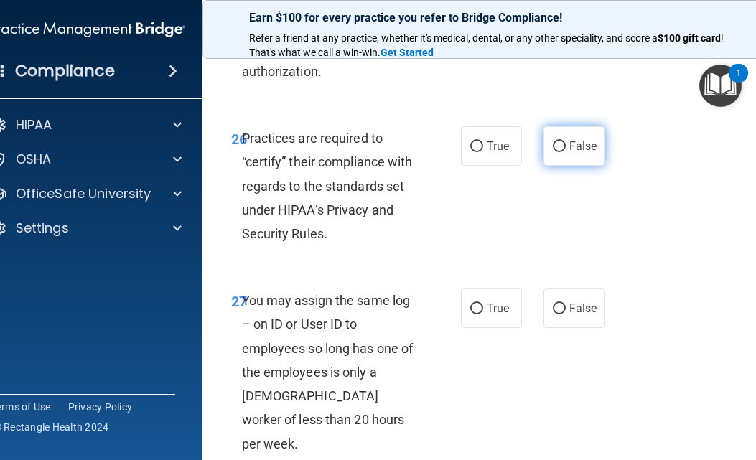
click at [582, 136] on label "False" at bounding box center [573, 145] width 61 height 39
click at [566, 141] on input "False" at bounding box center [559, 146] width 13 height 11
radio input "true"
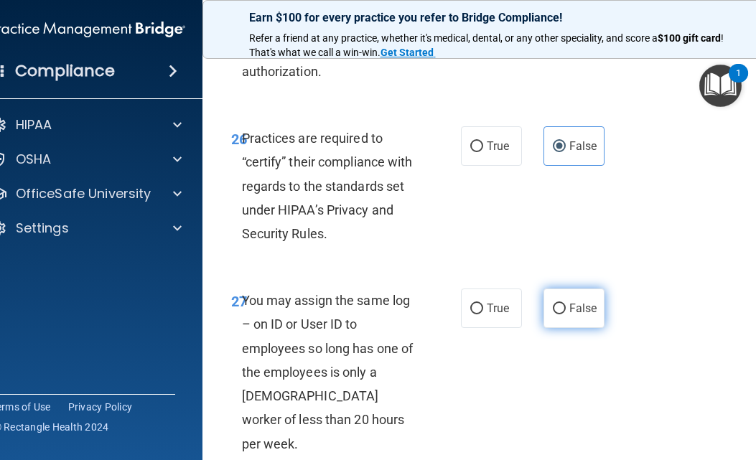
click at [574, 314] on span "False" at bounding box center [583, 309] width 28 height 14
click at [566, 314] on input "False" at bounding box center [559, 309] width 13 height 11
radio input "true"
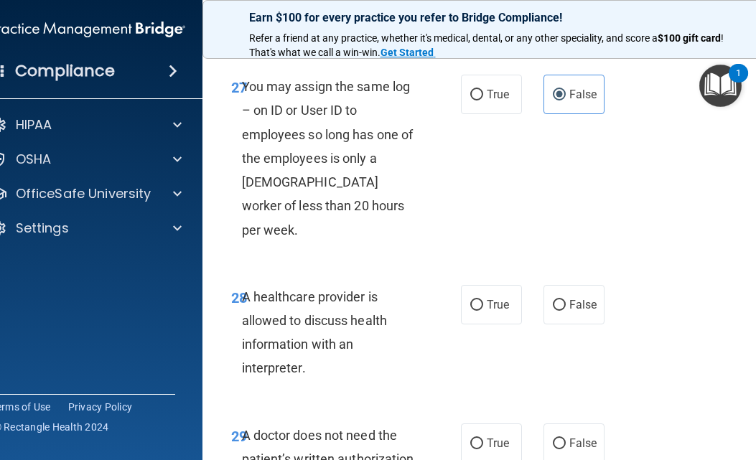
scroll to position [4523, 0]
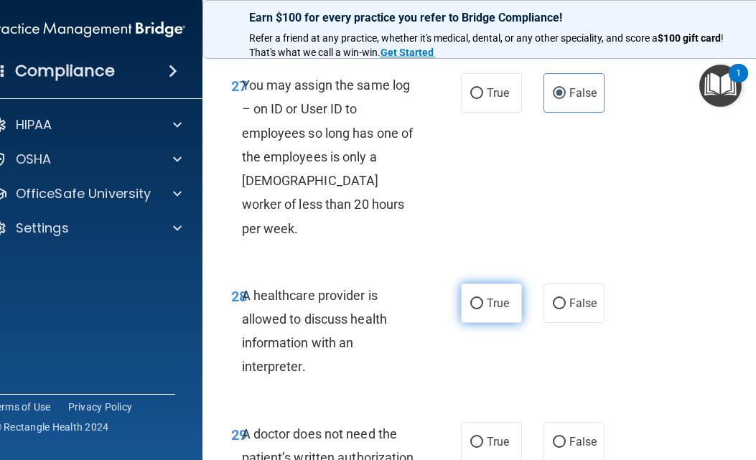
click at [480, 285] on label "True" at bounding box center [491, 303] width 61 height 39
click at [480, 299] on input "True" at bounding box center [476, 304] width 13 height 11
radio input "true"
click at [474, 425] on label "True" at bounding box center [491, 441] width 61 height 39
click at [474, 437] on input "True" at bounding box center [476, 442] width 13 height 11
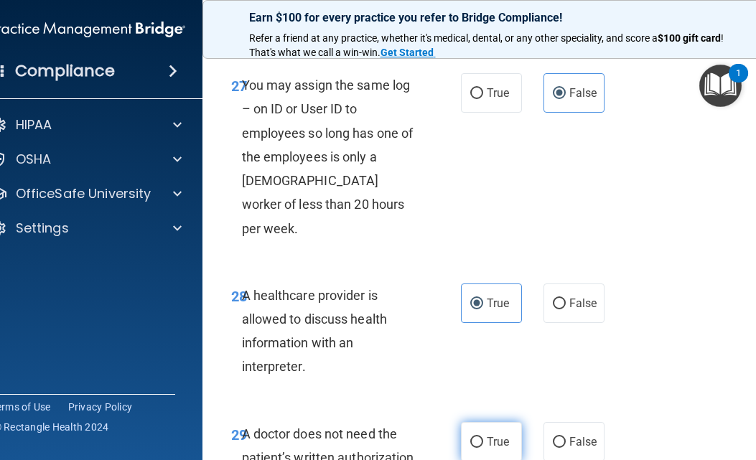
radio input "true"
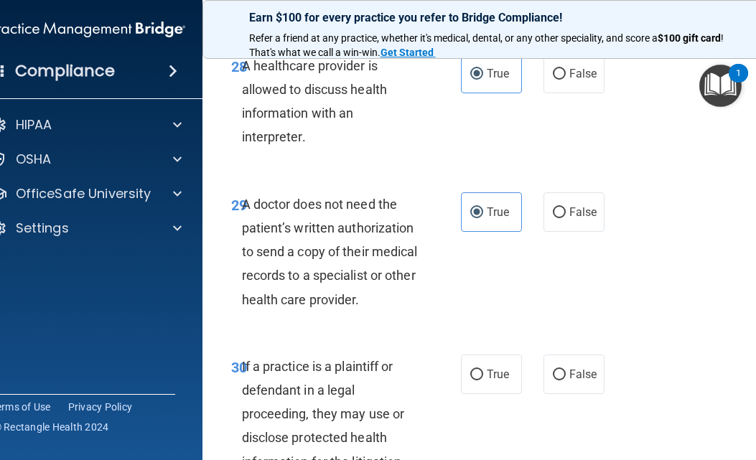
scroll to position [4861, 0]
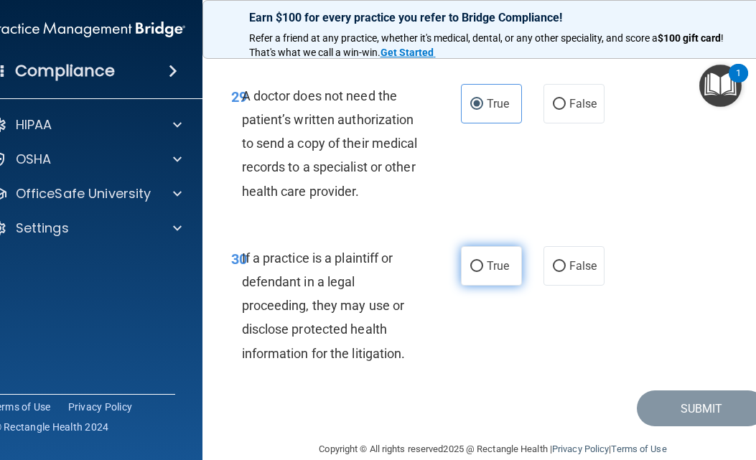
click at [491, 259] on span "True" at bounding box center [498, 266] width 22 height 14
click at [483, 261] on input "True" at bounding box center [476, 266] width 13 height 11
radio input "true"
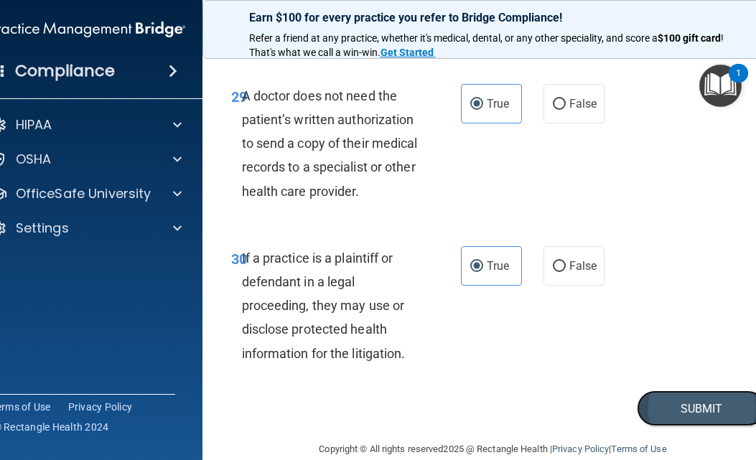
click at [700, 391] on button "Submit" at bounding box center [701, 409] width 129 height 37
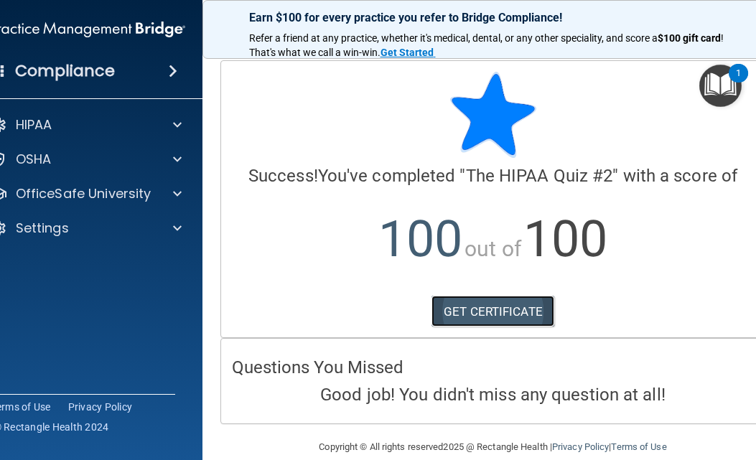
click at [463, 305] on link "GET CERTIFICATE" at bounding box center [492, 312] width 123 height 32
click at [725, 90] on img "Open Resource Center, 1 new notification" at bounding box center [720, 86] width 42 height 42
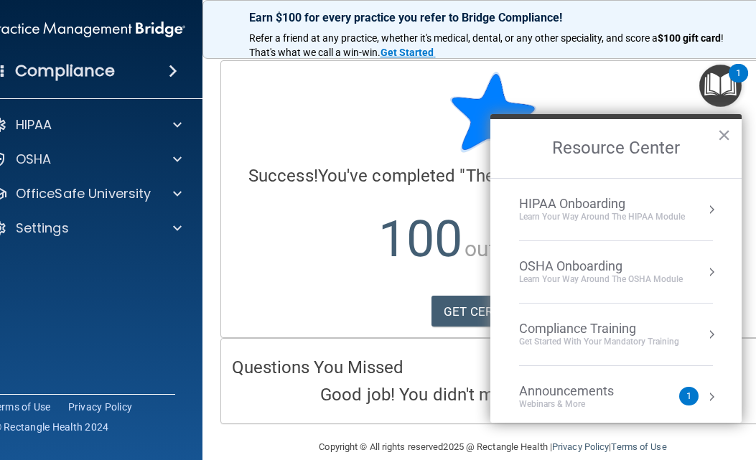
click at [599, 327] on div "Compliance Training" at bounding box center [599, 329] width 160 height 16
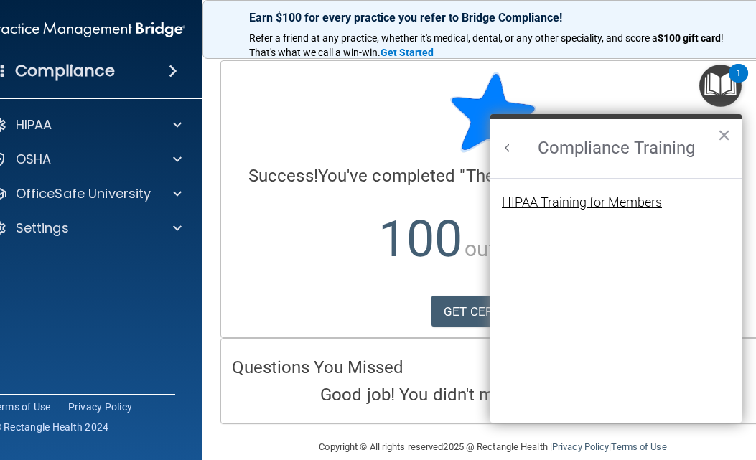
click at [610, 205] on div "HIPAA Training for Members" at bounding box center [582, 202] width 160 height 13
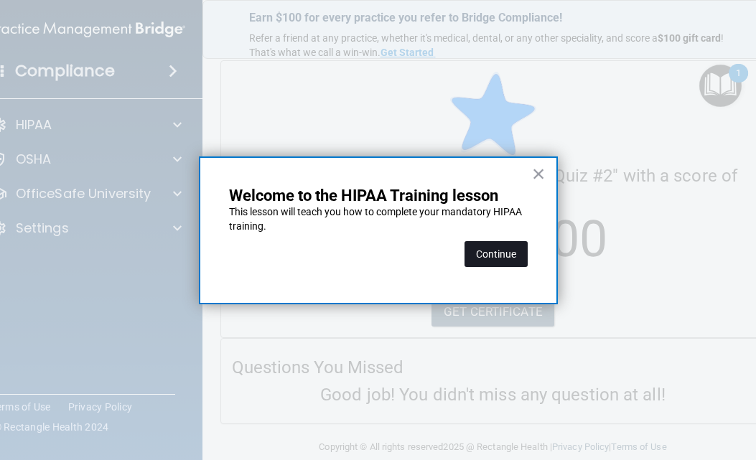
click at [493, 251] on button "Continue" at bounding box center [496, 254] width 63 height 26
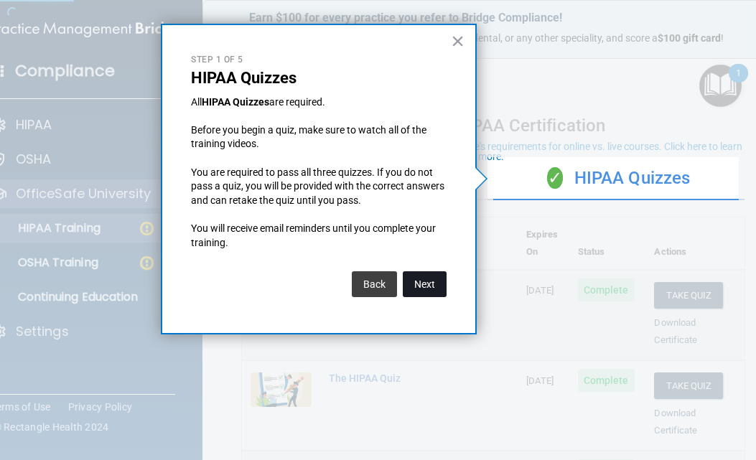
click at [424, 289] on button "Next" at bounding box center [425, 284] width 44 height 26
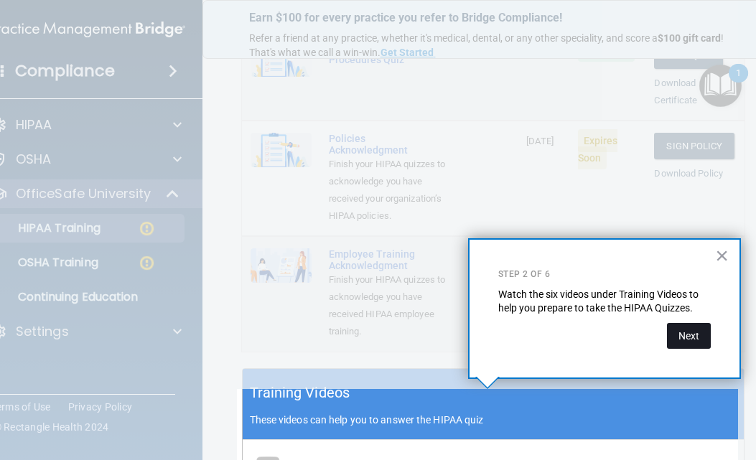
click at [678, 335] on button "Next" at bounding box center [689, 336] width 44 height 26
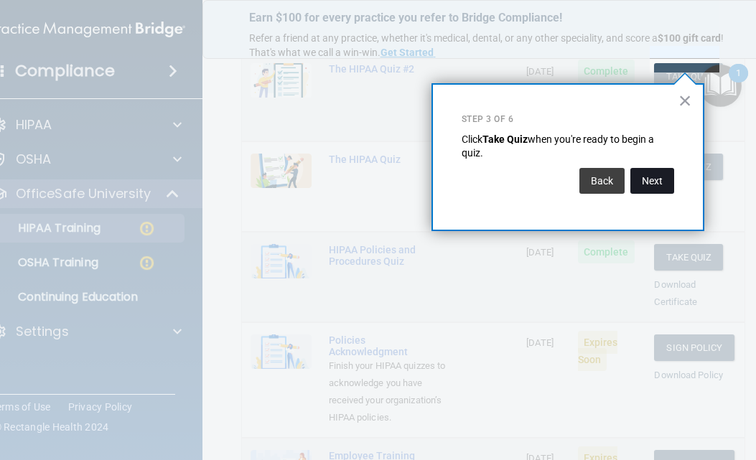
click at [663, 182] on button "Next" at bounding box center [652, 181] width 44 height 26
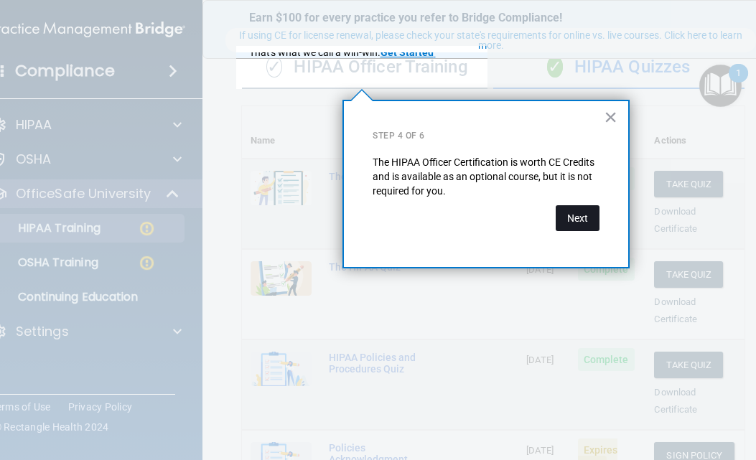
click at [575, 218] on button "Next" at bounding box center [578, 218] width 44 height 26
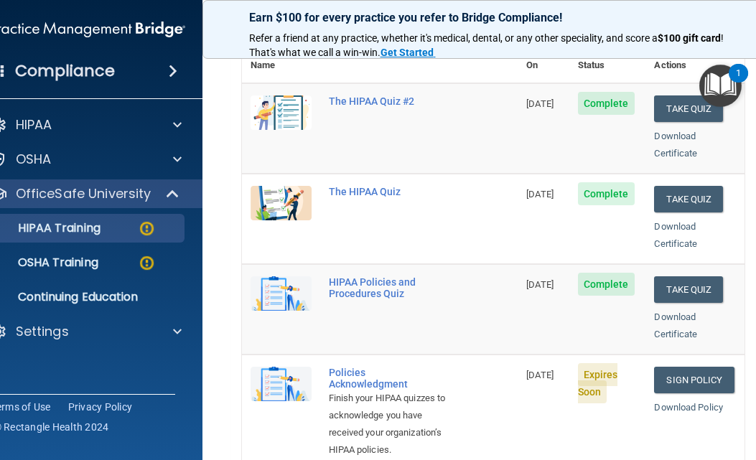
scroll to position [327, 0]
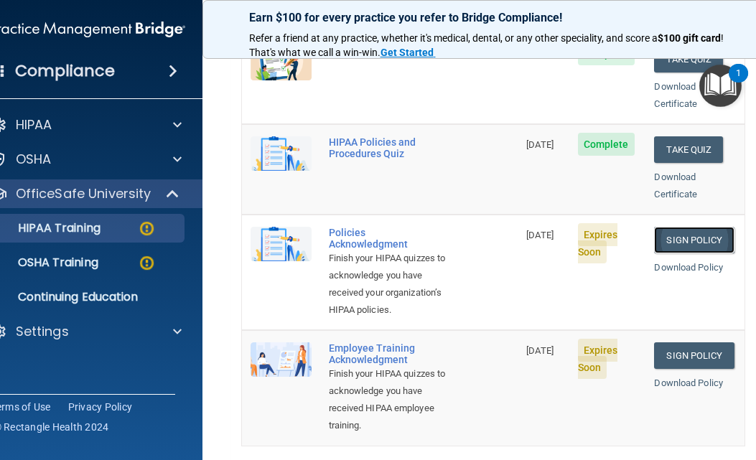
click at [701, 227] on link "Sign Policy" at bounding box center [694, 240] width 80 height 27
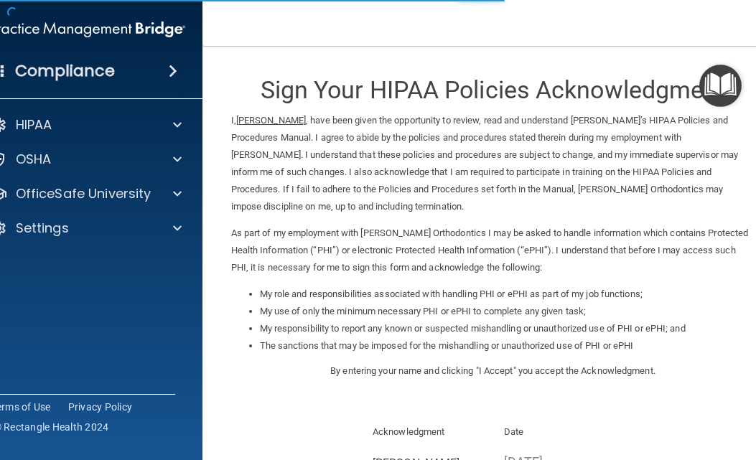
scroll to position [197, 0]
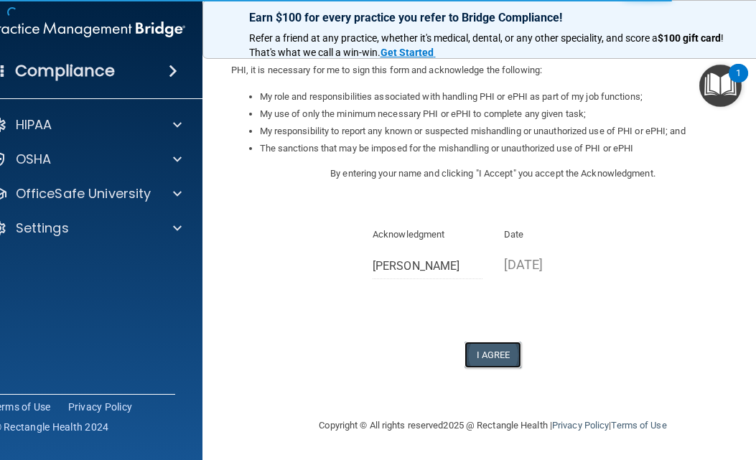
click at [475, 355] on button "I Agree" at bounding box center [493, 355] width 57 height 27
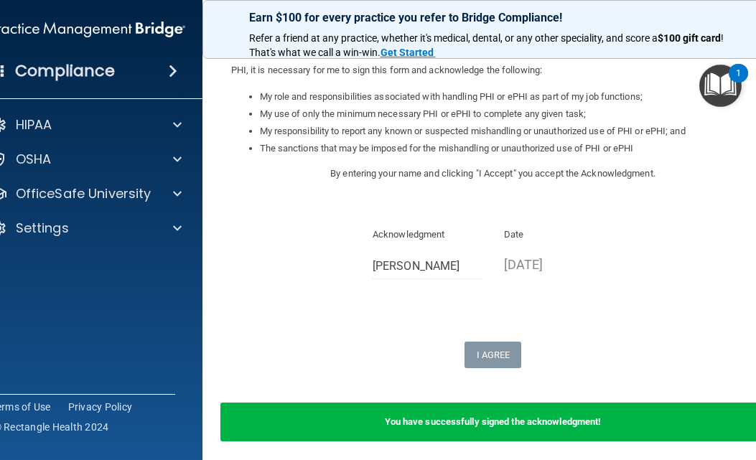
scroll to position [253, 0]
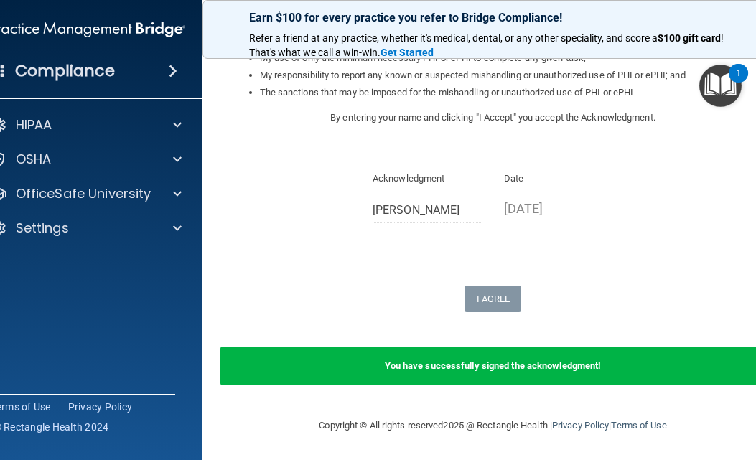
click at [716, 89] on img "Open Resource Center, 1 new notification" at bounding box center [720, 86] width 42 height 42
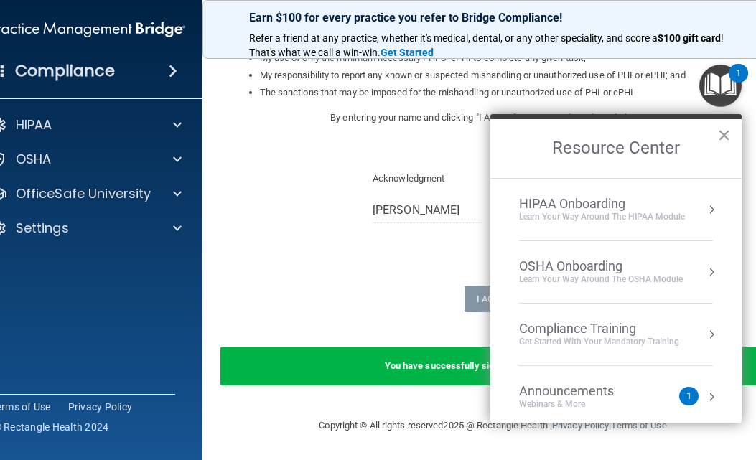
click at [578, 325] on div "Compliance Training" at bounding box center [599, 329] width 160 height 16
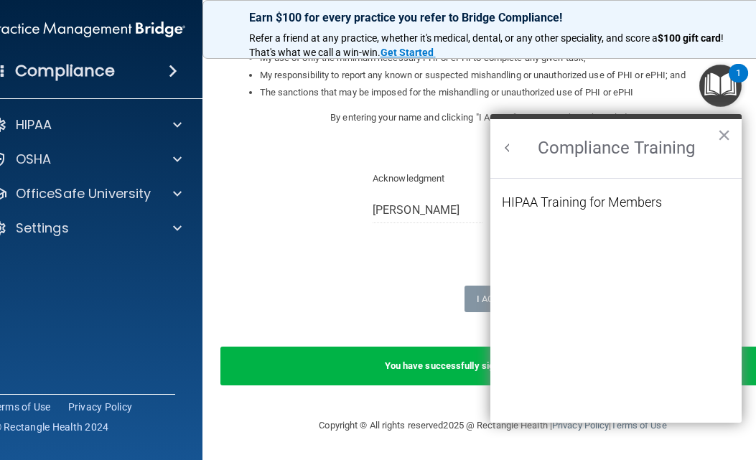
scroll to position [0, 0]
click at [594, 203] on div "HIPAA Training for Members" at bounding box center [582, 202] width 160 height 13
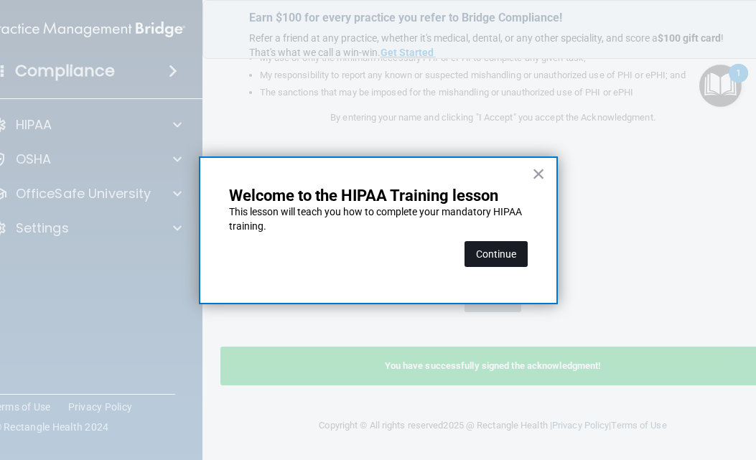
click at [490, 251] on button "Continue" at bounding box center [496, 254] width 63 height 26
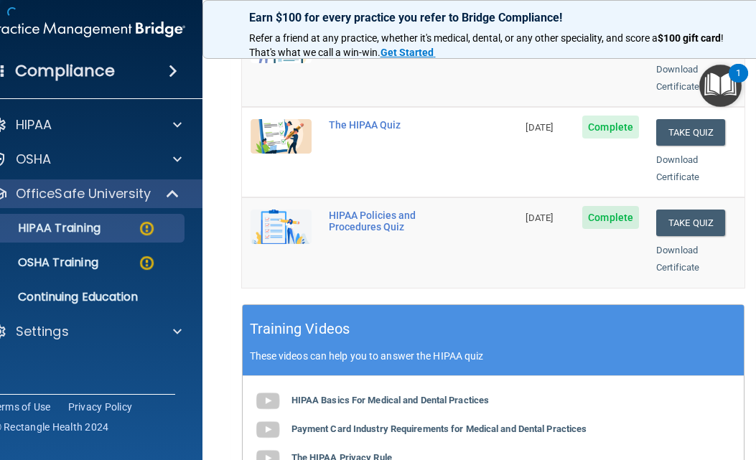
scroll to position [111, 0]
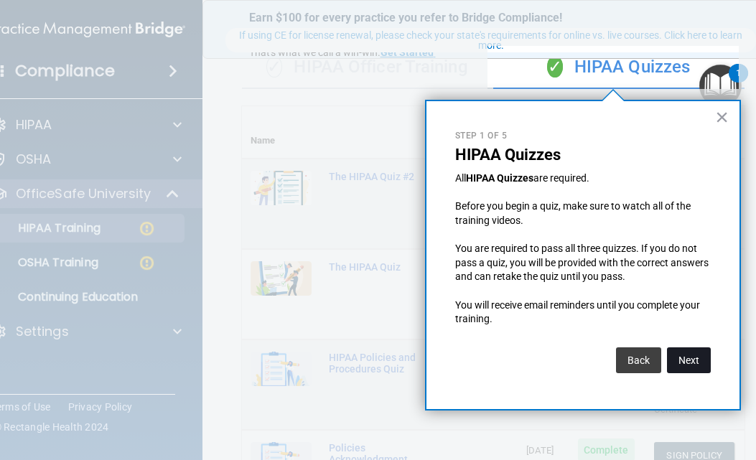
click at [693, 354] on button "Next" at bounding box center [689, 360] width 44 height 26
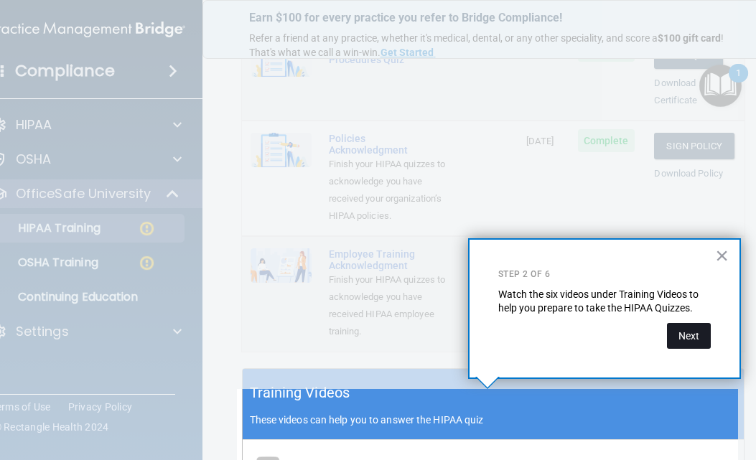
click at [689, 327] on button "Next" at bounding box center [689, 336] width 44 height 26
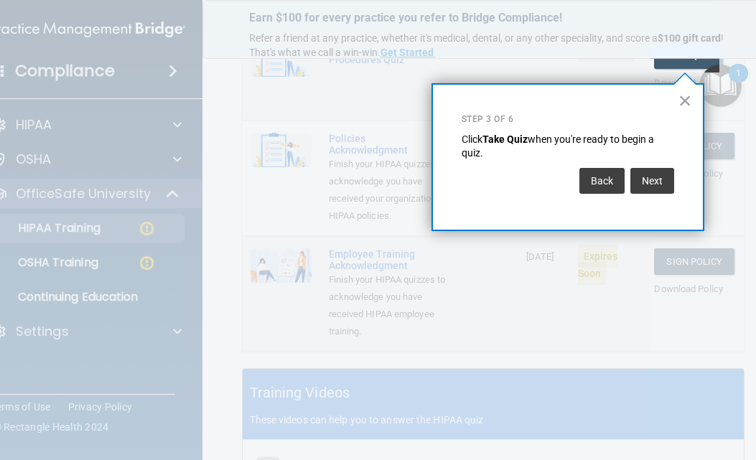
scroll to position [219, 0]
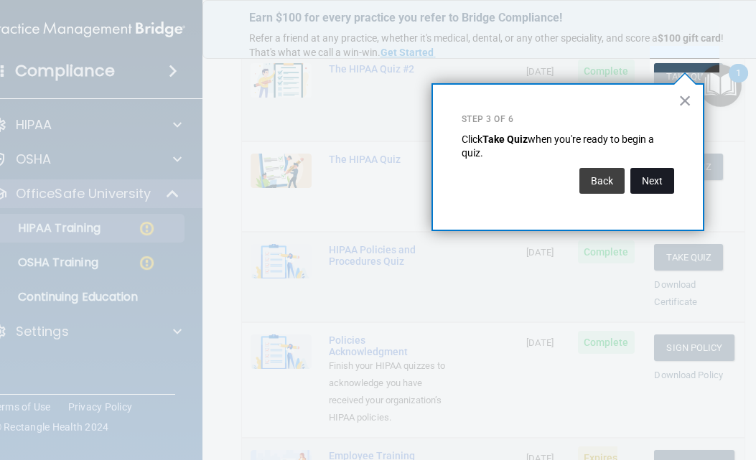
click at [648, 177] on button "Next" at bounding box center [652, 181] width 44 height 26
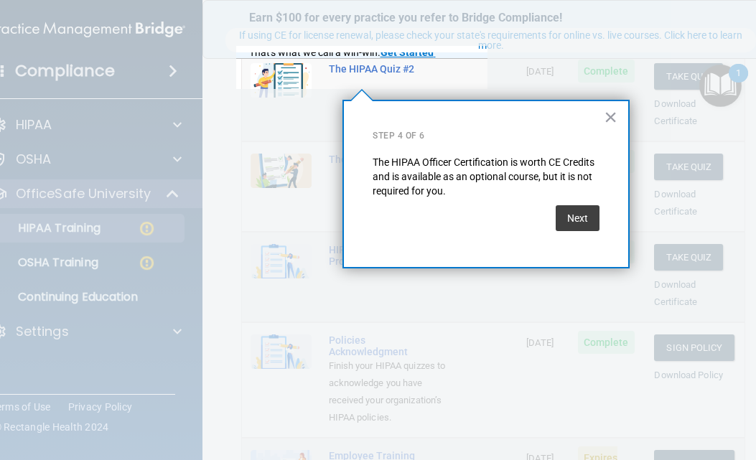
scroll to position [111, 0]
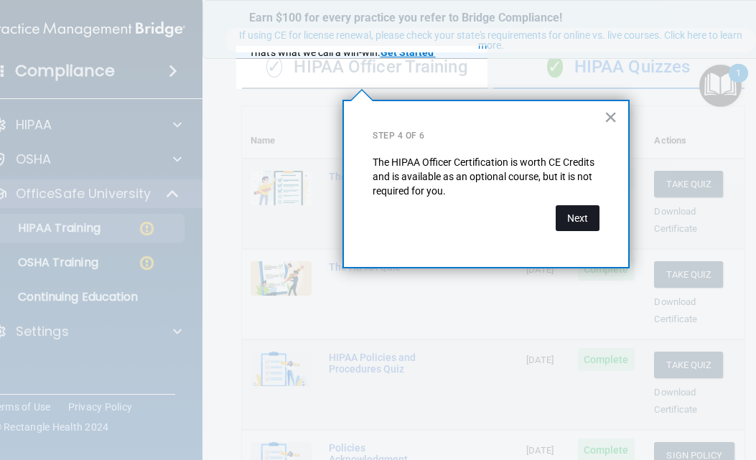
click at [582, 219] on button "Next" at bounding box center [578, 218] width 44 height 26
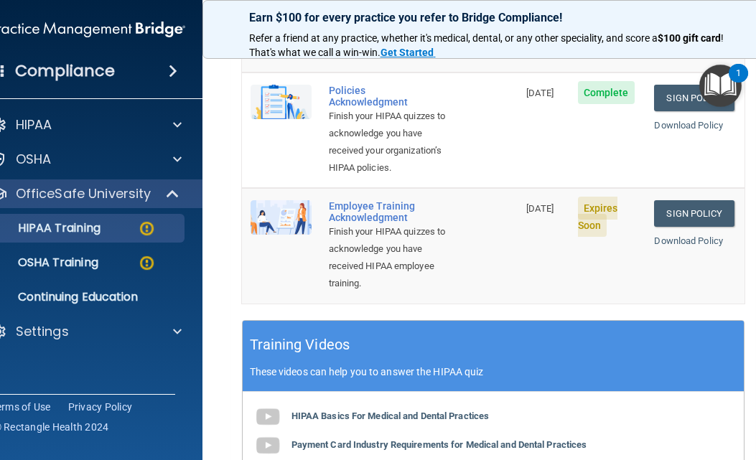
scroll to position [470, 0]
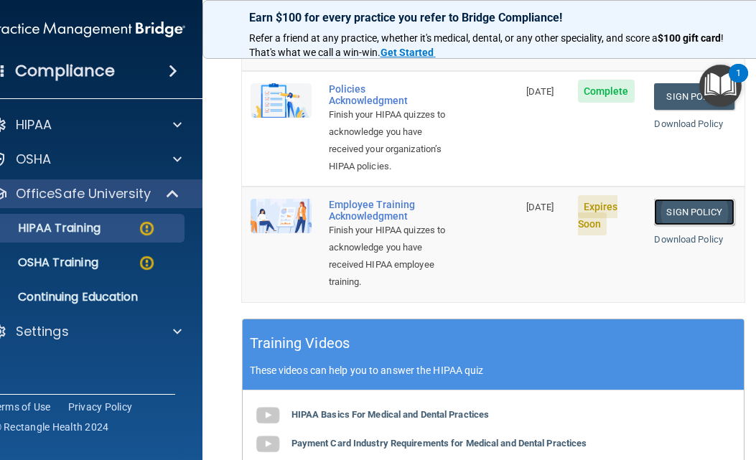
click at [702, 209] on link "Sign Policy" at bounding box center [694, 212] width 80 height 27
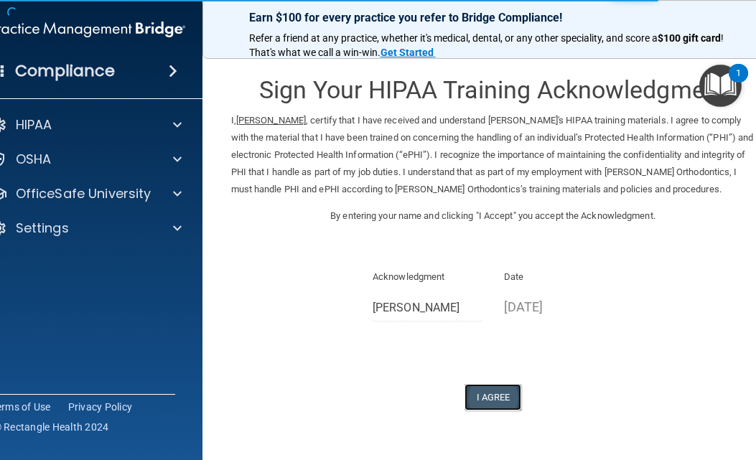
click at [494, 411] on button "I Agree" at bounding box center [493, 397] width 57 height 27
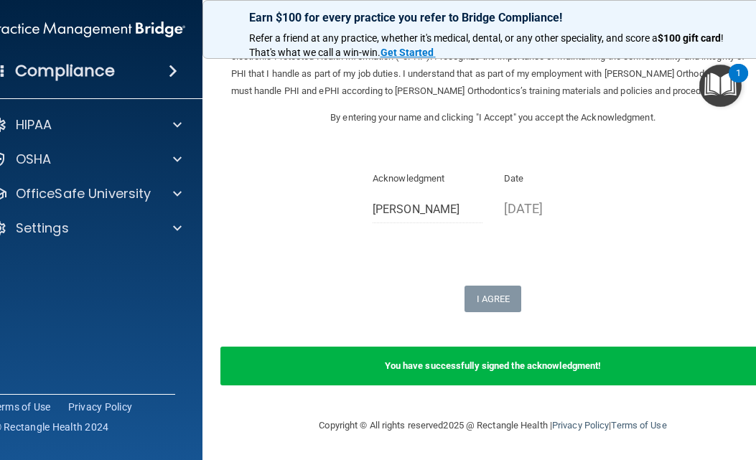
scroll to position [116, 0]
click at [722, 92] on img "Open Resource Center, 1 new notification" at bounding box center [720, 86] width 42 height 42
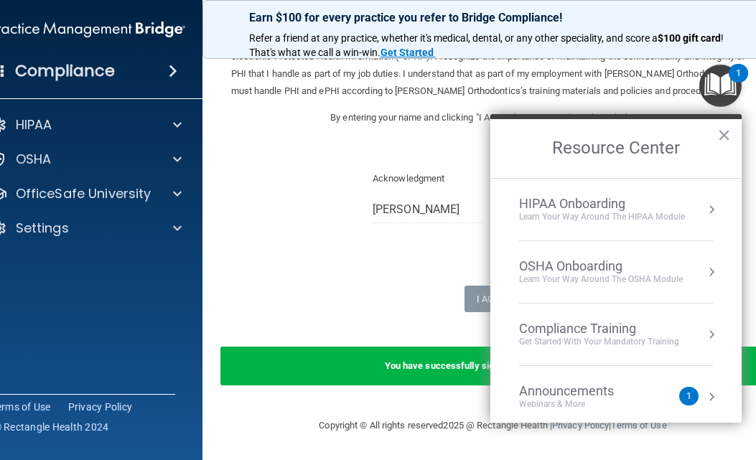
click at [594, 326] on div "Compliance Training" at bounding box center [599, 329] width 160 height 16
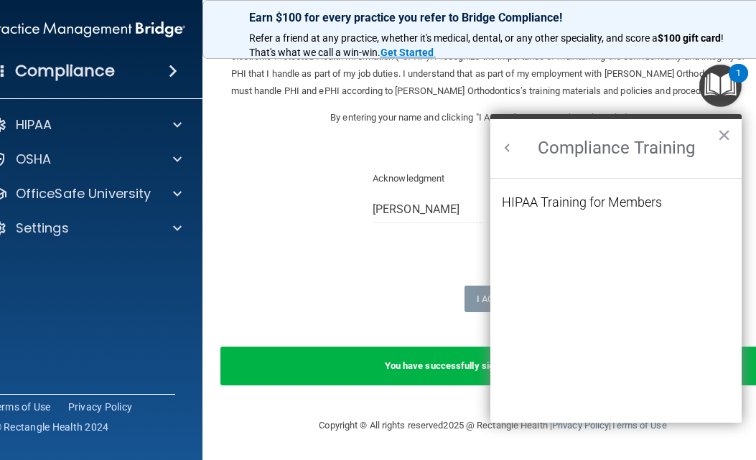
scroll to position [0, 0]
click at [598, 199] on div "HIPAA Training for Members" at bounding box center [582, 202] width 160 height 13
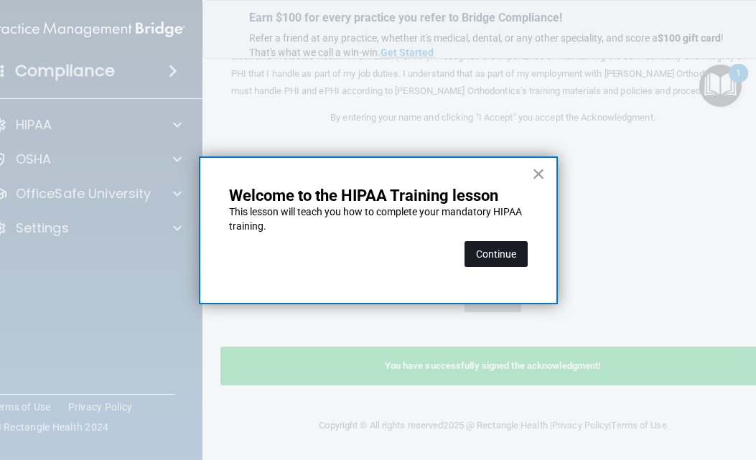
click at [491, 254] on button "Continue" at bounding box center [496, 254] width 63 height 26
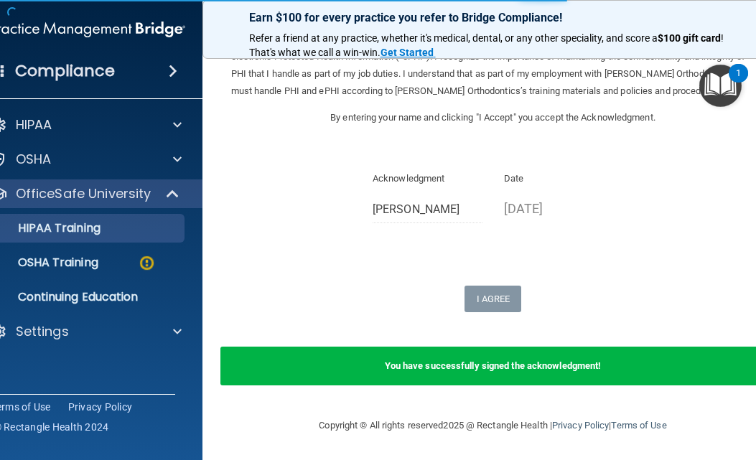
scroll to position [111, 0]
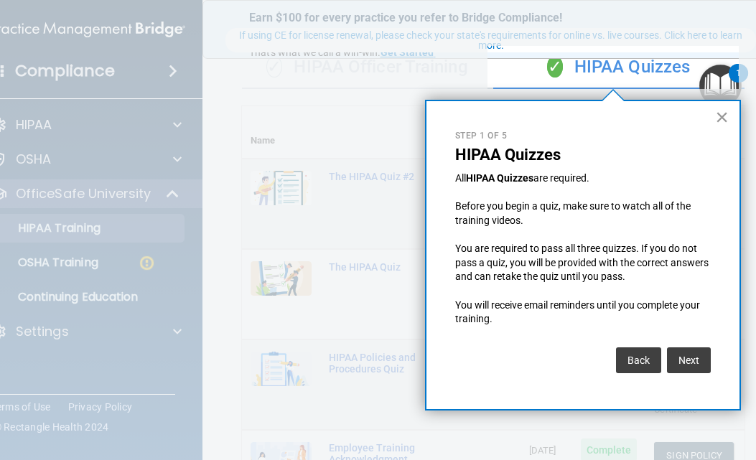
click at [721, 116] on button "×" at bounding box center [722, 117] width 14 height 23
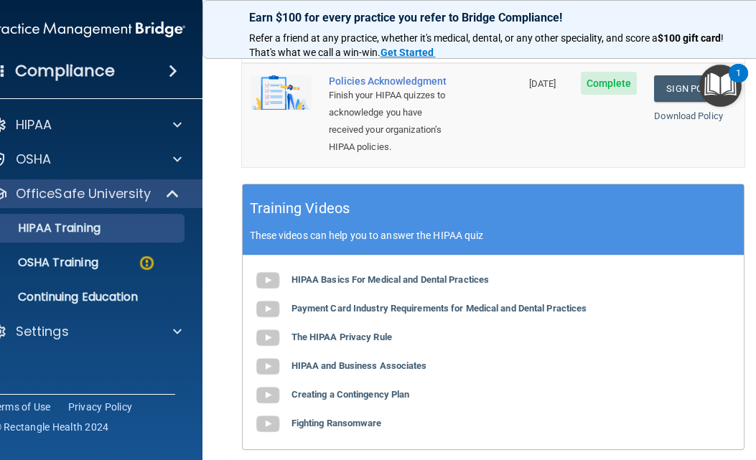
scroll to position [470, 0]
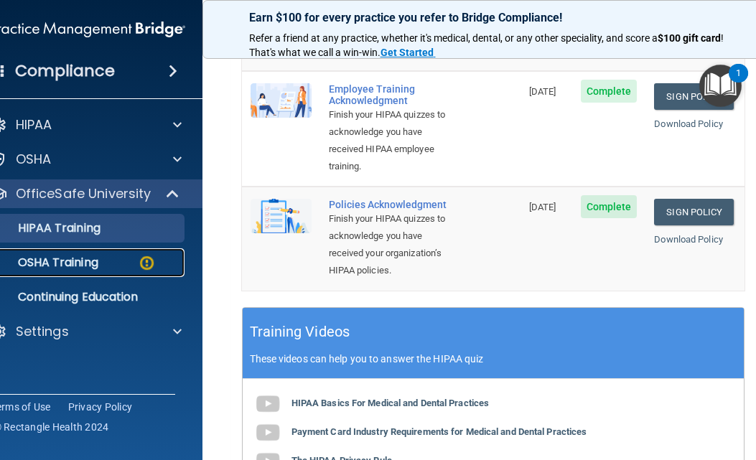
click at [92, 260] on p "OSHA Training" at bounding box center [40, 263] width 116 height 14
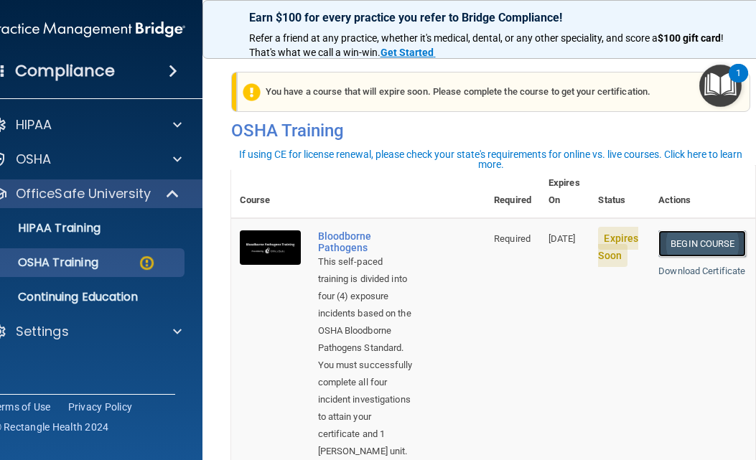
click at [709, 230] on link "Begin Course" at bounding box center [702, 243] width 88 height 27
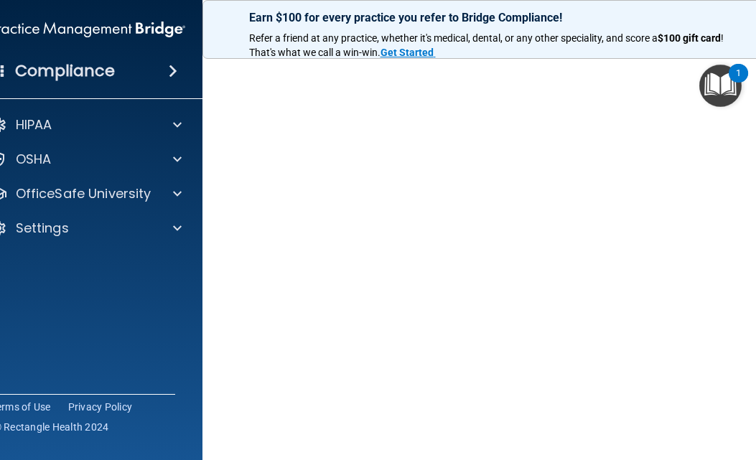
scroll to position [5, 0]
click at [719, 79] on img "Open Resource Center, 1 new notification" at bounding box center [720, 86] width 42 height 42
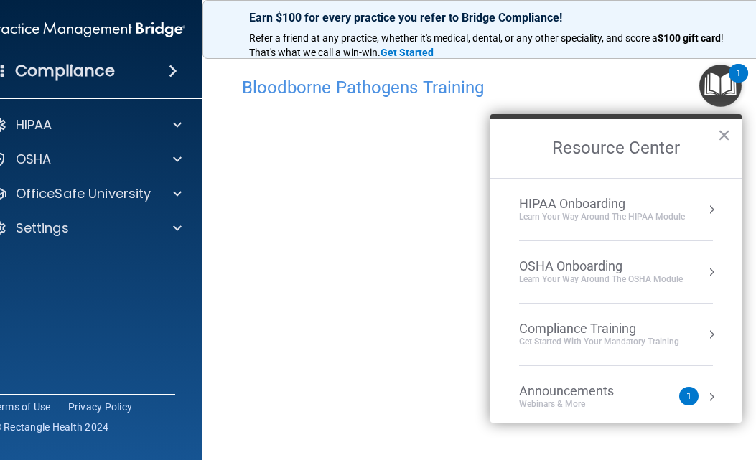
click at [567, 329] on div "Compliance Training" at bounding box center [599, 329] width 160 height 16
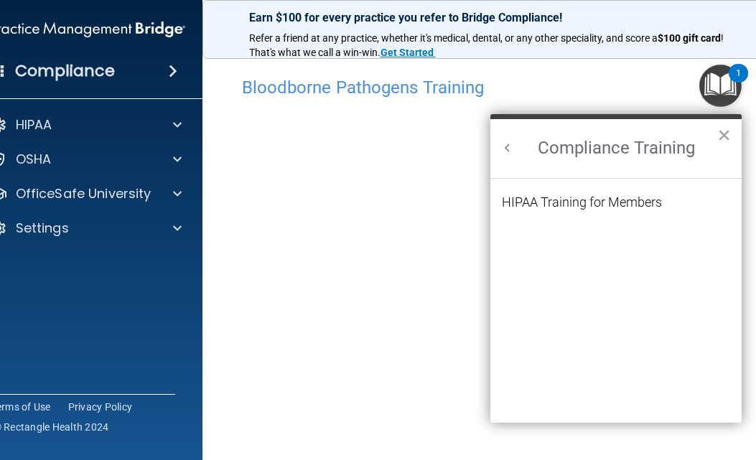
scroll to position [0, 0]
click at [572, 206] on div "HIPAA Training for Members" at bounding box center [582, 202] width 160 height 13
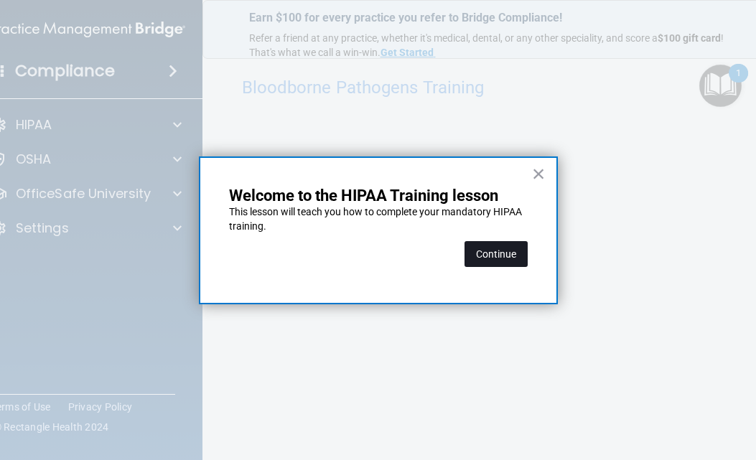
click at [482, 254] on button "Continue" at bounding box center [496, 254] width 63 height 26
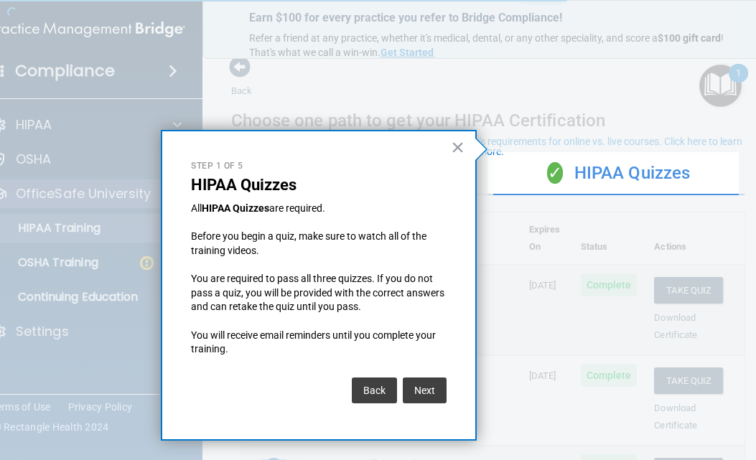
click at [98, 258] on div at bounding box center [243, 230] width 487 height 460
click at [437, 386] on button "Next" at bounding box center [425, 391] width 44 height 26
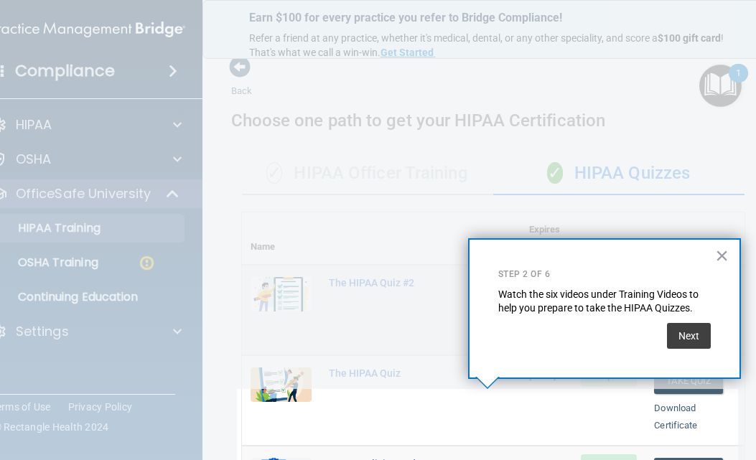
scroll to position [403, 0]
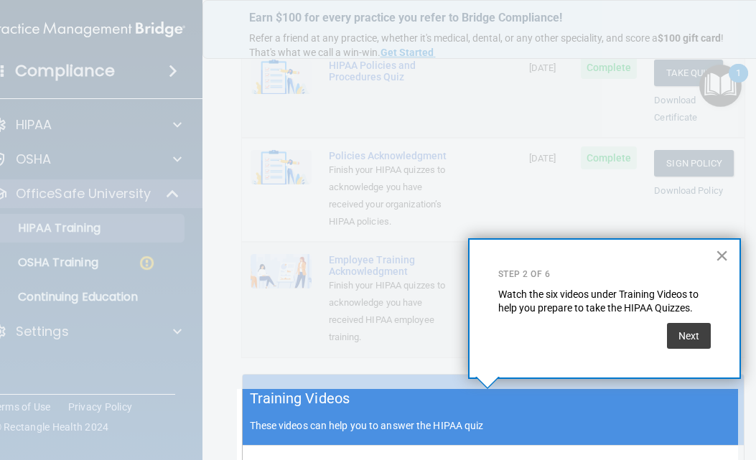
click at [722, 256] on button "×" at bounding box center [722, 255] width 14 height 23
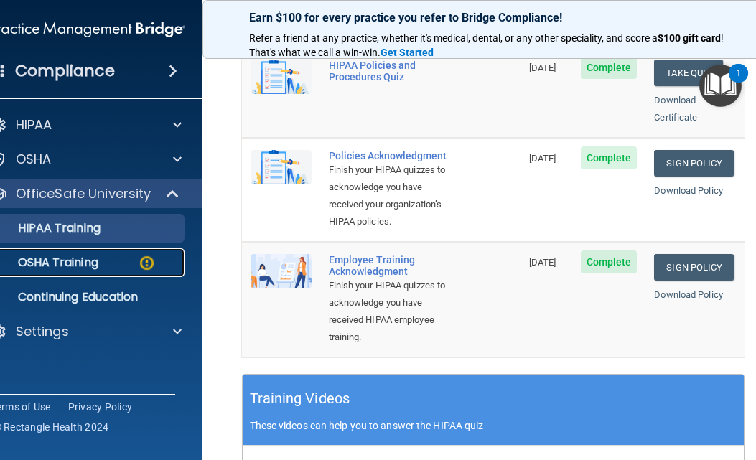
click at [59, 263] on p "OSHA Training" at bounding box center [40, 263] width 116 height 14
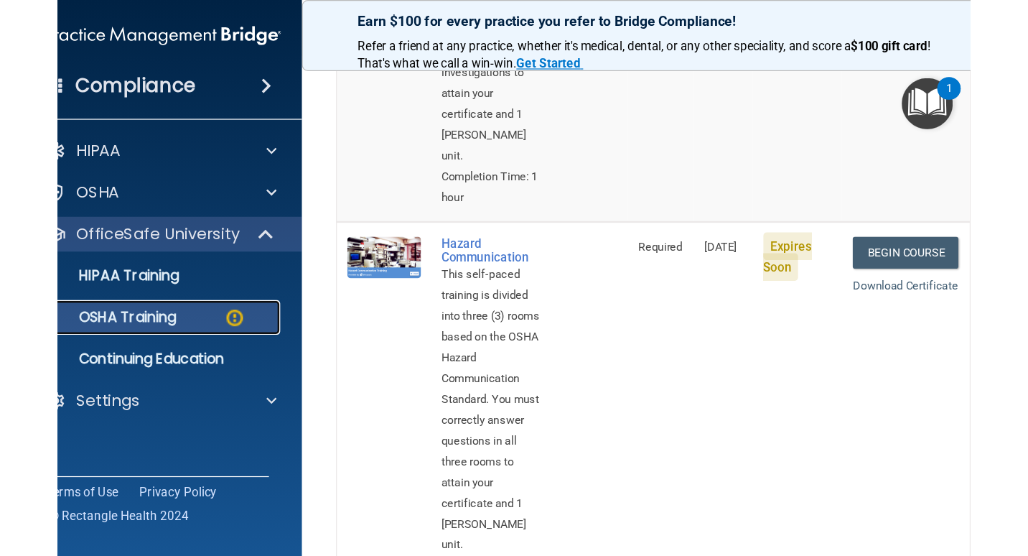
scroll to position [463, 0]
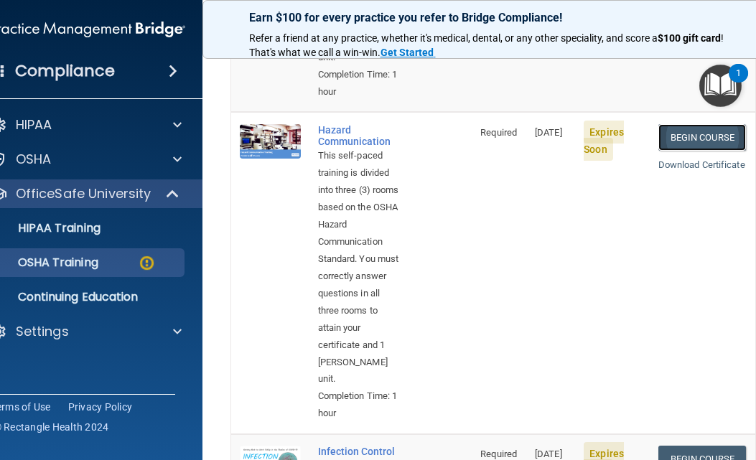
click at [679, 141] on link "Begin Course" at bounding box center [702, 137] width 88 height 27
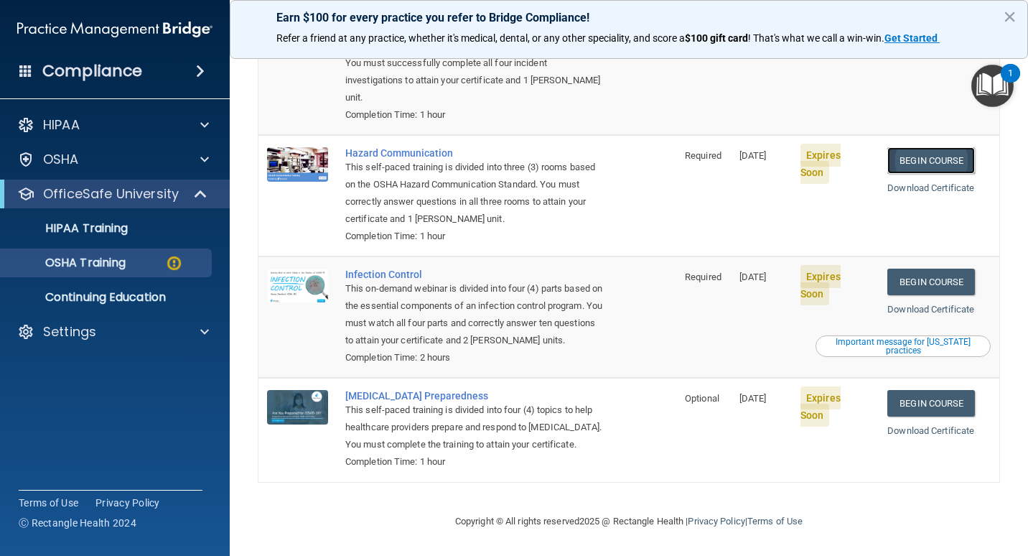
scroll to position [225, 0]
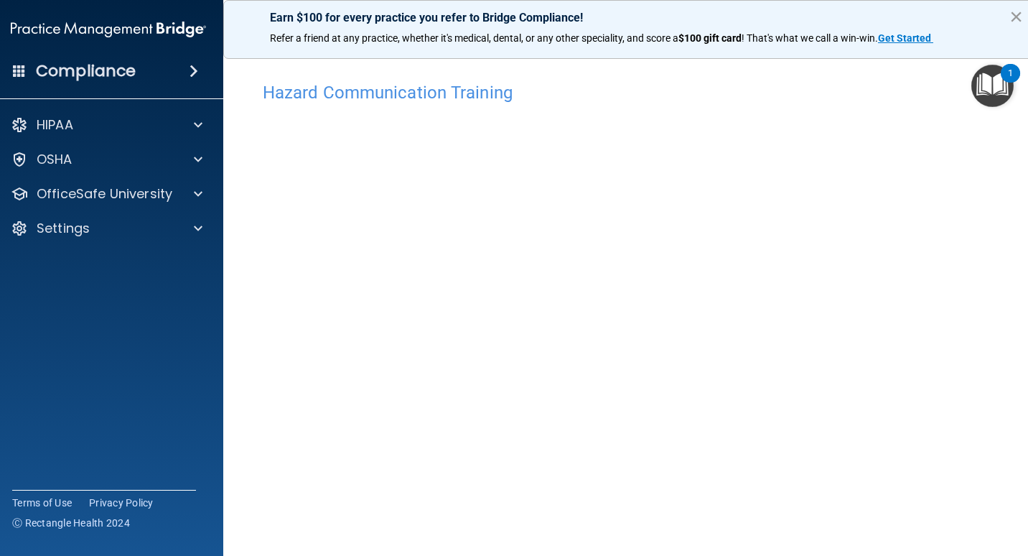
click at [755, 15] on button "×" at bounding box center [1016, 16] width 14 height 23
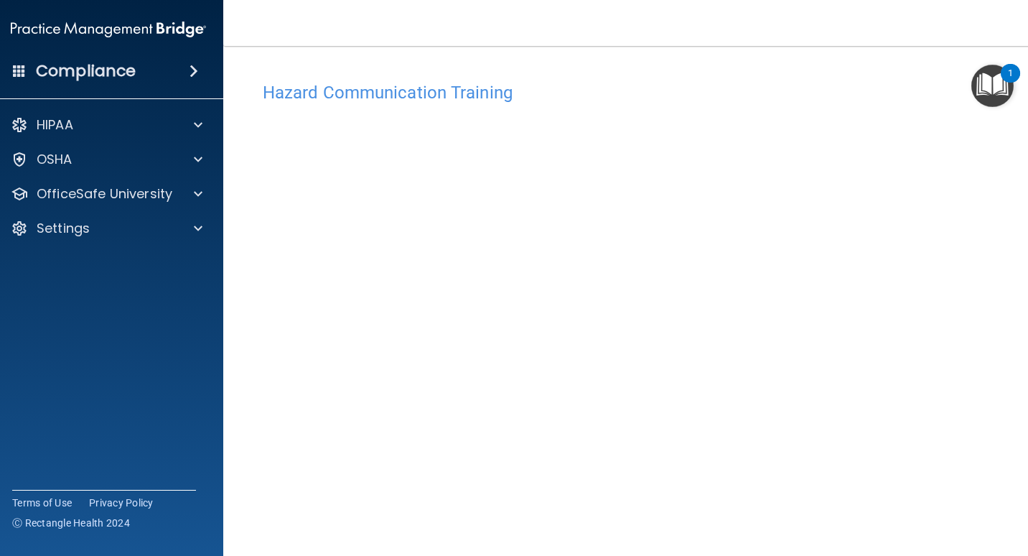
click at [755, 86] on img "Open Resource Center, 1 new notification" at bounding box center [992, 86] width 42 height 42
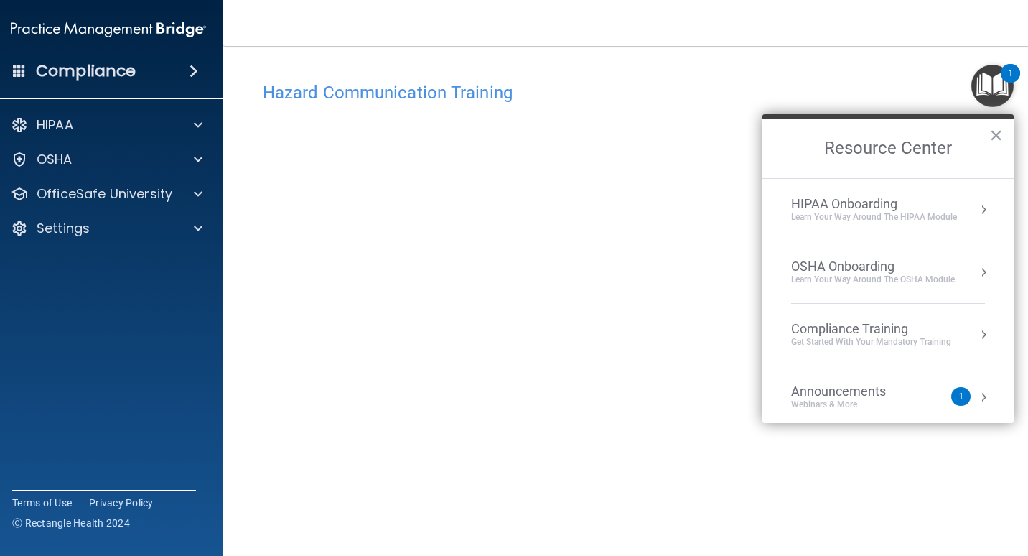
click at [755, 332] on div "Compliance Training" at bounding box center [871, 329] width 160 height 16
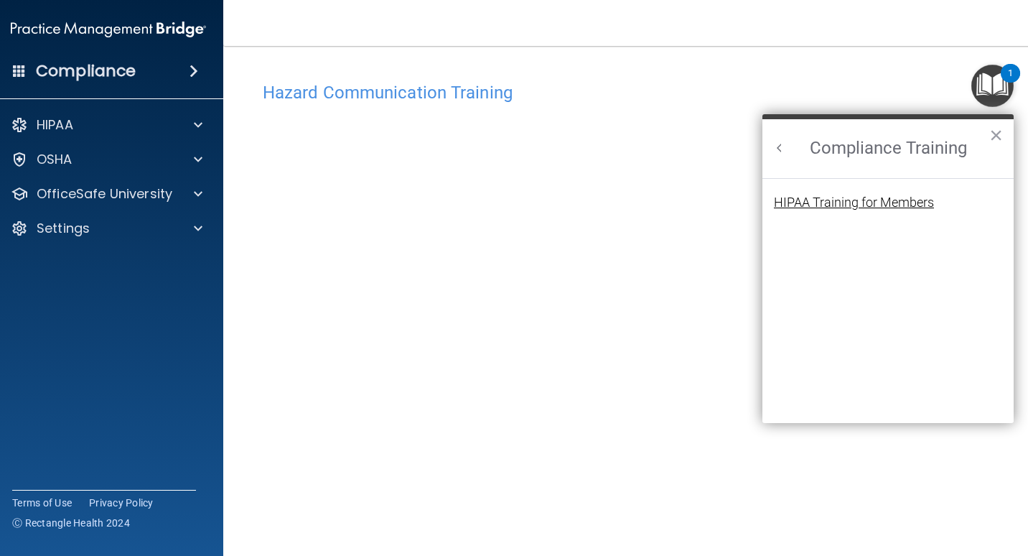
click at [755, 201] on div "HIPAA Training for Members" at bounding box center [854, 202] width 160 height 13
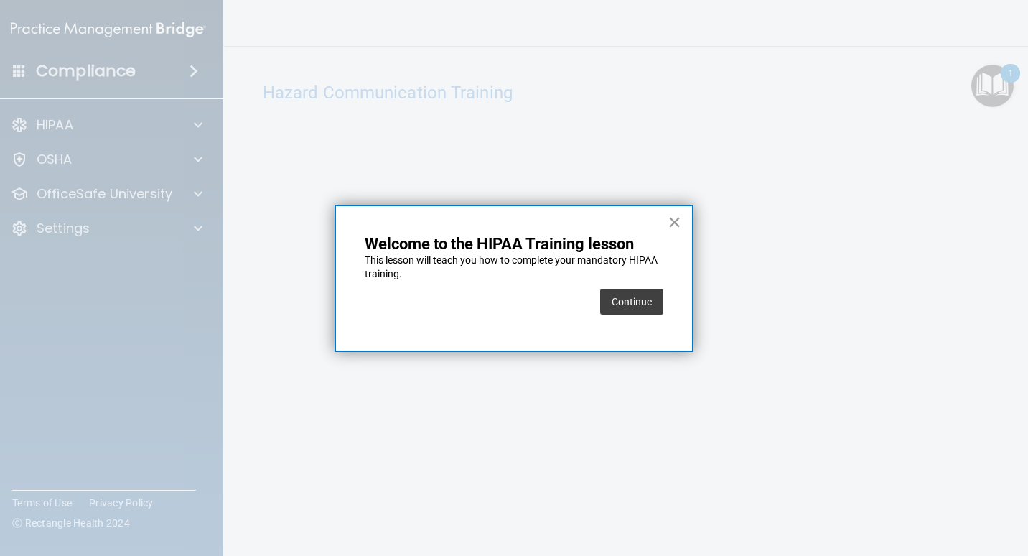
click at [671, 223] on button "×" at bounding box center [675, 221] width 14 height 23
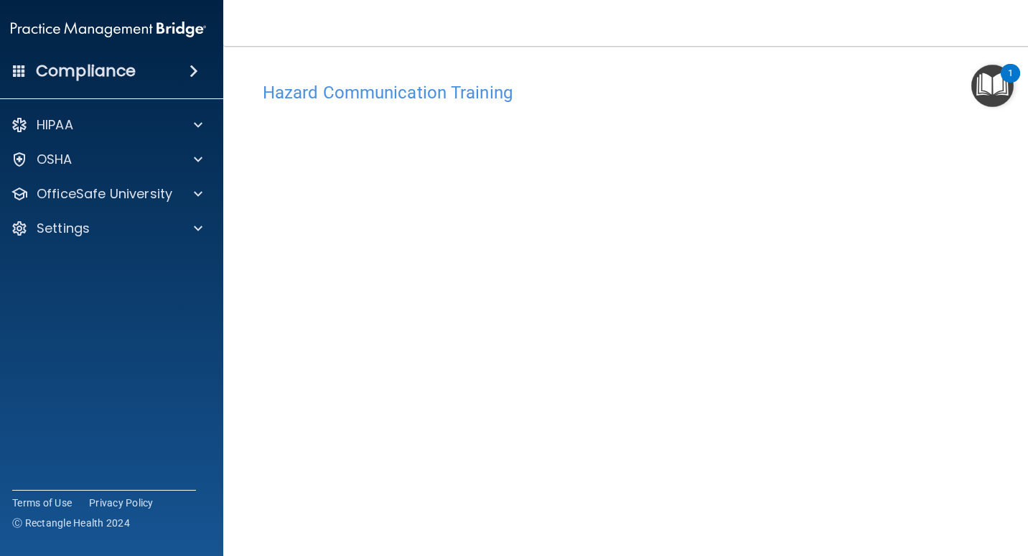
click at [755, 79] on div "1" at bounding box center [1010, 73] width 19 height 19
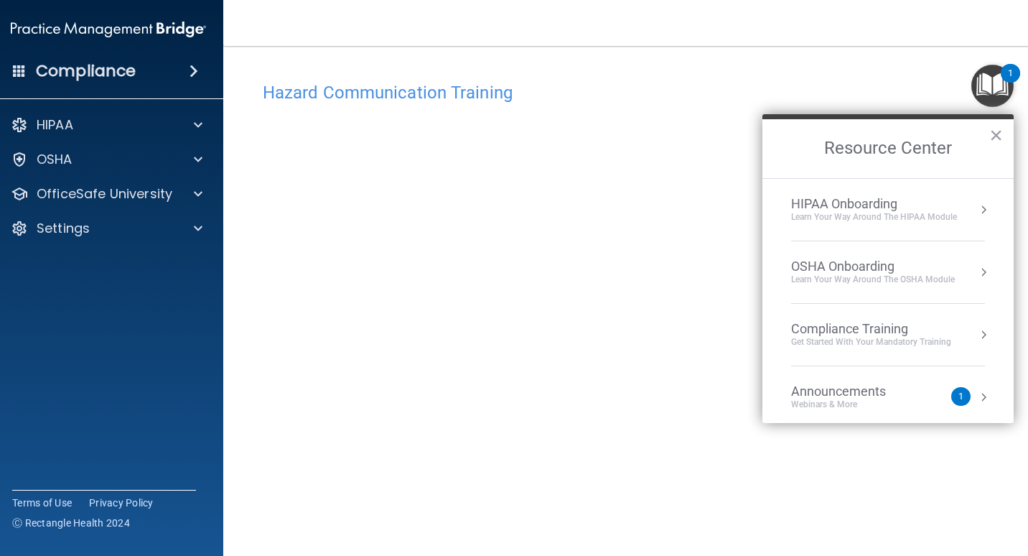
click at [755, 327] on div "Compliance Training" at bounding box center [871, 329] width 160 height 16
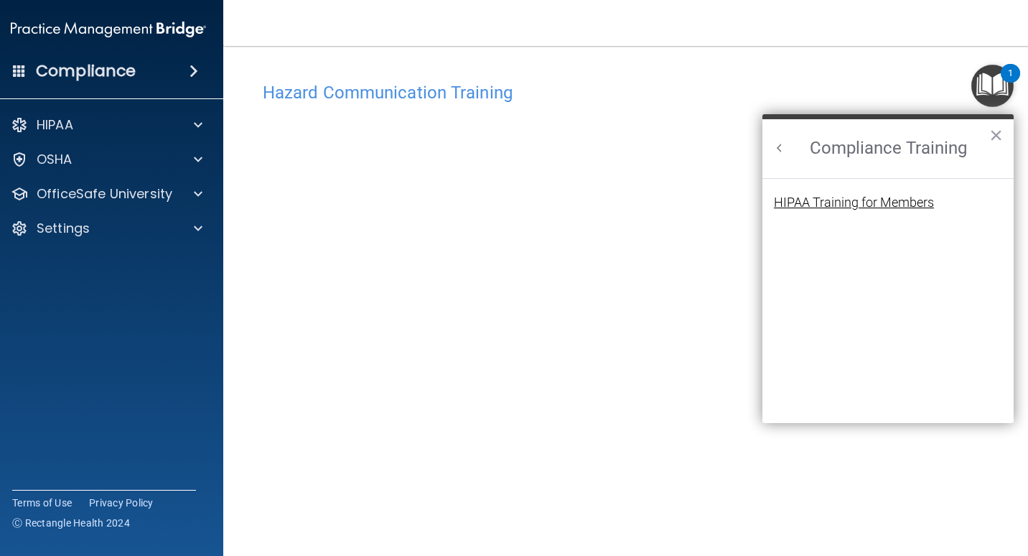
click at [755, 198] on div "HIPAA Training for Members" at bounding box center [854, 202] width 160 height 13
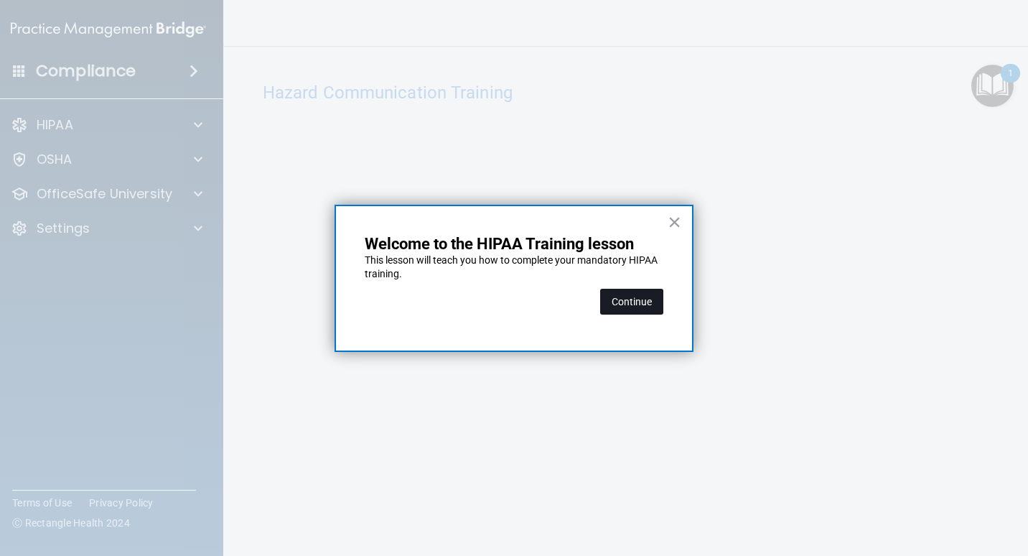
click at [648, 297] on button "Continue" at bounding box center [631, 302] width 63 height 26
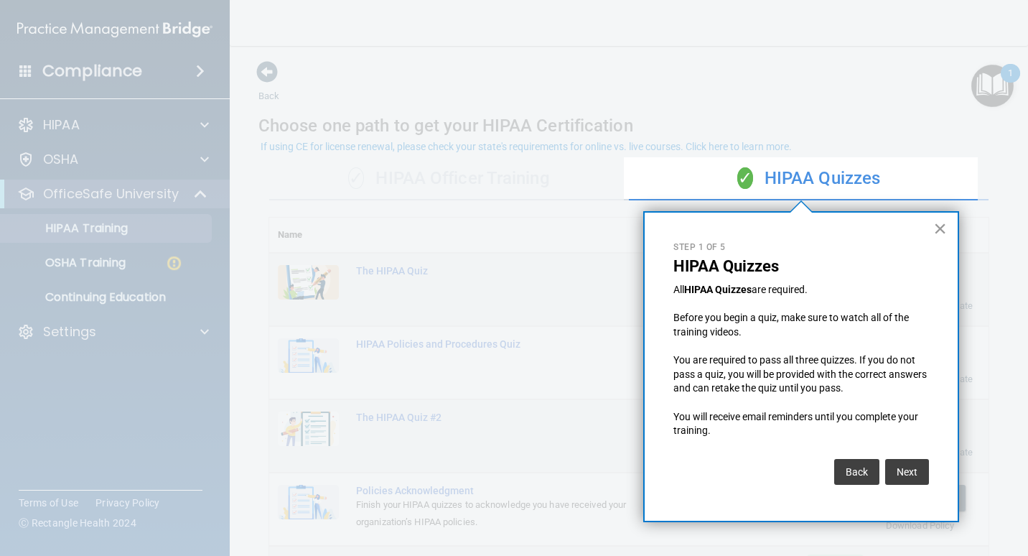
click at [755, 226] on button "×" at bounding box center [940, 228] width 14 height 23
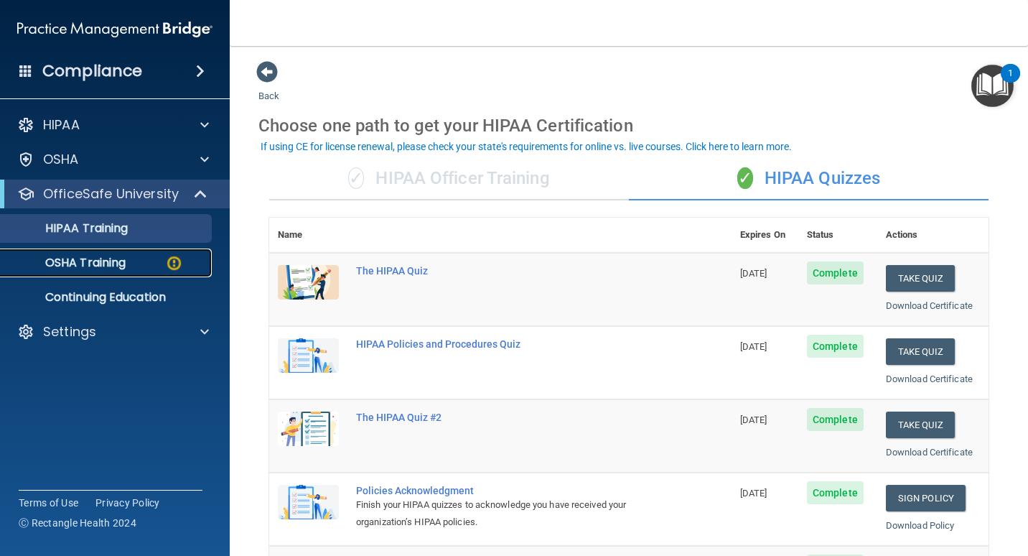
click at [66, 251] on link "OSHA Training" at bounding box center [99, 262] width 226 height 29
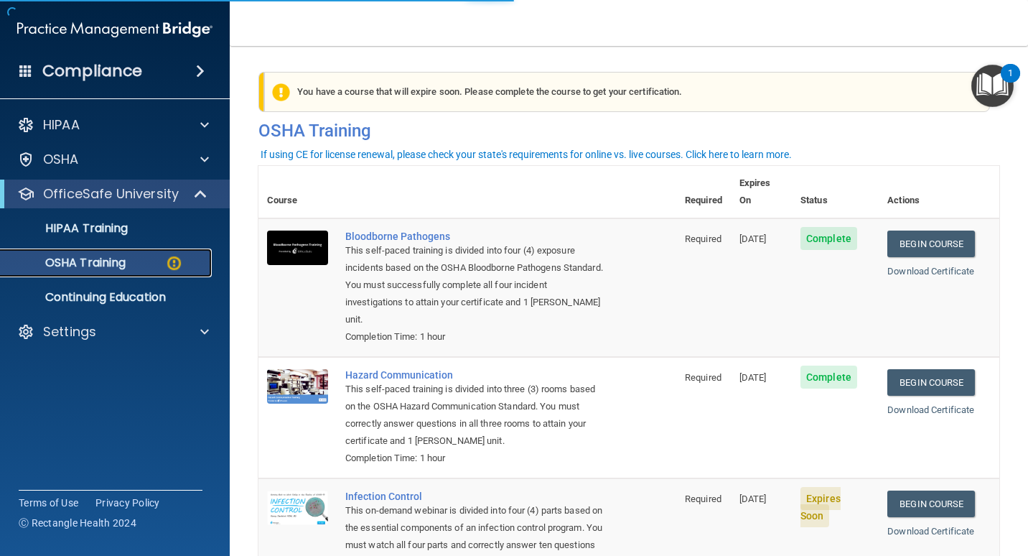
scroll to position [225, 0]
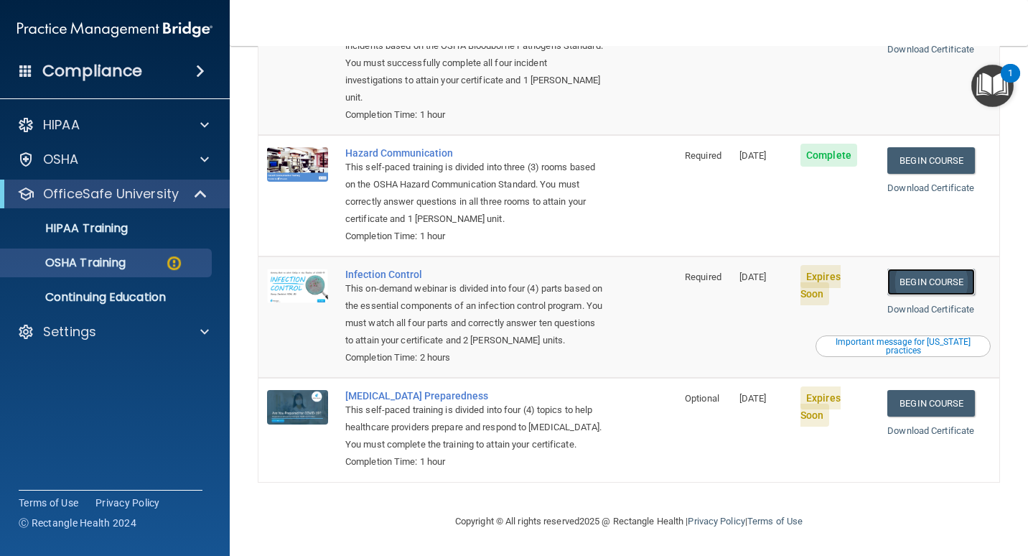
click at [755, 269] on link "Begin Course" at bounding box center [931, 282] width 88 height 27
click at [90, 263] on p "OSHA Training" at bounding box center [67, 263] width 116 height 14
click at [103, 225] on p "HIPAA Training" at bounding box center [68, 228] width 118 height 14
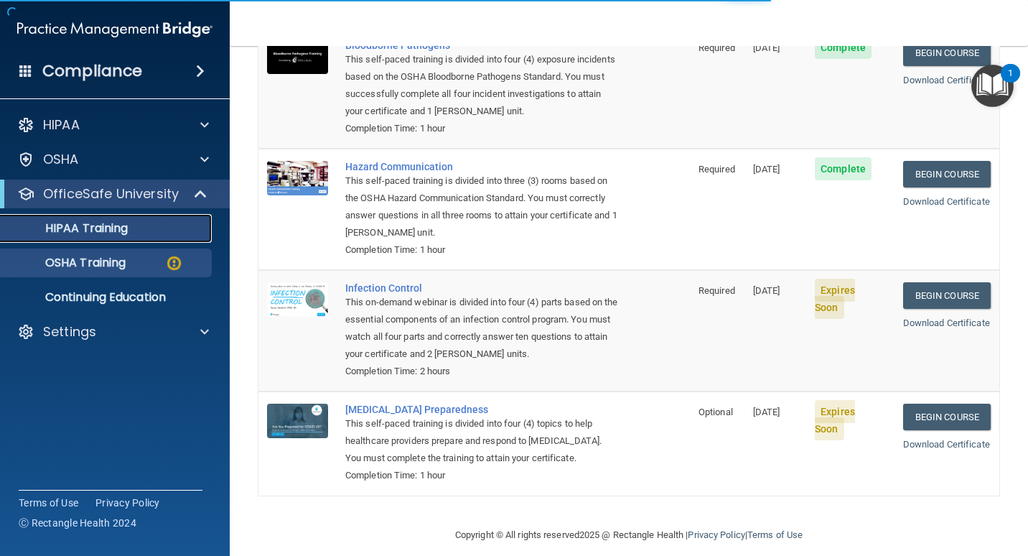
scroll to position [526, 0]
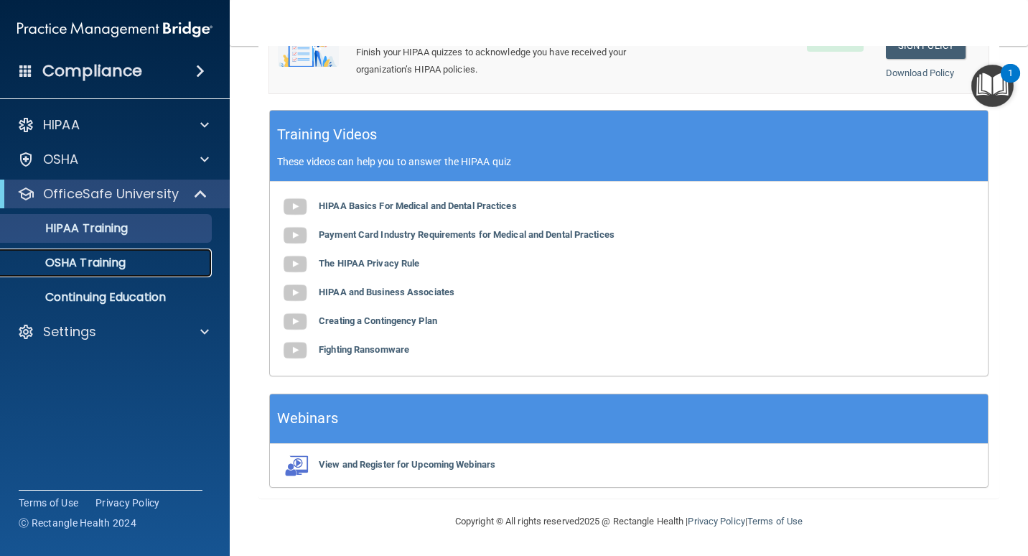
click at [104, 263] on p "OSHA Training" at bounding box center [67, 263] width 116 height 14
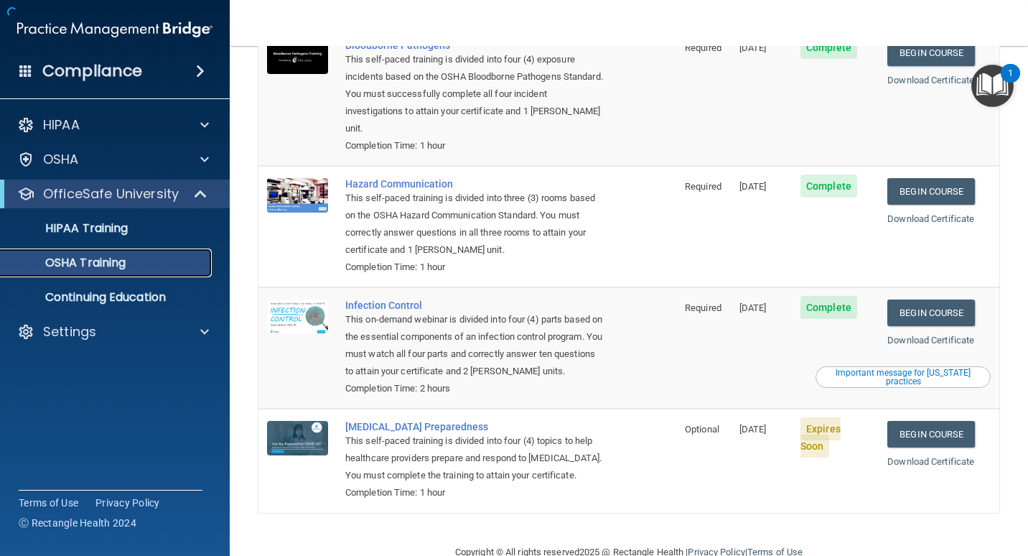
scroll to position [185, 0]
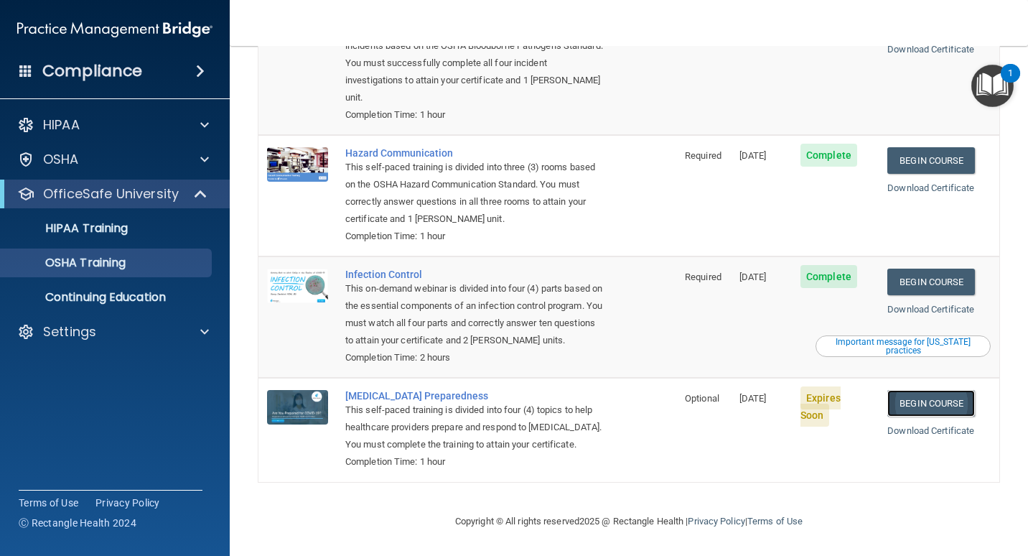
click at [755, 390] on link "Begin Course" at bounding box center [931, 403] width 88 height 27
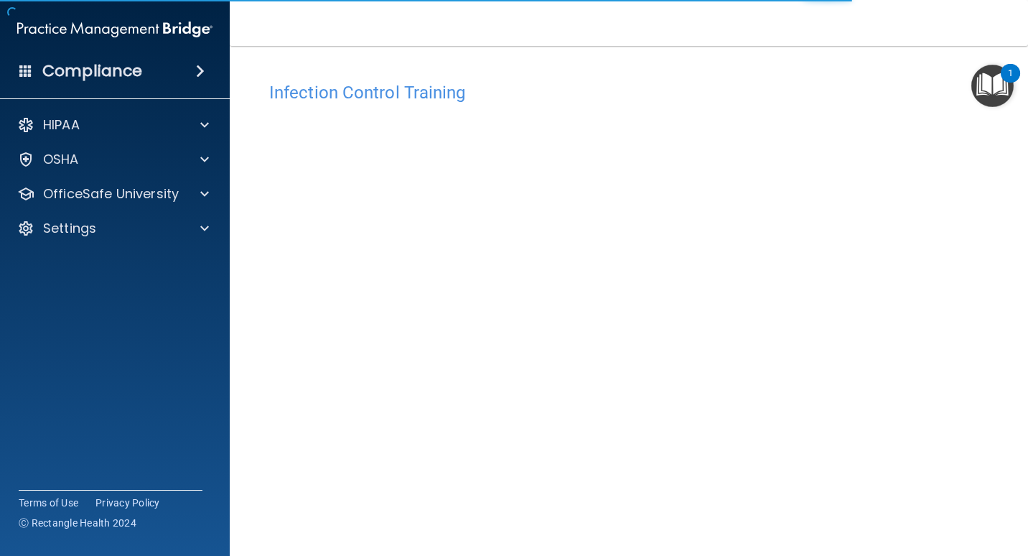
scroll to position [59, 0]
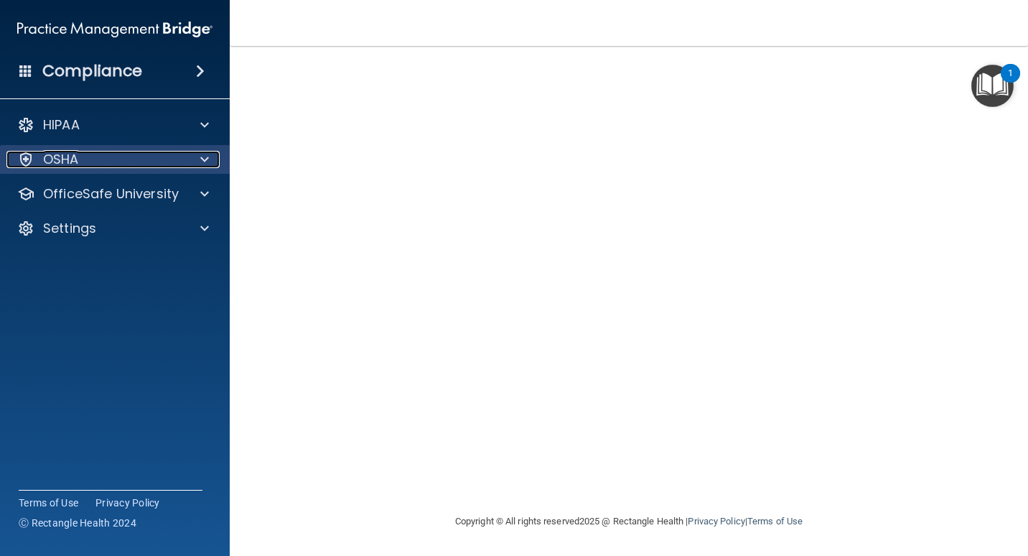
click at [71, 159] on p "OSHA" at bounding box center [61, 159] width 36 height 17
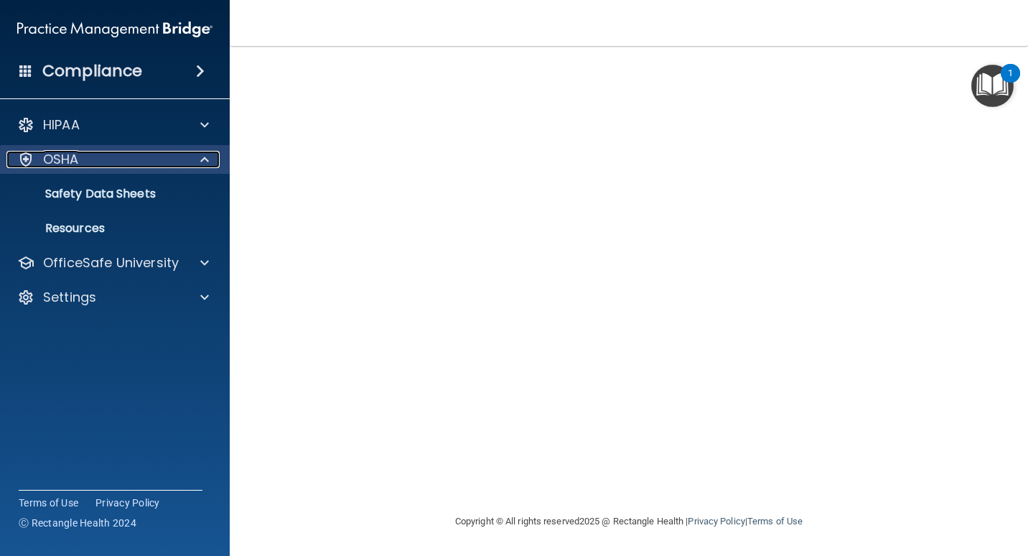
click at [71, 159] on p "OSHA" at bounding box center [61, 159] width 36 height 17
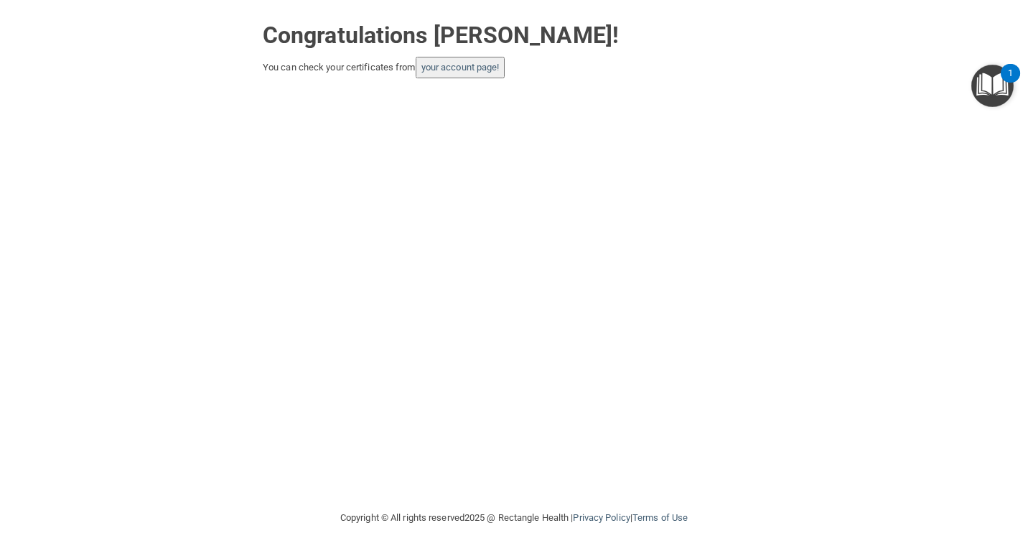
click at [989, 87] on img "Open Resource Center, 1 new notification" at bounding box center [992, 86] width 42 height 42
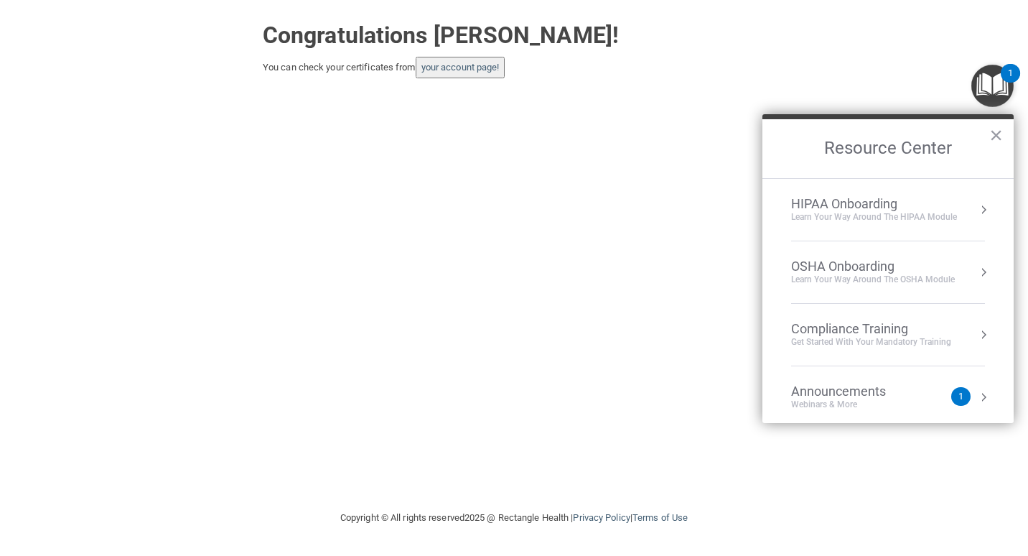
click at [896, 325] on div "Compliance Training" at bounding box center [871, 329] width 160 height 16
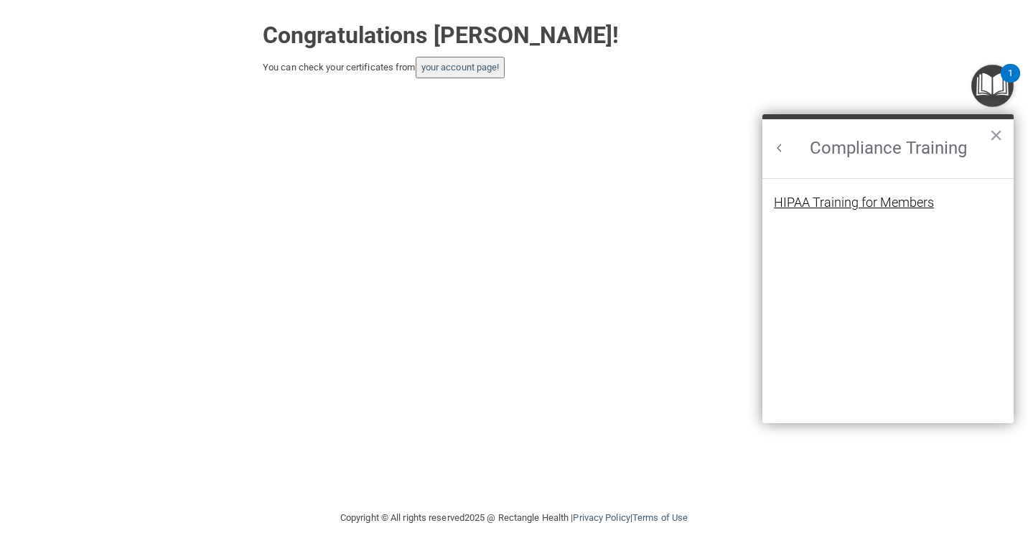
click at [849, 197] on div "HIPAA Training for Members" at bounding box center [854, 202] width 160 height 13
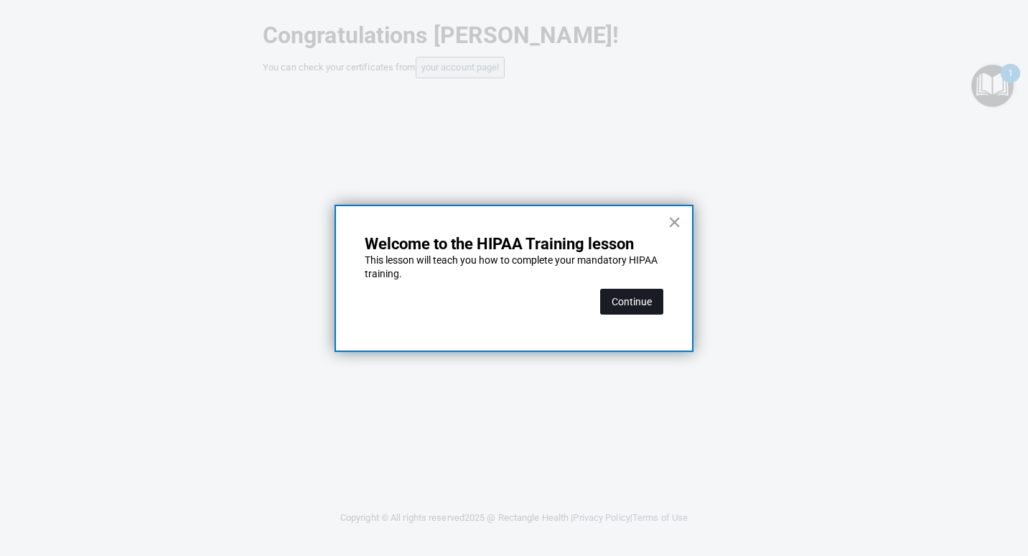
click at [645, 297] on button "Continue" at bounding box center [631, 302] width 63 height 26
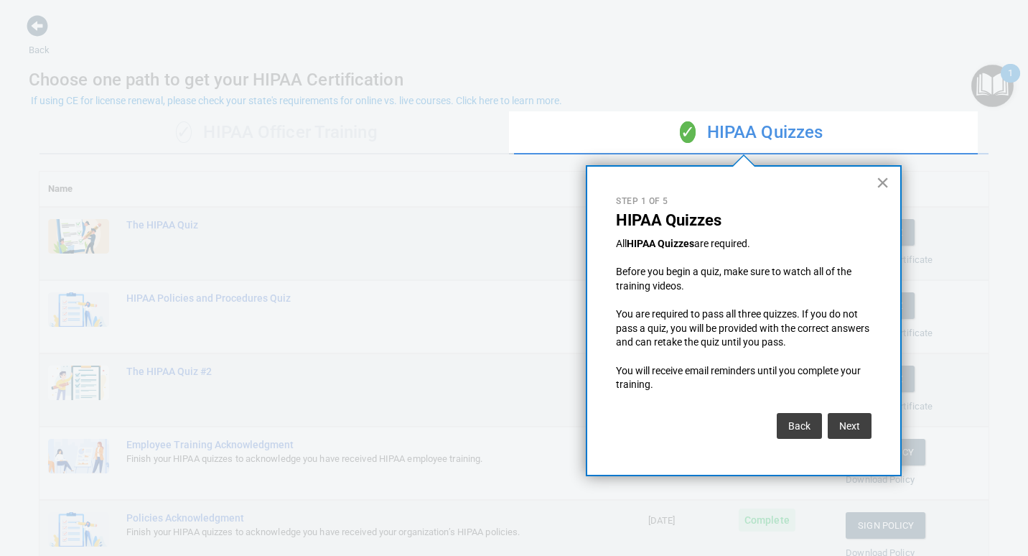
click at [882, 182] on button "×" at bounding box center [883, 182] width 14 height 23
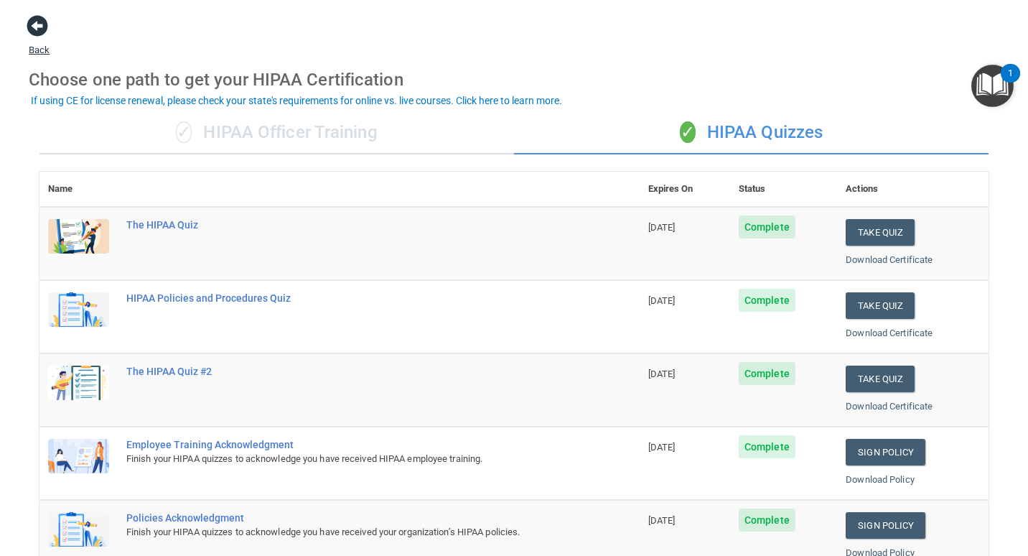
click at [36, 27] on span at bounding box center [38, 26] width 22 height 22
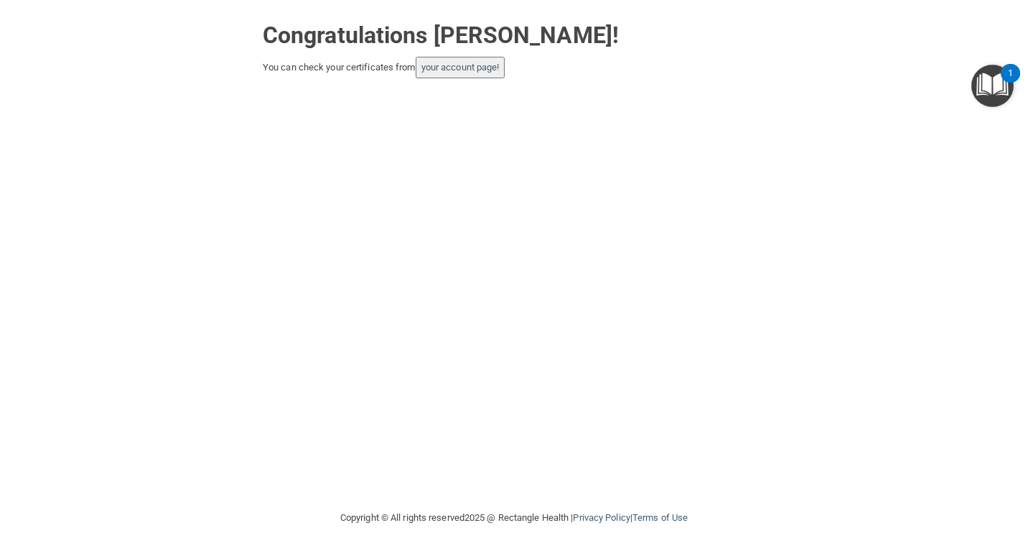
click at [994, 86] on img "Open Resource Center, 1 new notification" at bounding box center [992, 86] width 42 height 42
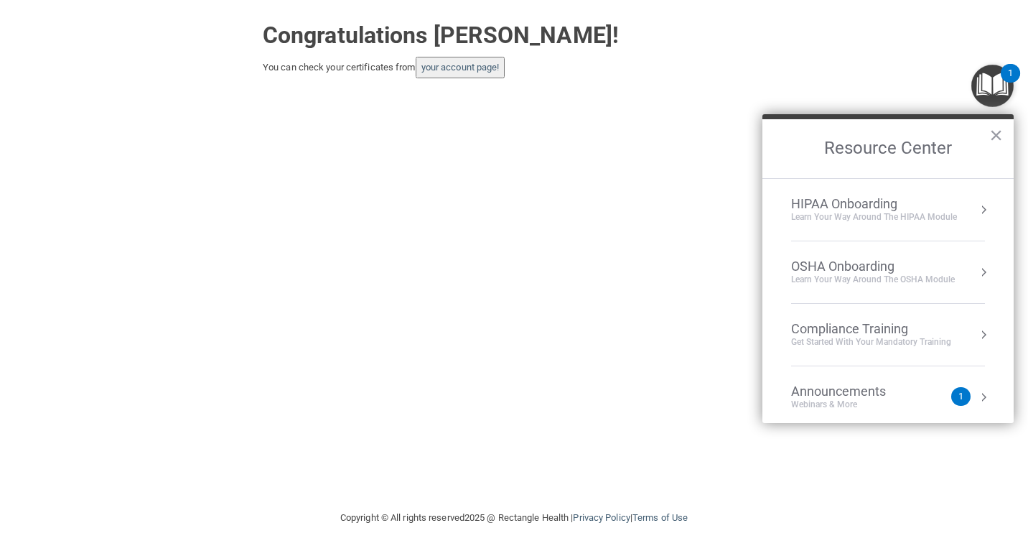
click at [860, 327] on div "Compliance Training" at bounding box center [871, 329] width 160 height 16
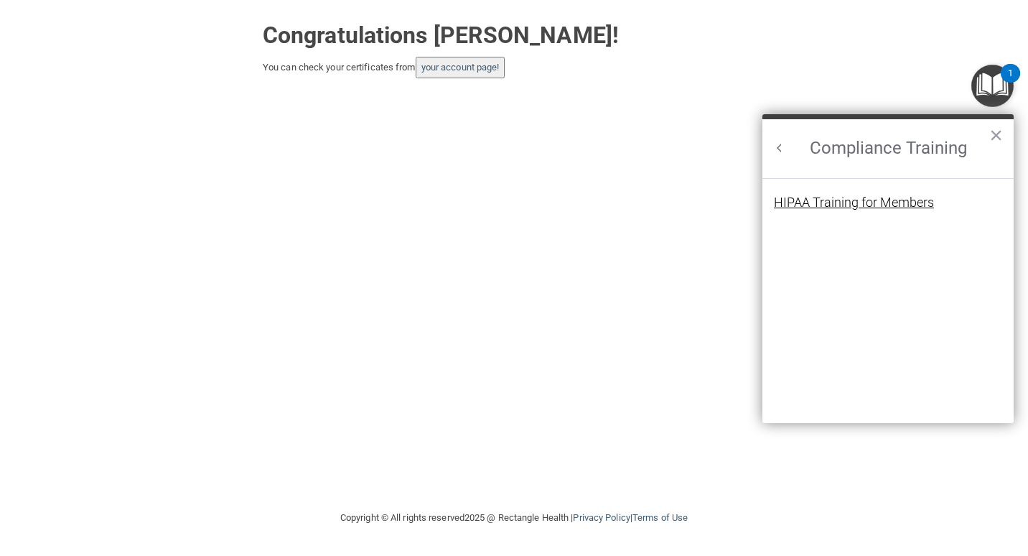
click at [859, 207] on div "HIPAA Training for Members" at bounding box center [854, 202] width 160 height 13
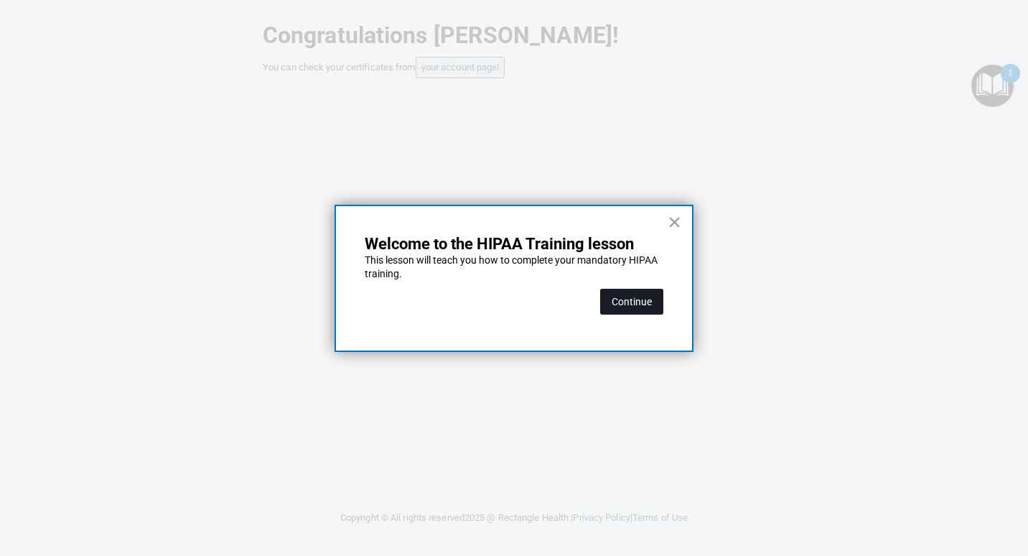
click at [640, 300] on button "Continue" at bounding box center [631, 302] width 63 height 26
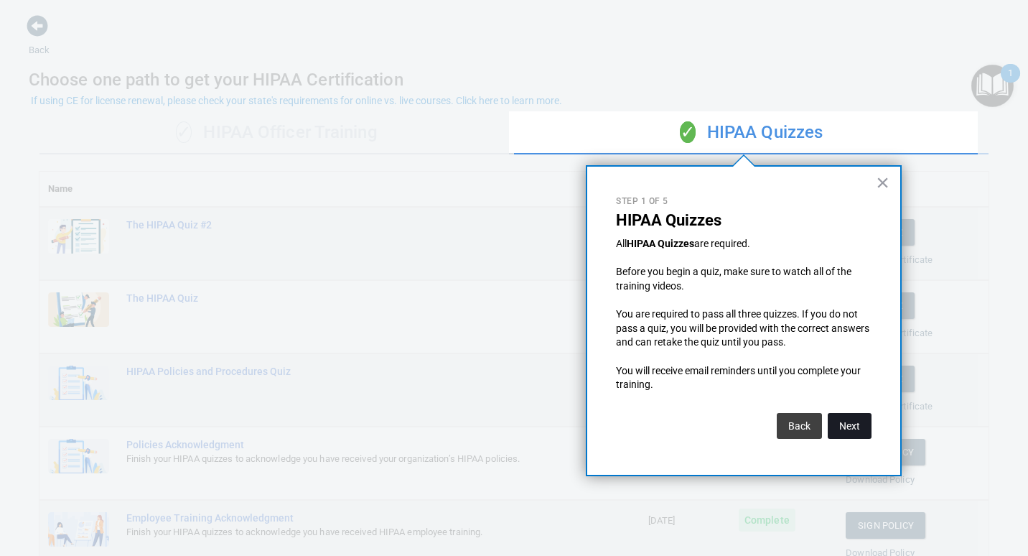
click at [847, 418] on button "Next" at bounding box center [850, 426] width 44 height 26
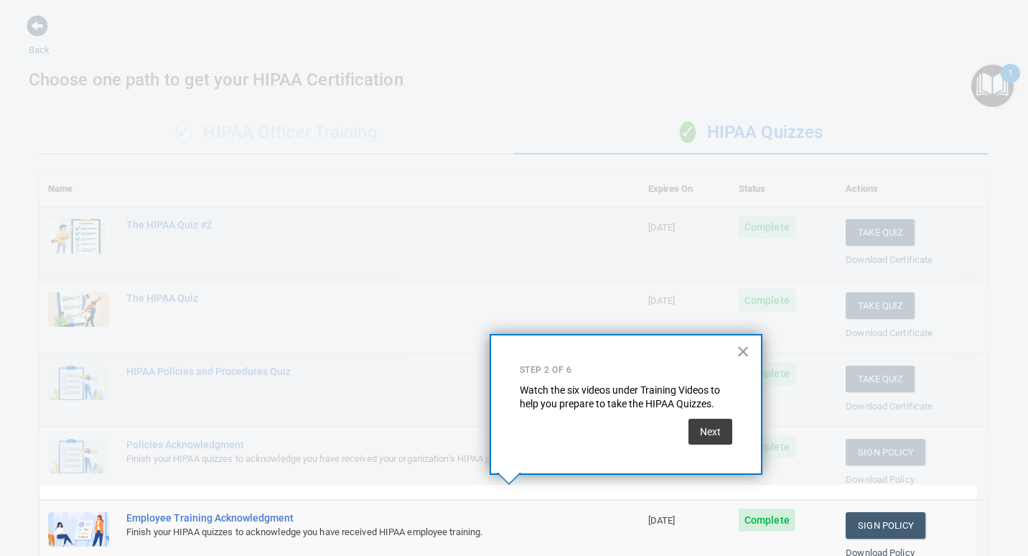
scroll to position [106, 0]
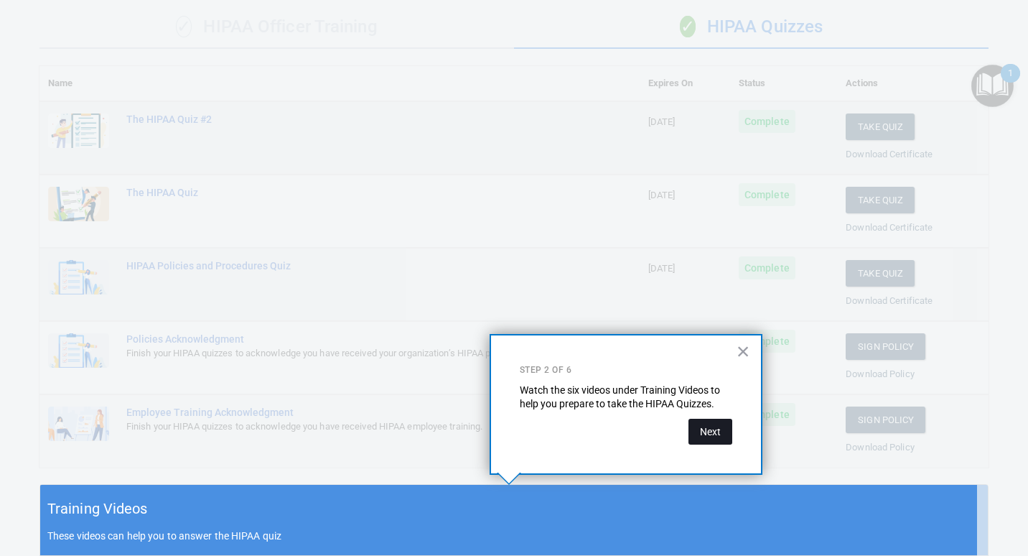
click at [712, 425] on button "Next" at bounding box center [711, 432] width 44 height 26
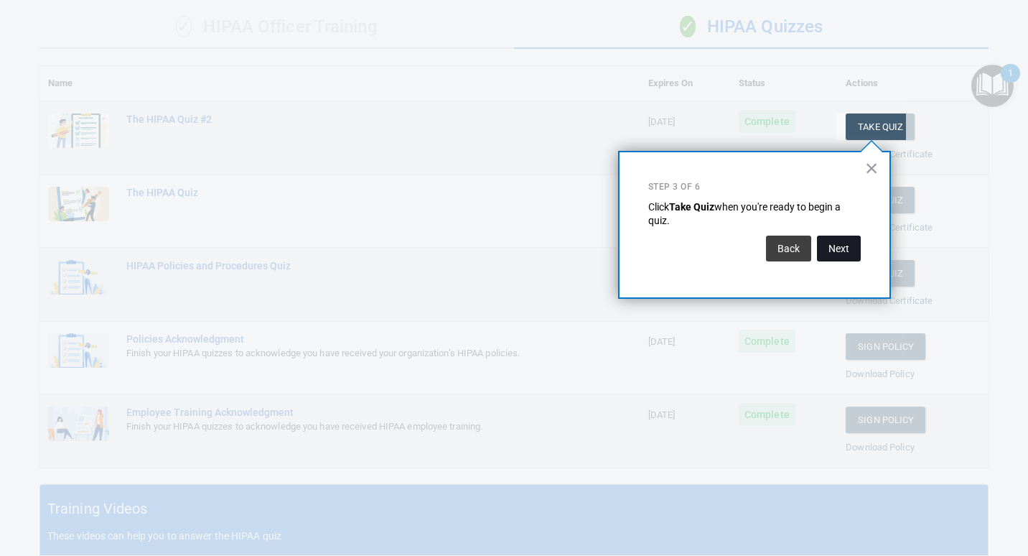
click at [833, 245] on button "Next" at bounding box center [839, 248] width 44 height 26
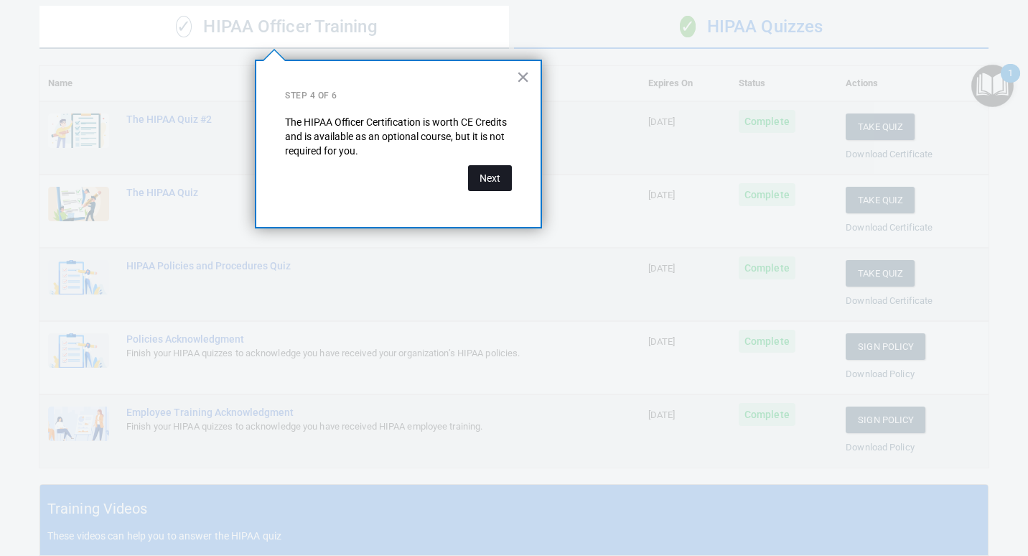
click at [475, 179] on button "Next" at bounding box center [490, 178] width 44 height 26
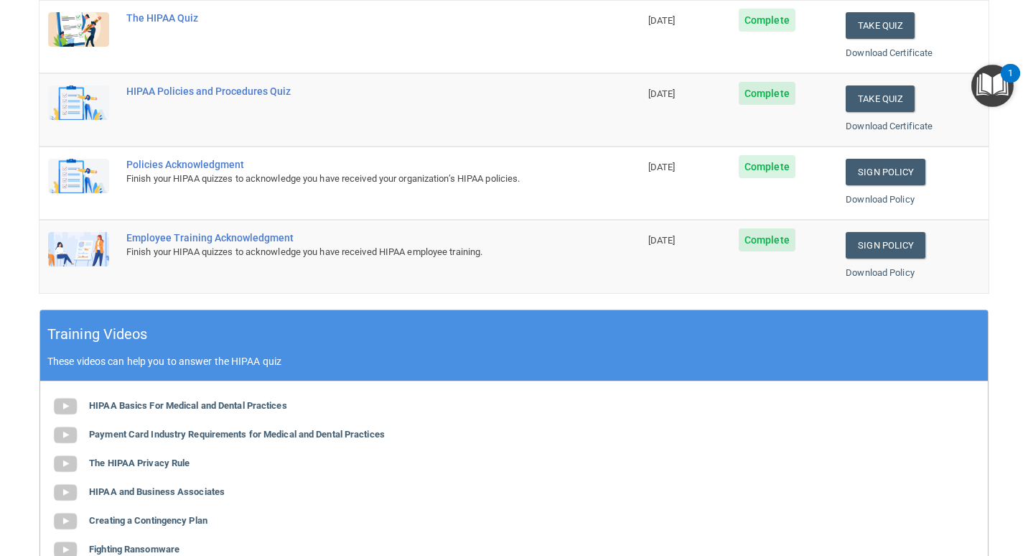
scroll to position [0, 0]
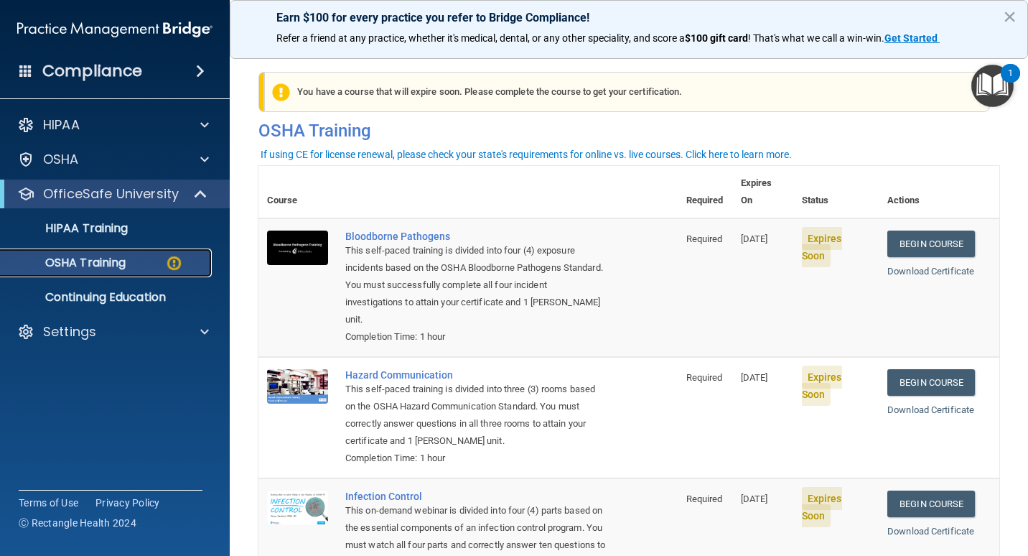
click at [88, 258] on p "OSHA Training" at bounding box center [67, 263] width 116 height 14
click at [113, 277] on ul "HIPAA Training OSHA Training Continuing Education" at bounding box center [116, 259] width 260 height 103
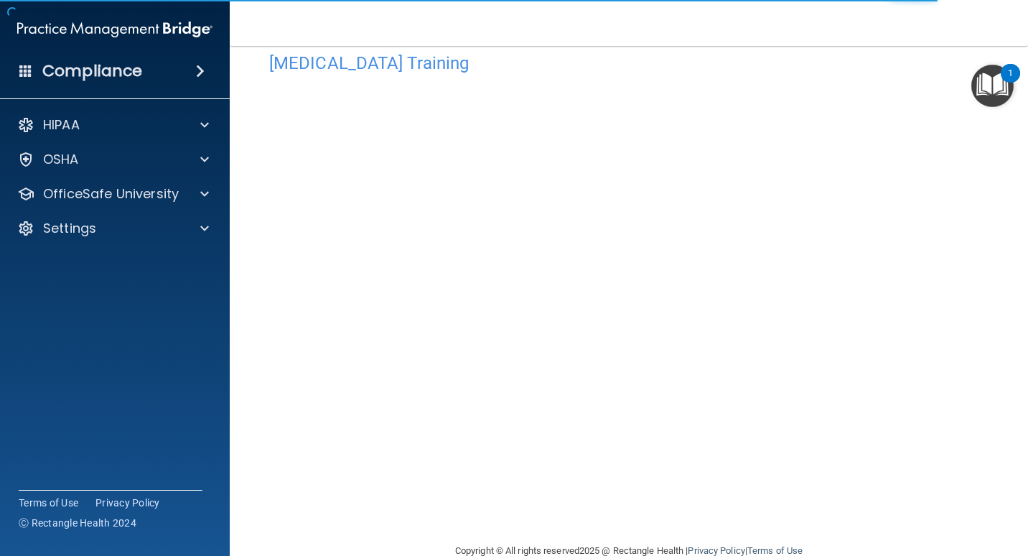
scroll to position [59, 0]
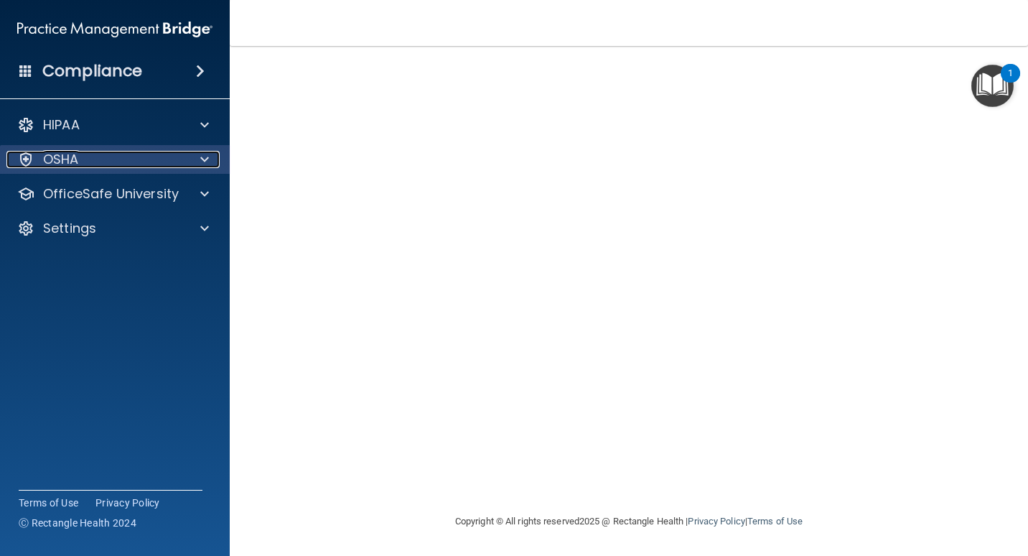
click at [52, 153] on p "OSHA" at bounding box center [61, 159] width 36 height 17
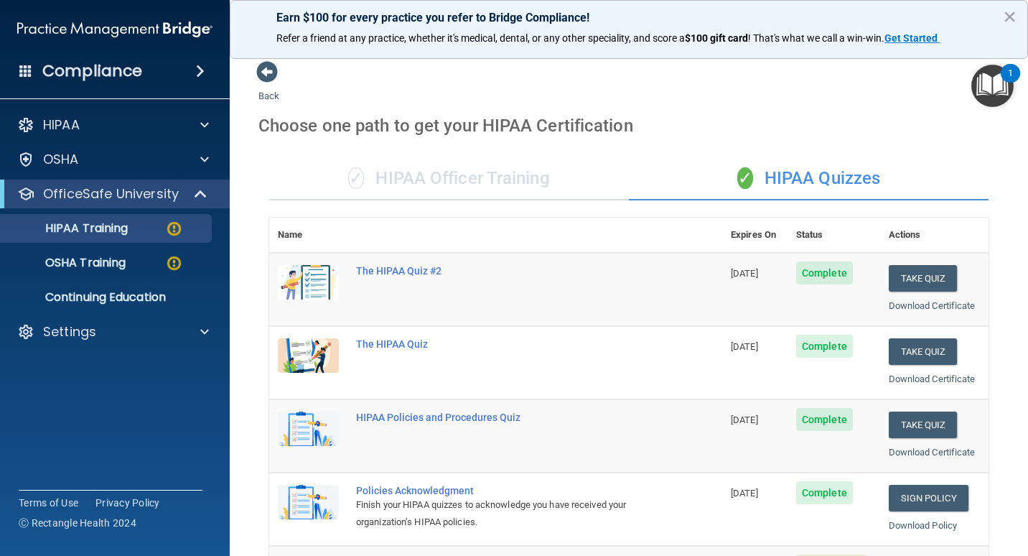
scroll to position [436, 0]
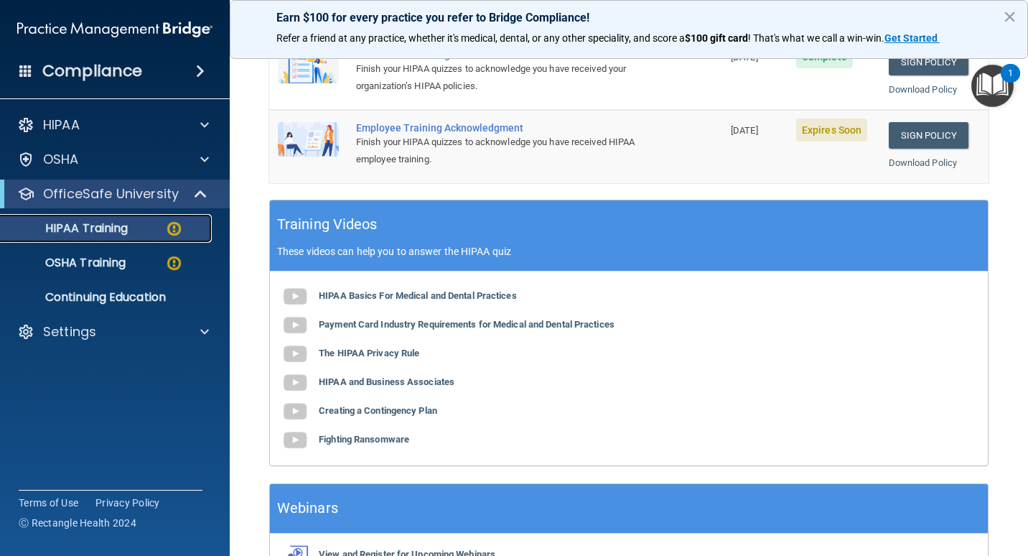
click at [111, 232] on p "HIPAA Training" at bounding box center [68, 228] width 118 height 14
click at [99, 263] on p "OSHA Training" at bounding box center [67, 263] width 116 height 14
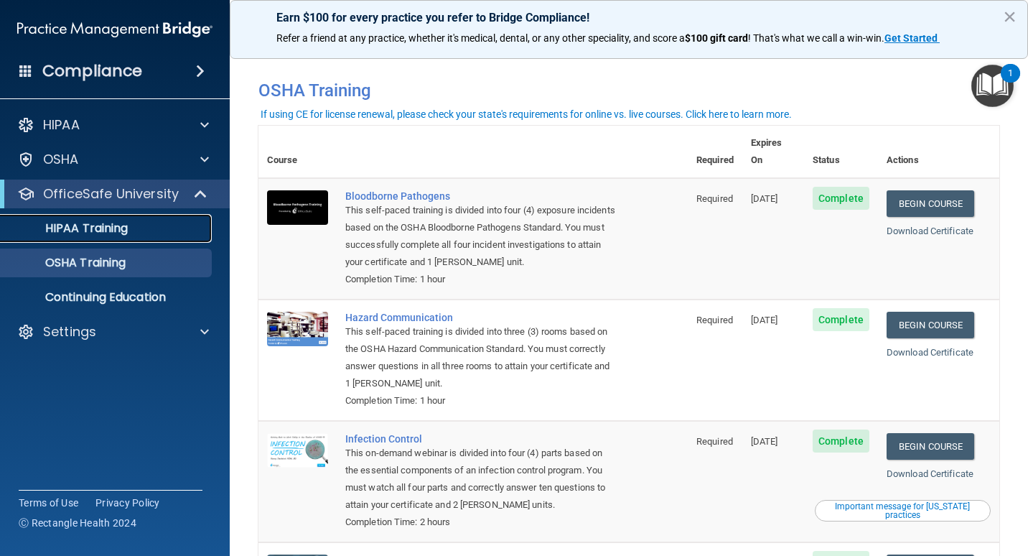
click at [70, 228] on p "HIPAA Training" at bounding box center [68, 228] width 118 height 14
